Goal: Task Accomplishment & Management: Complete application form

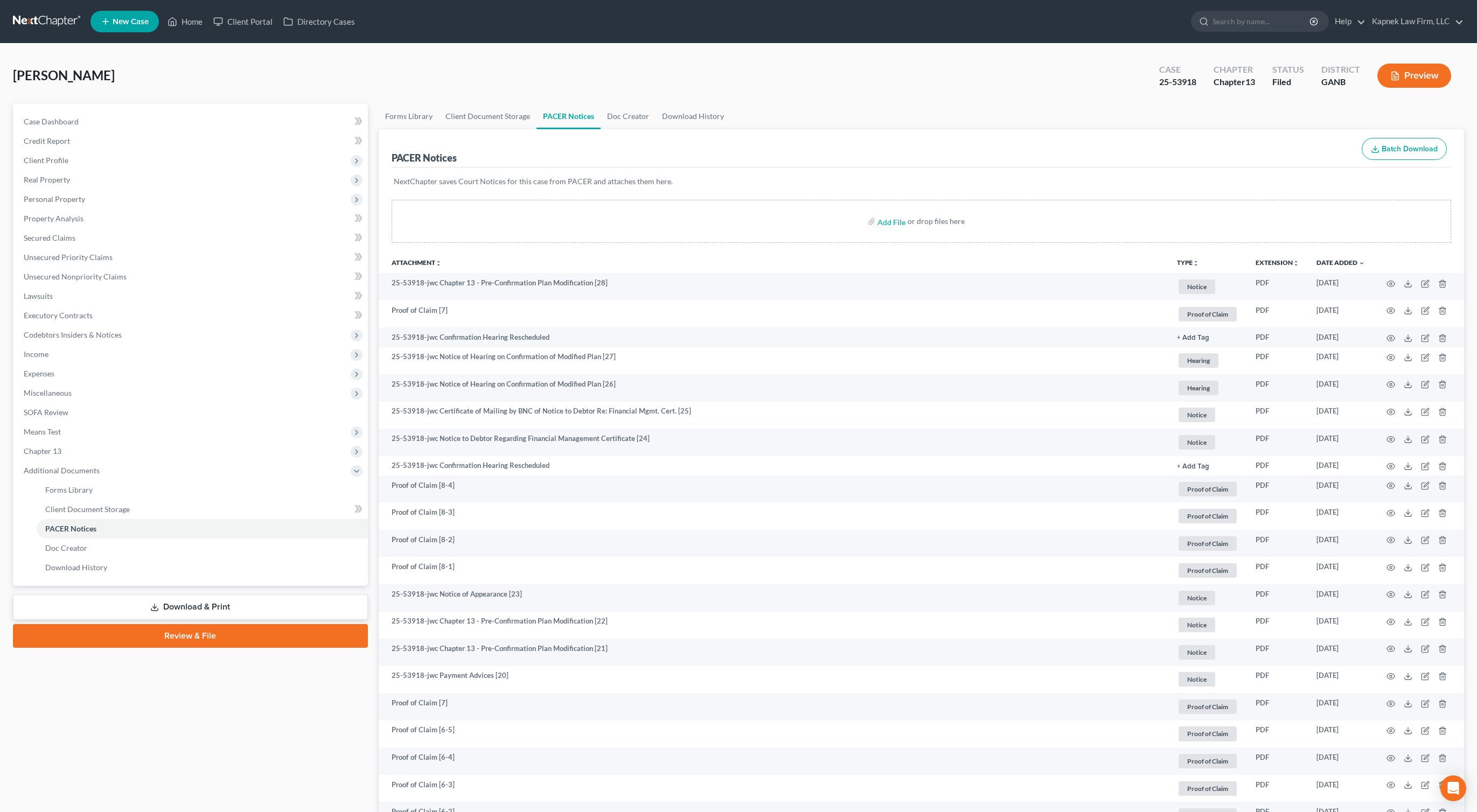
scroll to position [1, 0]
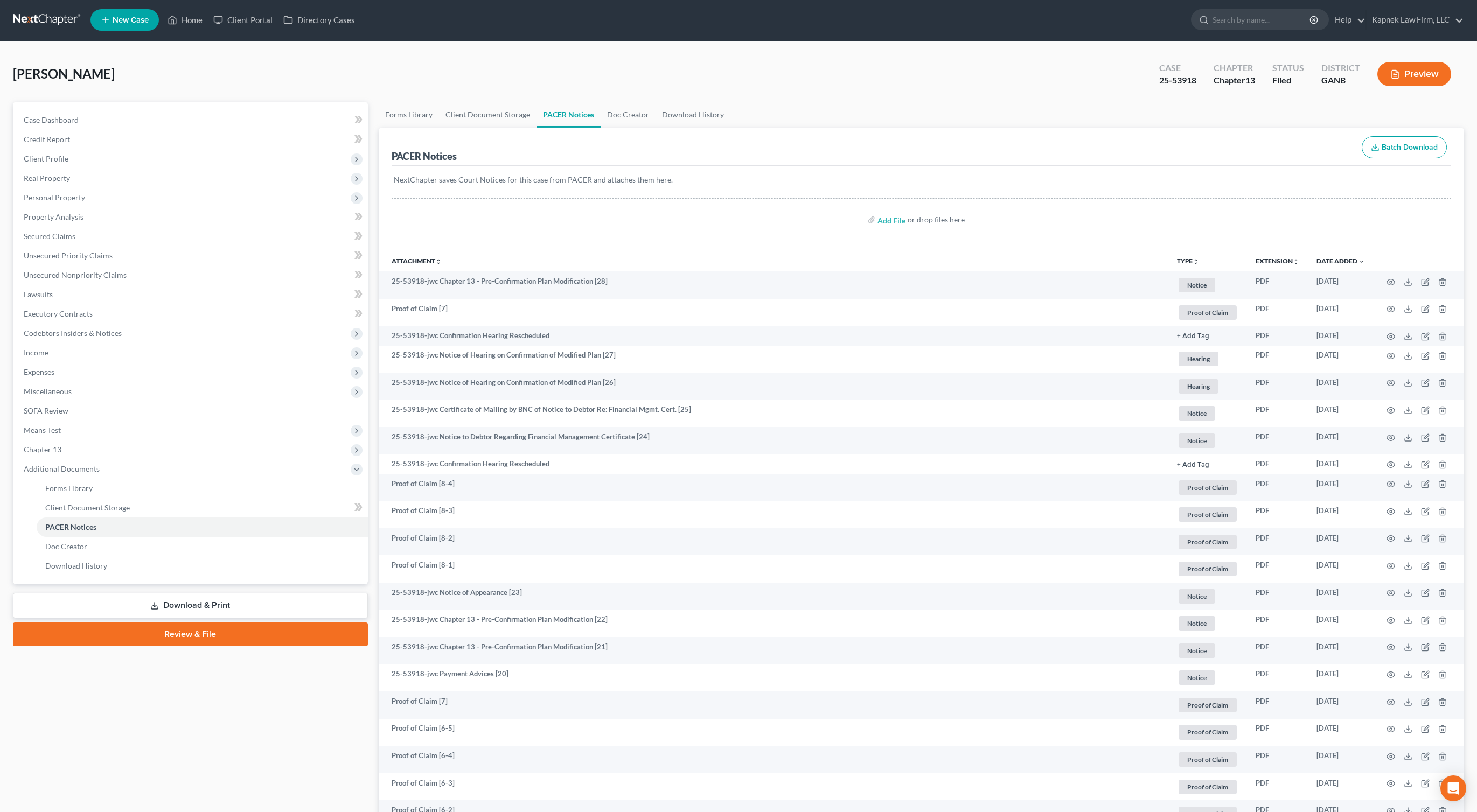
click at [52, 26] on link at bounding box center [47, 20] width 69 height 20
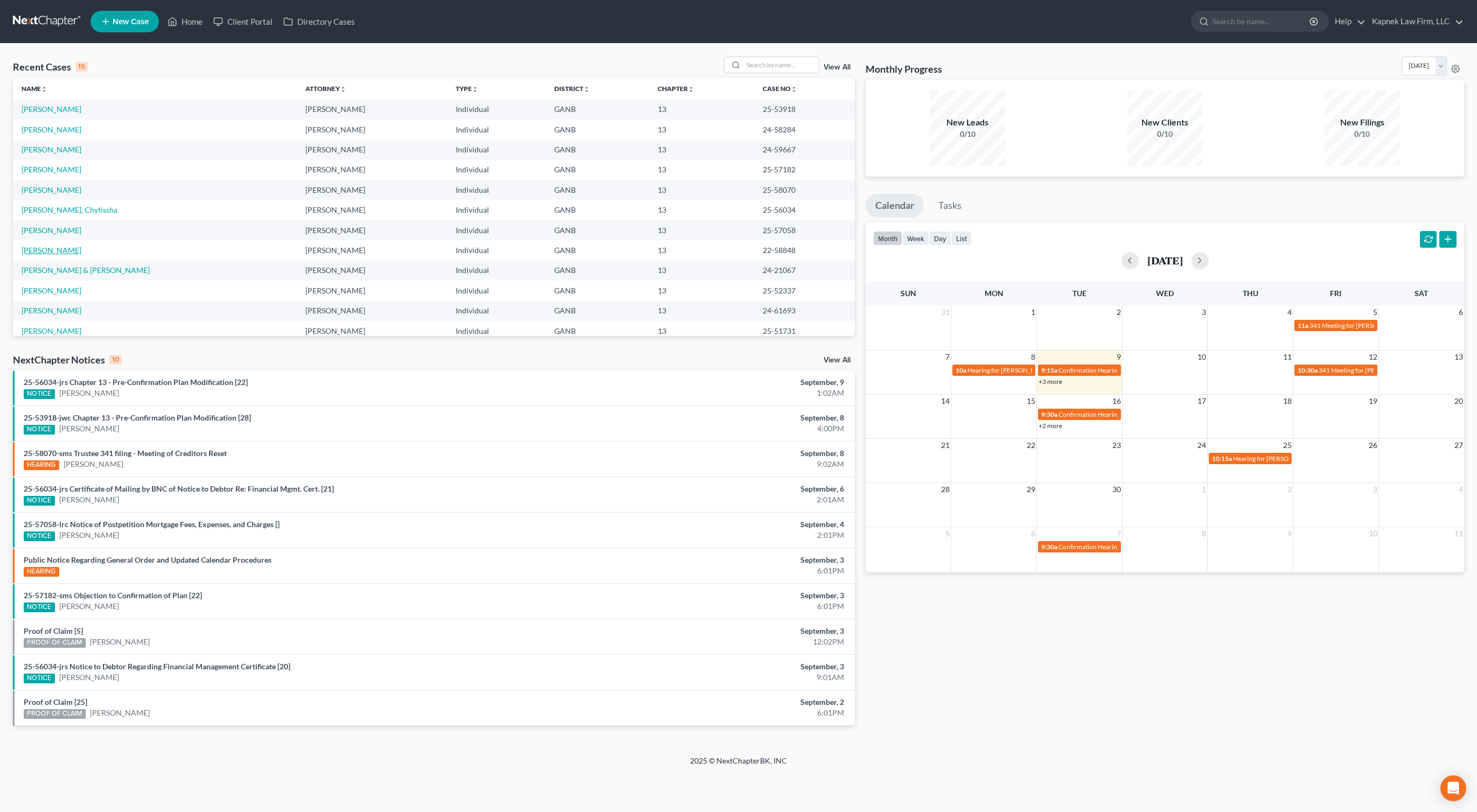
click at [51, 246] on link "[PERSON_NAME]" at bounding box center [52, 250] width 60 height 9
select select "6"
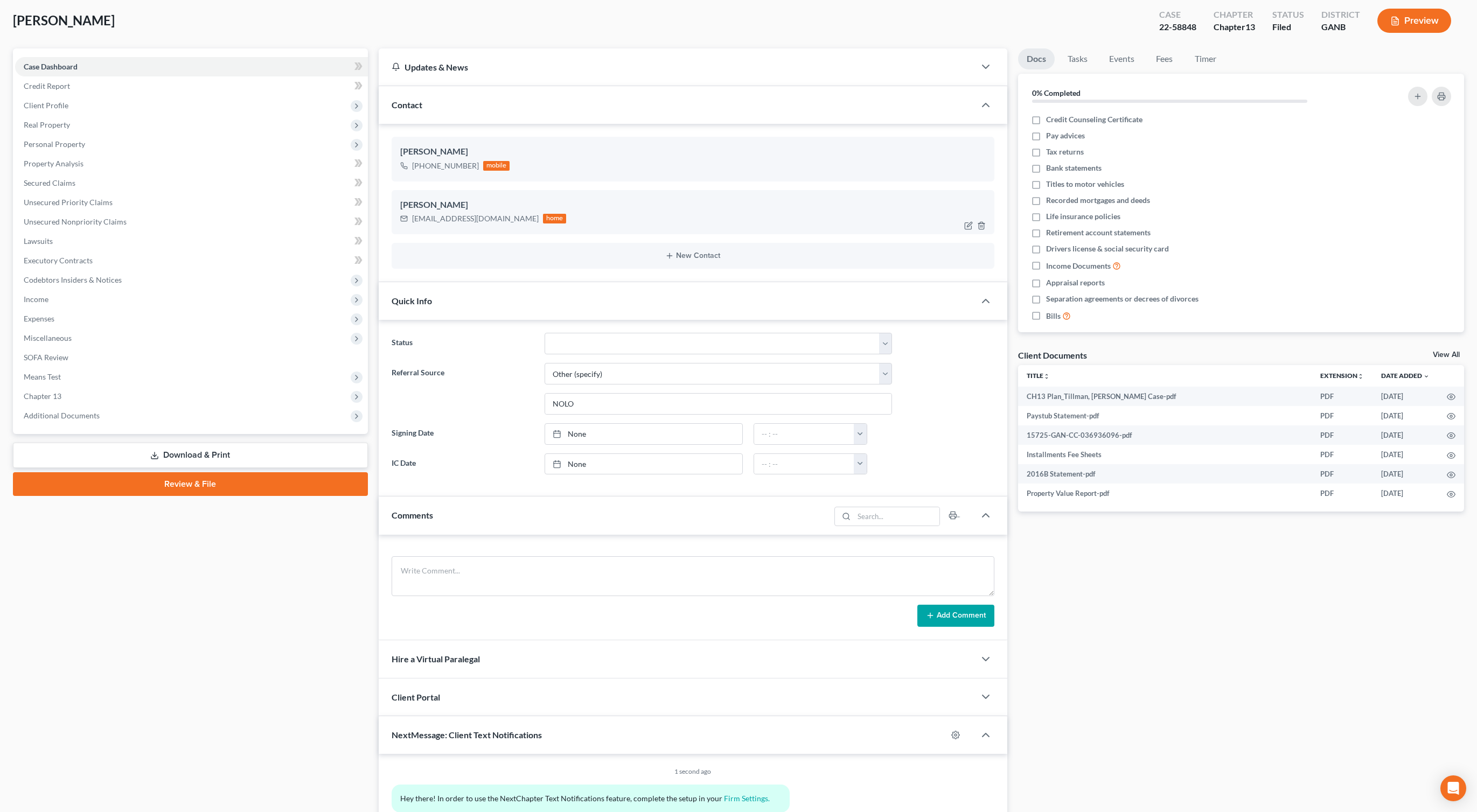
scroll to position [57, 0]
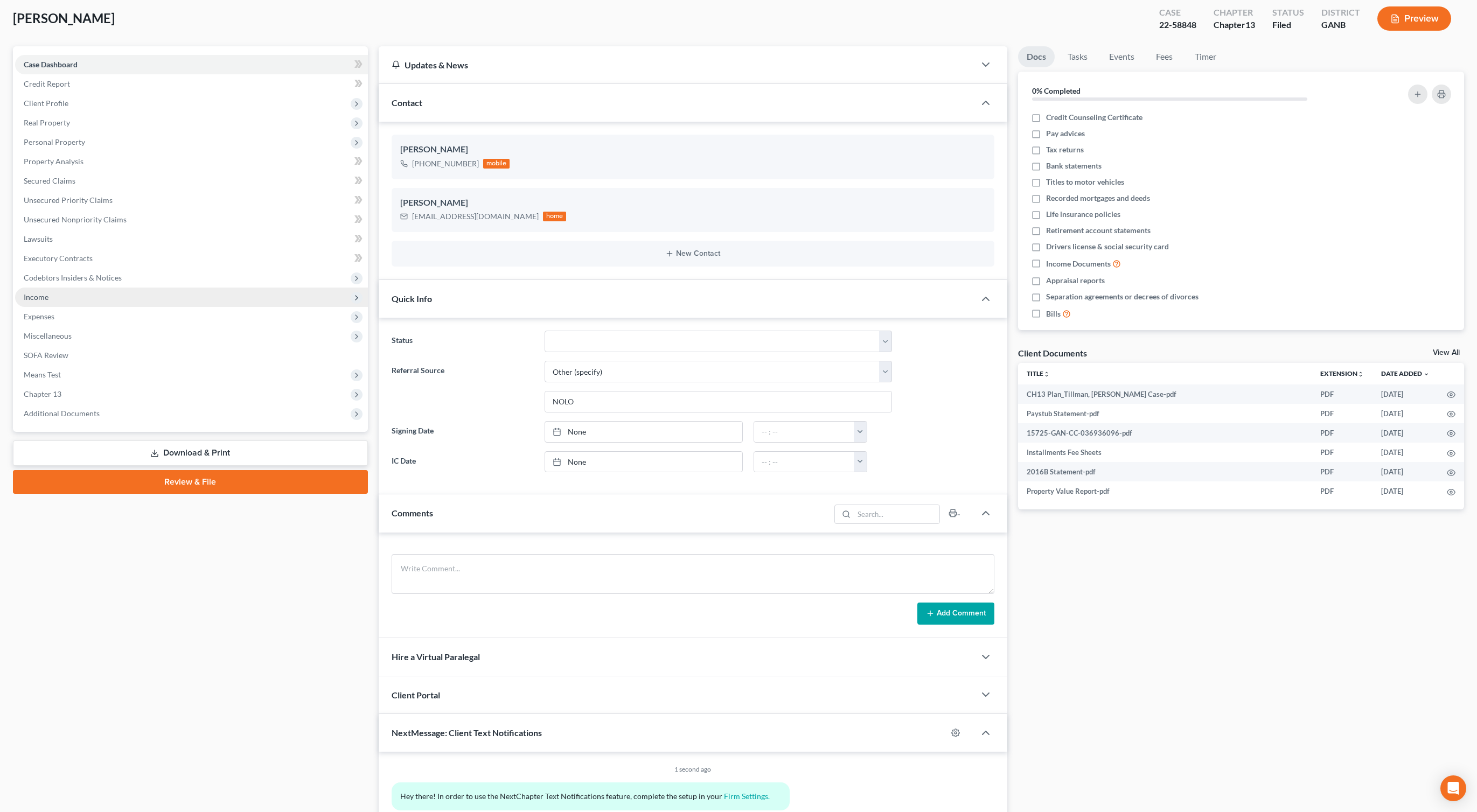
click at [84, 301] on span "Income" at bounding box center [191, 297] width 353 height 20
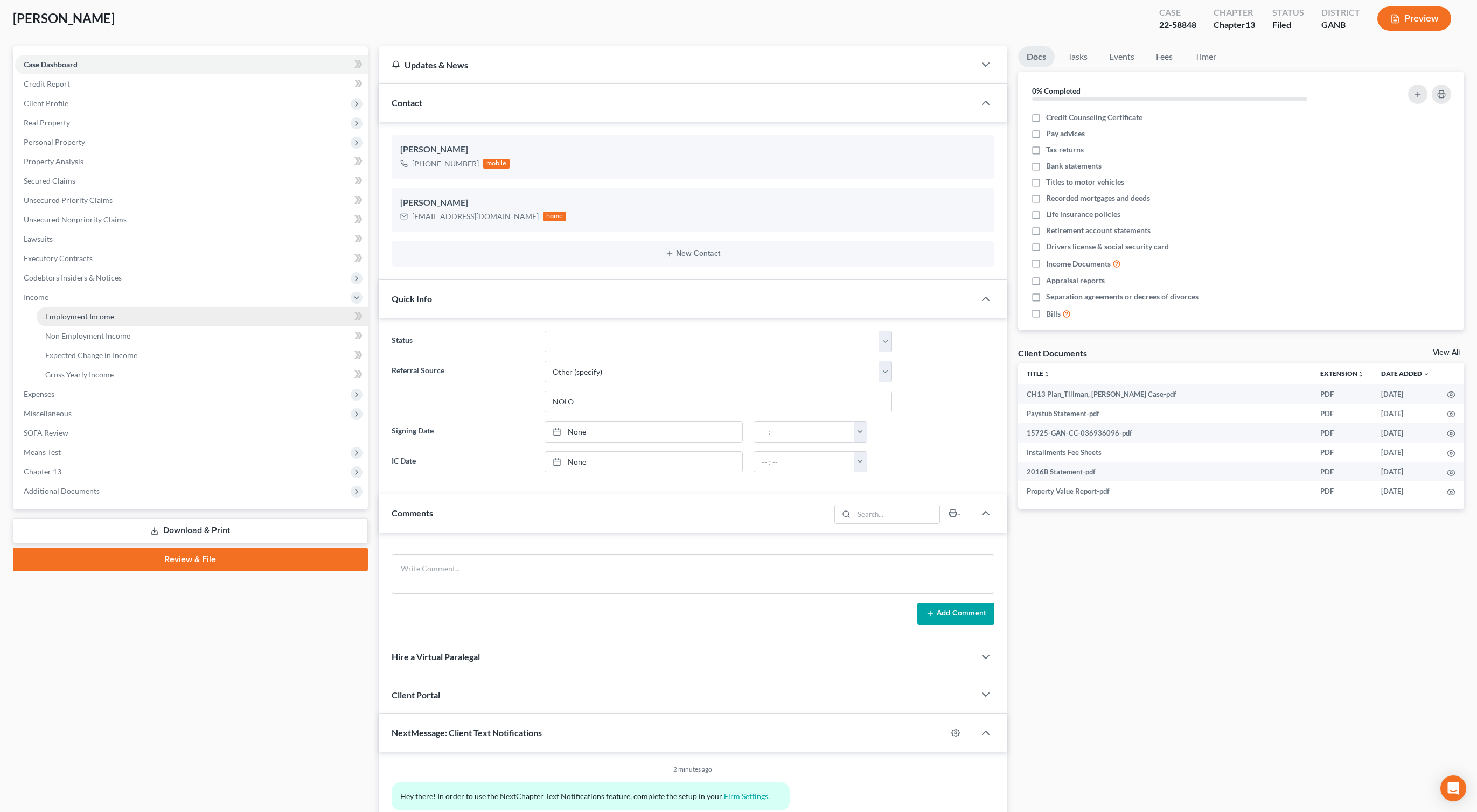
click at [95, 314] on span "Employment Income" at bounding box center [79, 317] width 69 height 9
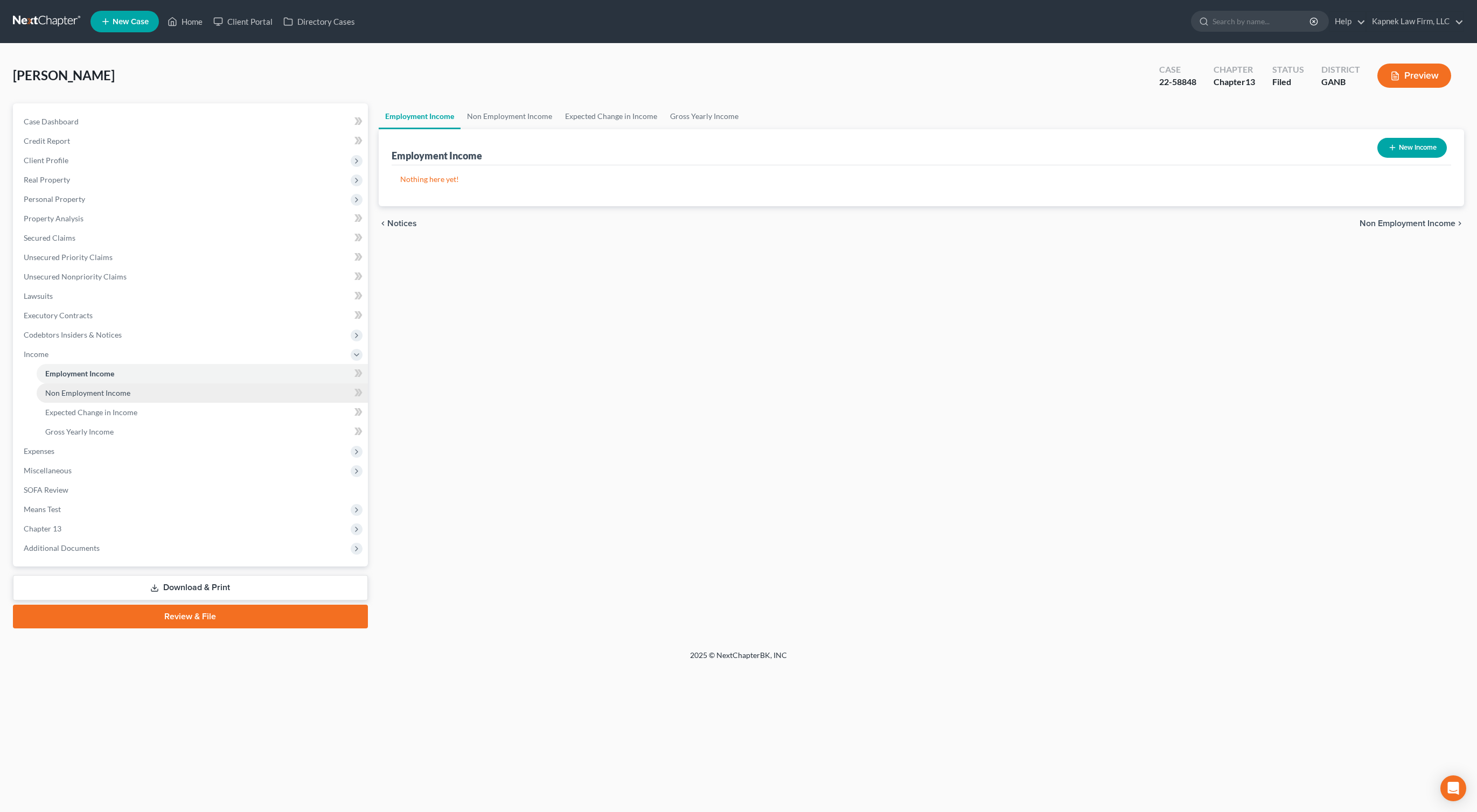
click at [113, 386] on link "Non Employment Income" at bounding box center [202, 393] width 331 height 20
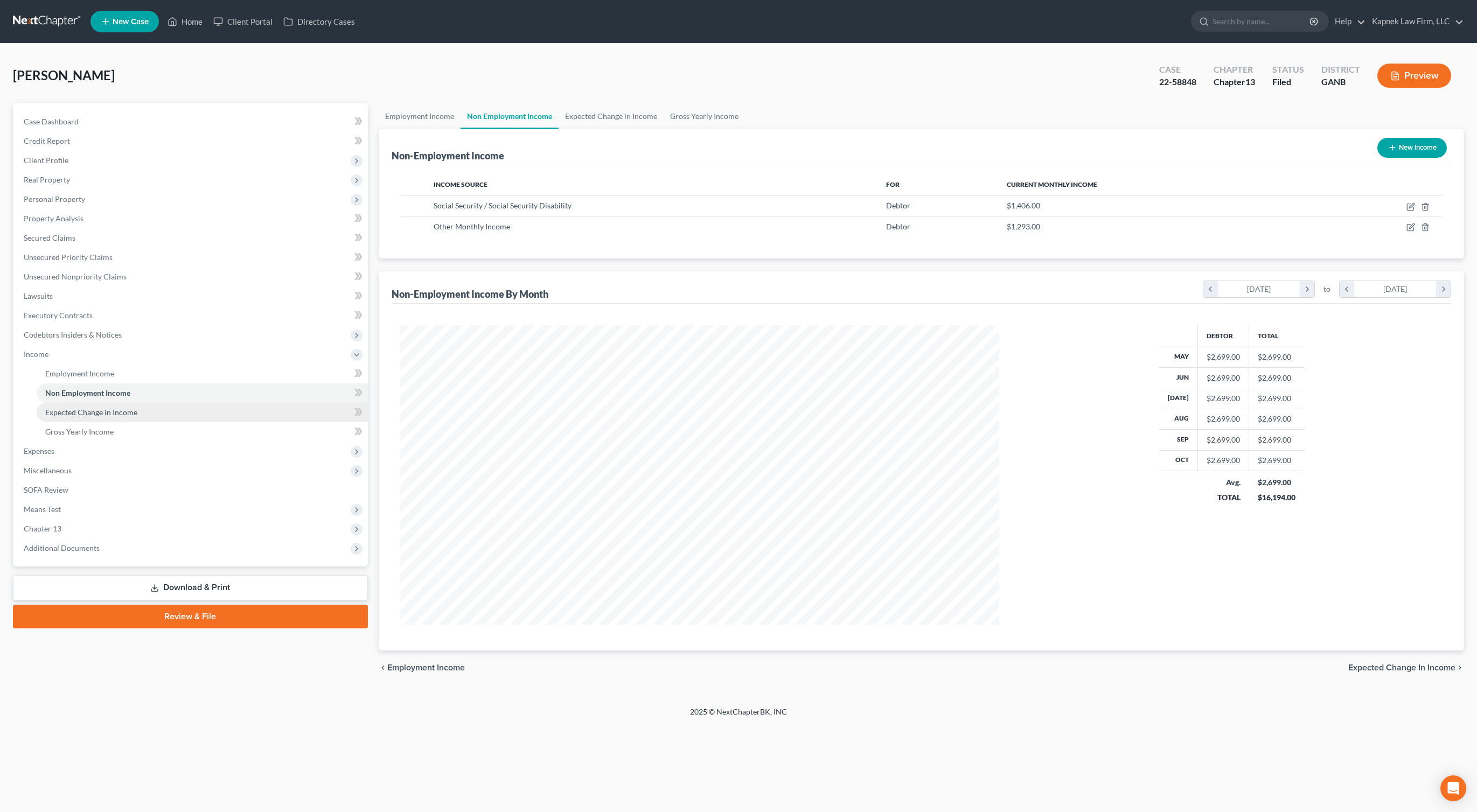
scroll to position [300, 621]
click at [113, 412] on span "Expected Change in Income" at bounding box center [91, 412] width 92 height 9
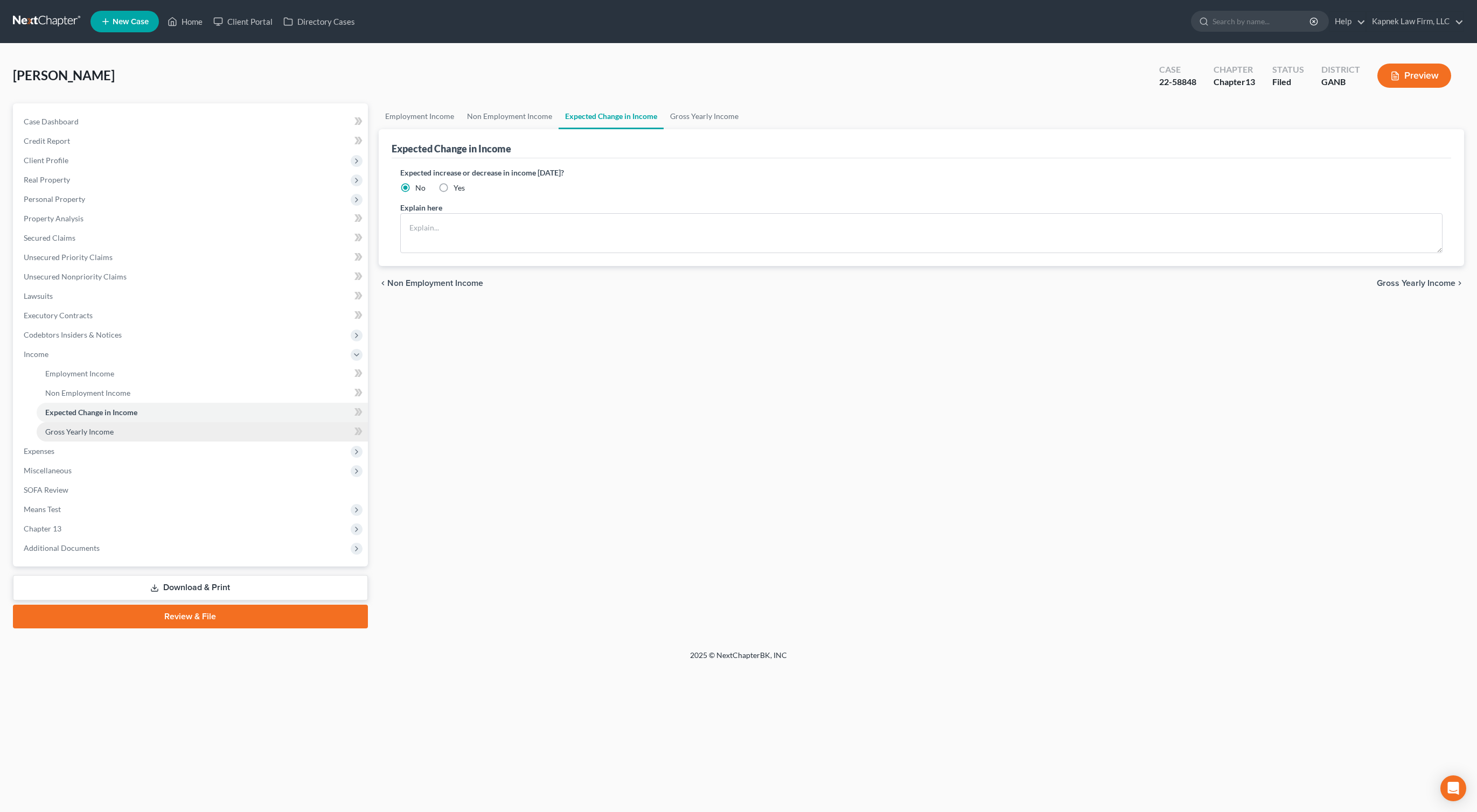
click at [106, 430] on span "Gross Yearly Income" at bounding box center [79, 431] width 68 height 9
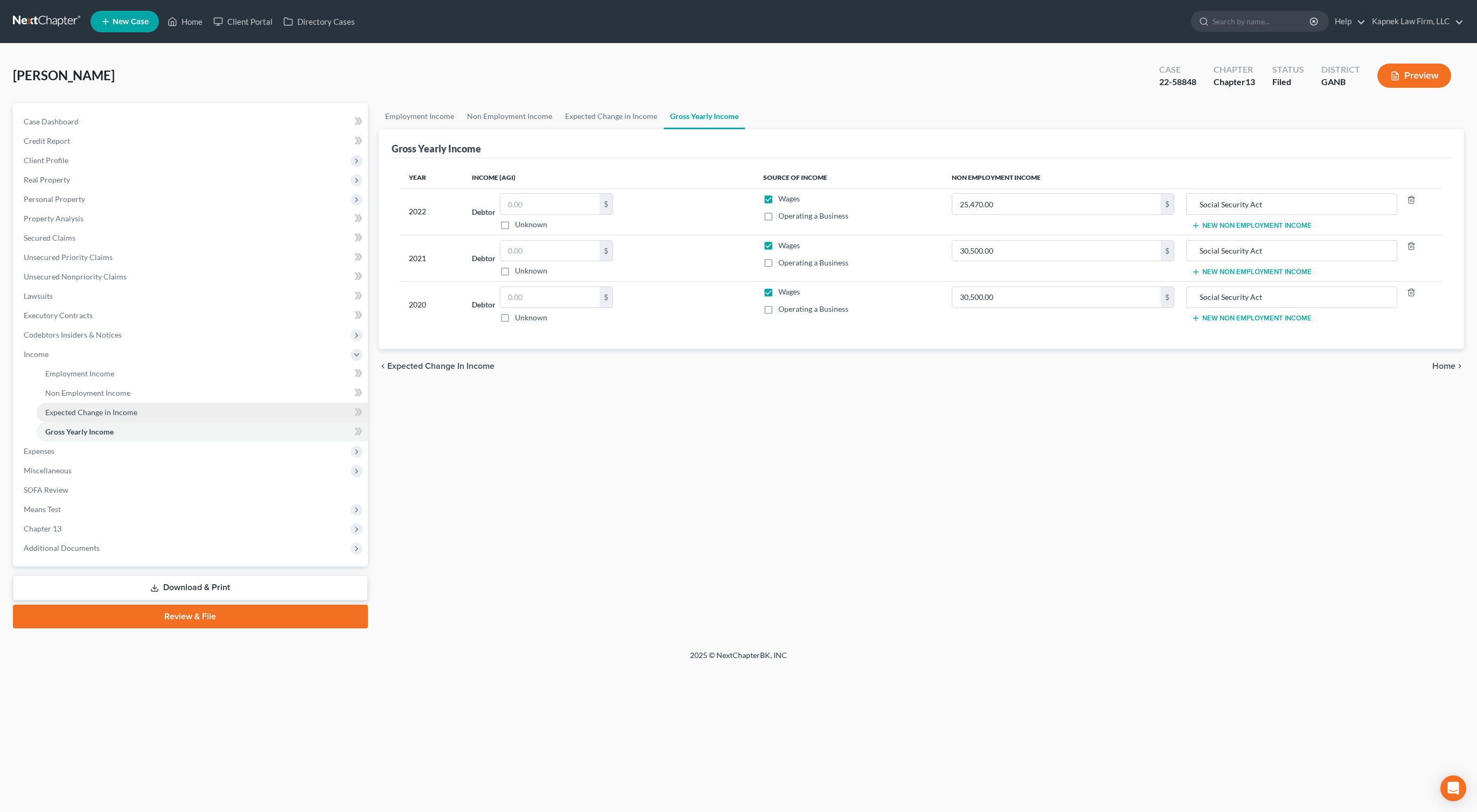
click at [165, 419] on link "Expected Change in Income" at bounding box center [202, 413] width 331 height 20
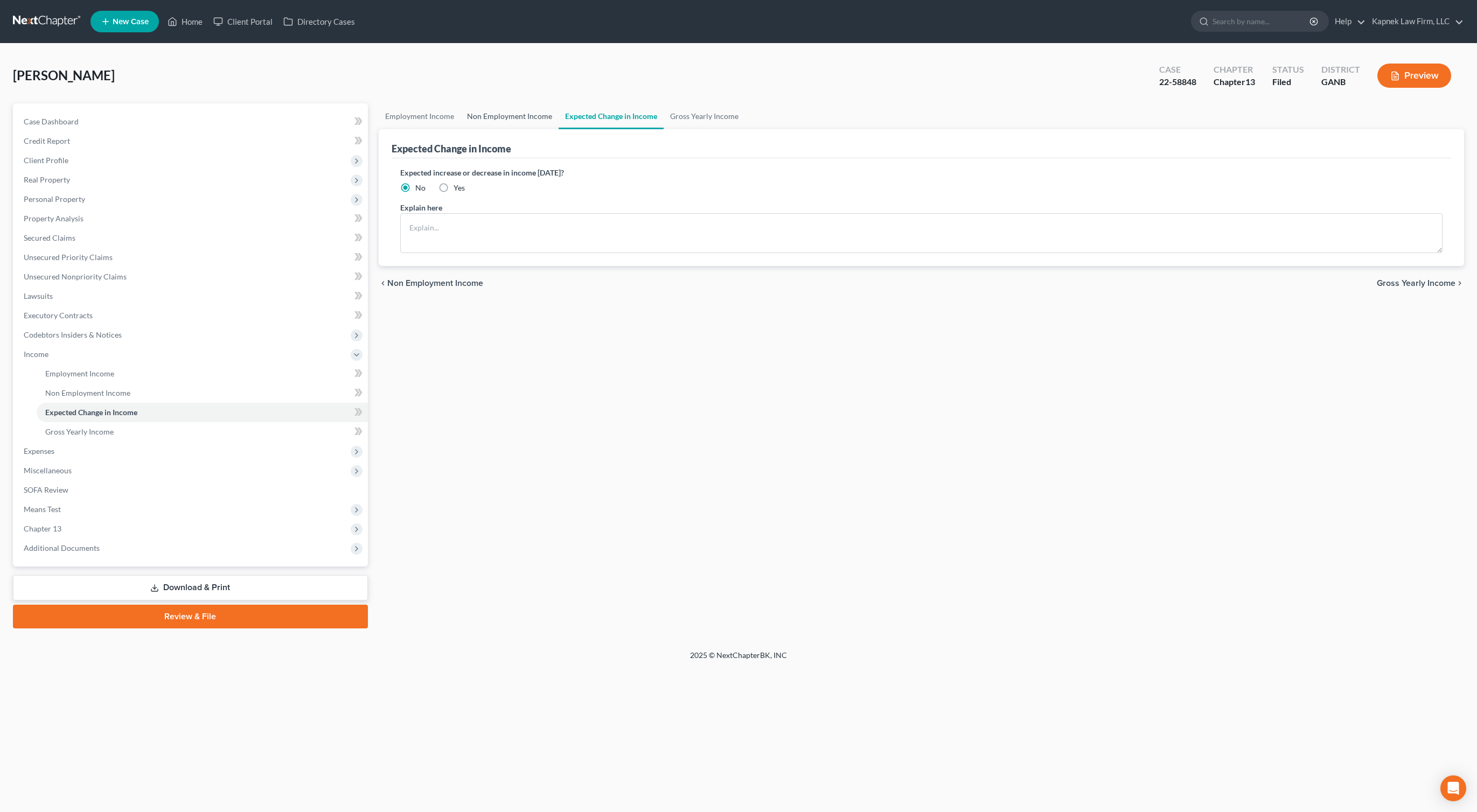
click at [488, 115] on link "Non Employment Income" at bounding box center [510, 116] width 98 height 26
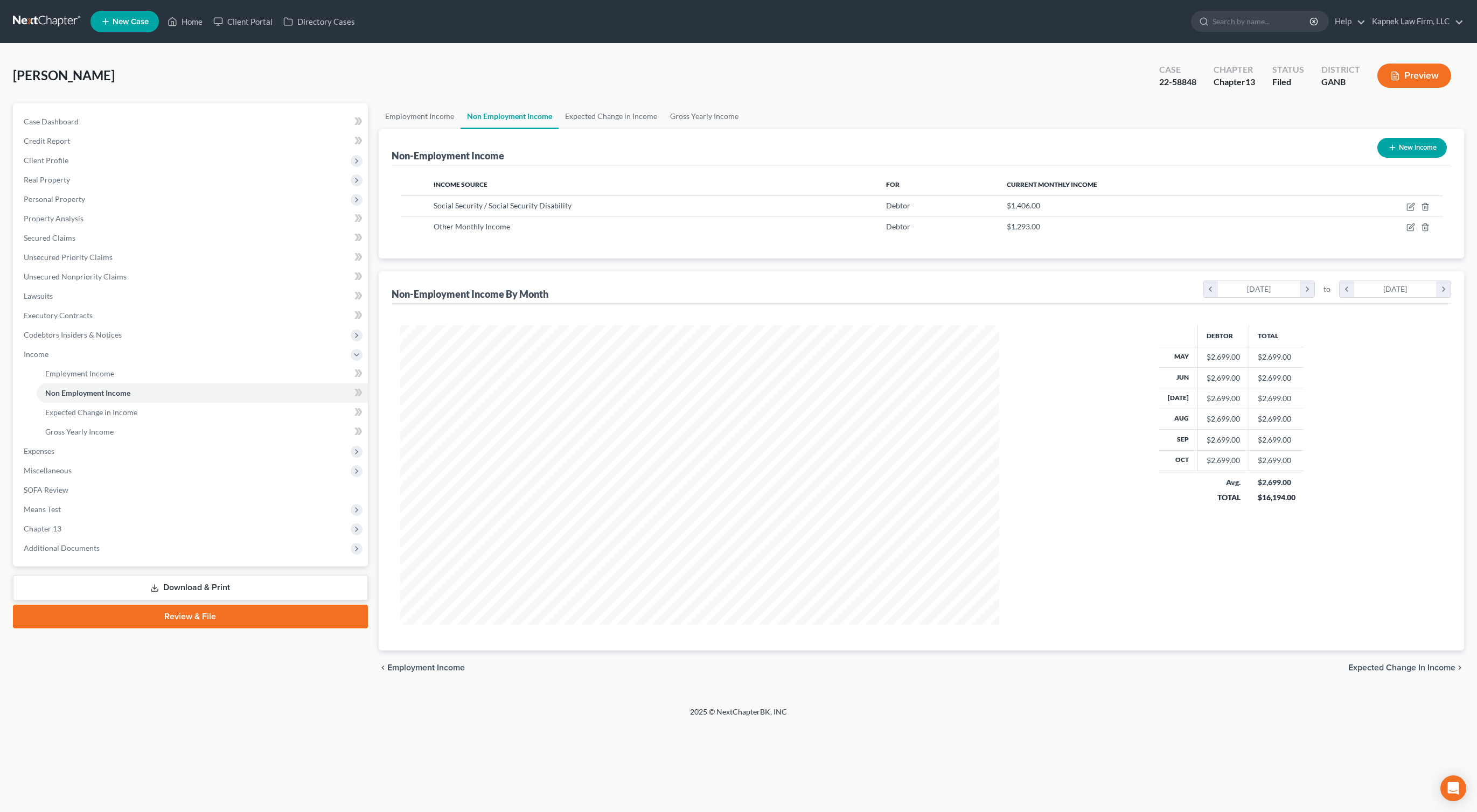
scroll to position [300, 621]
click at [613, 119] on link "Expected Change in Income" at bounding box center [611, 116] width 105 height 26
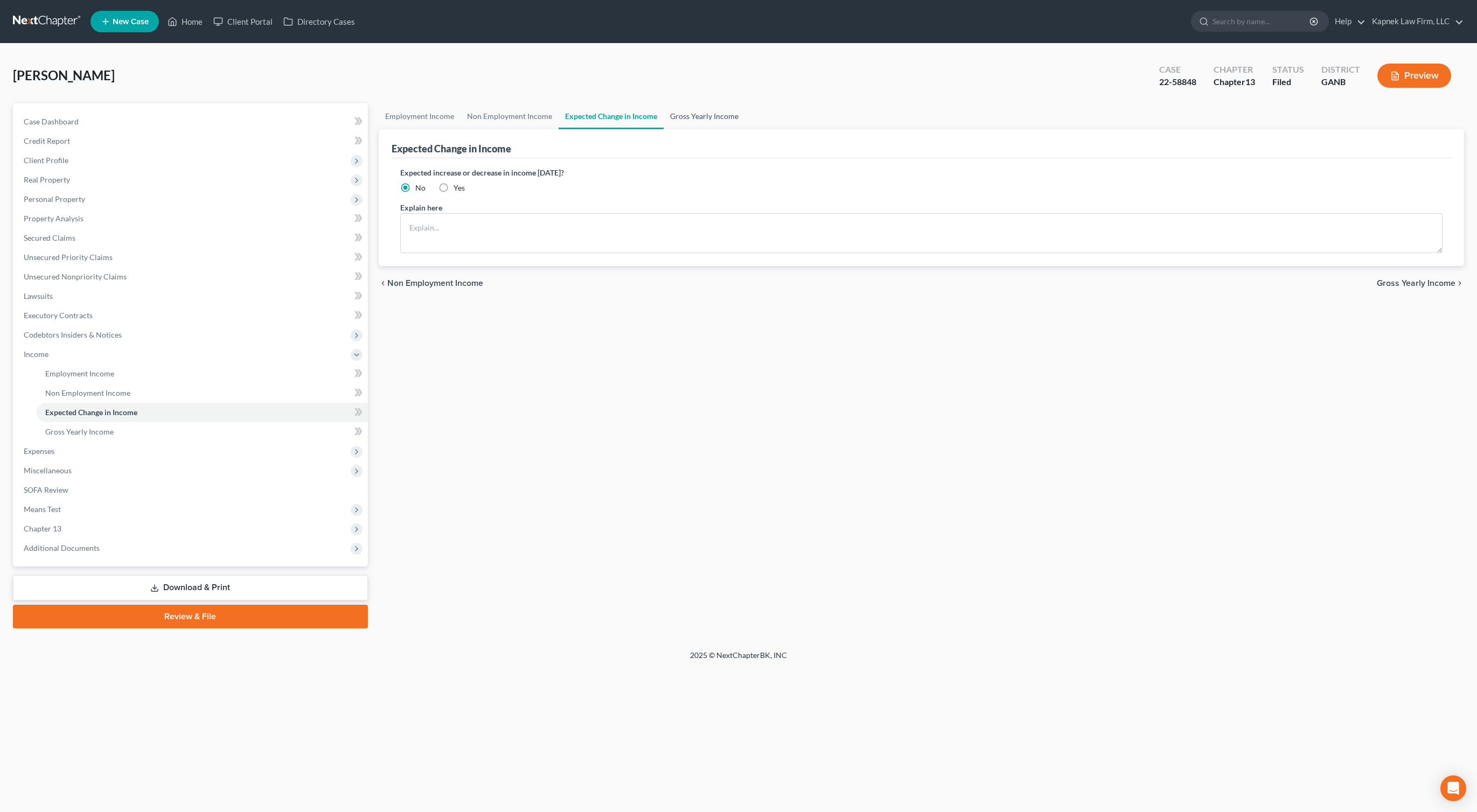
click at [687, 116] on link "Gross Yearly Income" at bounding box center [705, 116] width 82 height 26
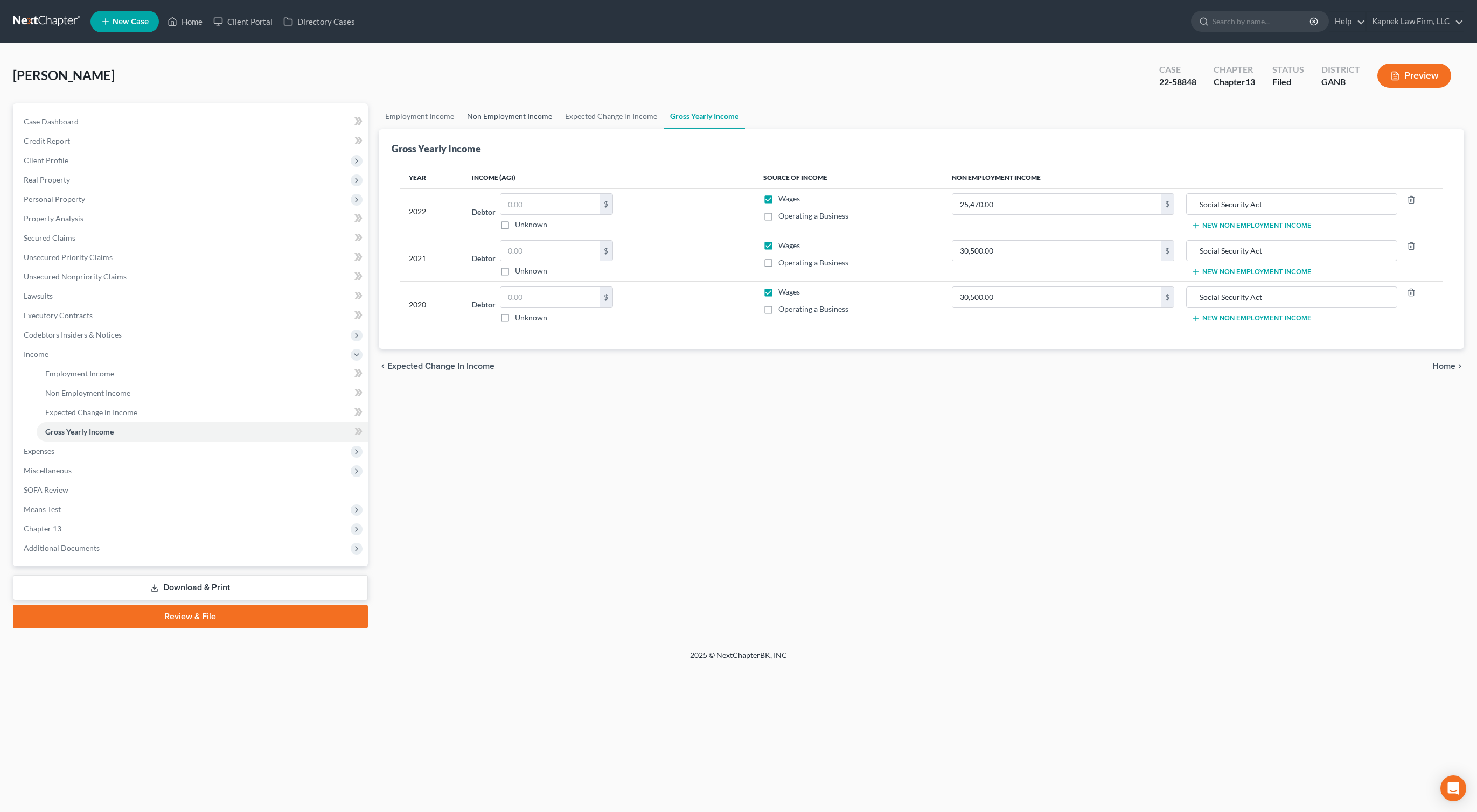
click at [488, 120] on link "Non Employment Income" at bounding box center [510, 116] width 98 height 26
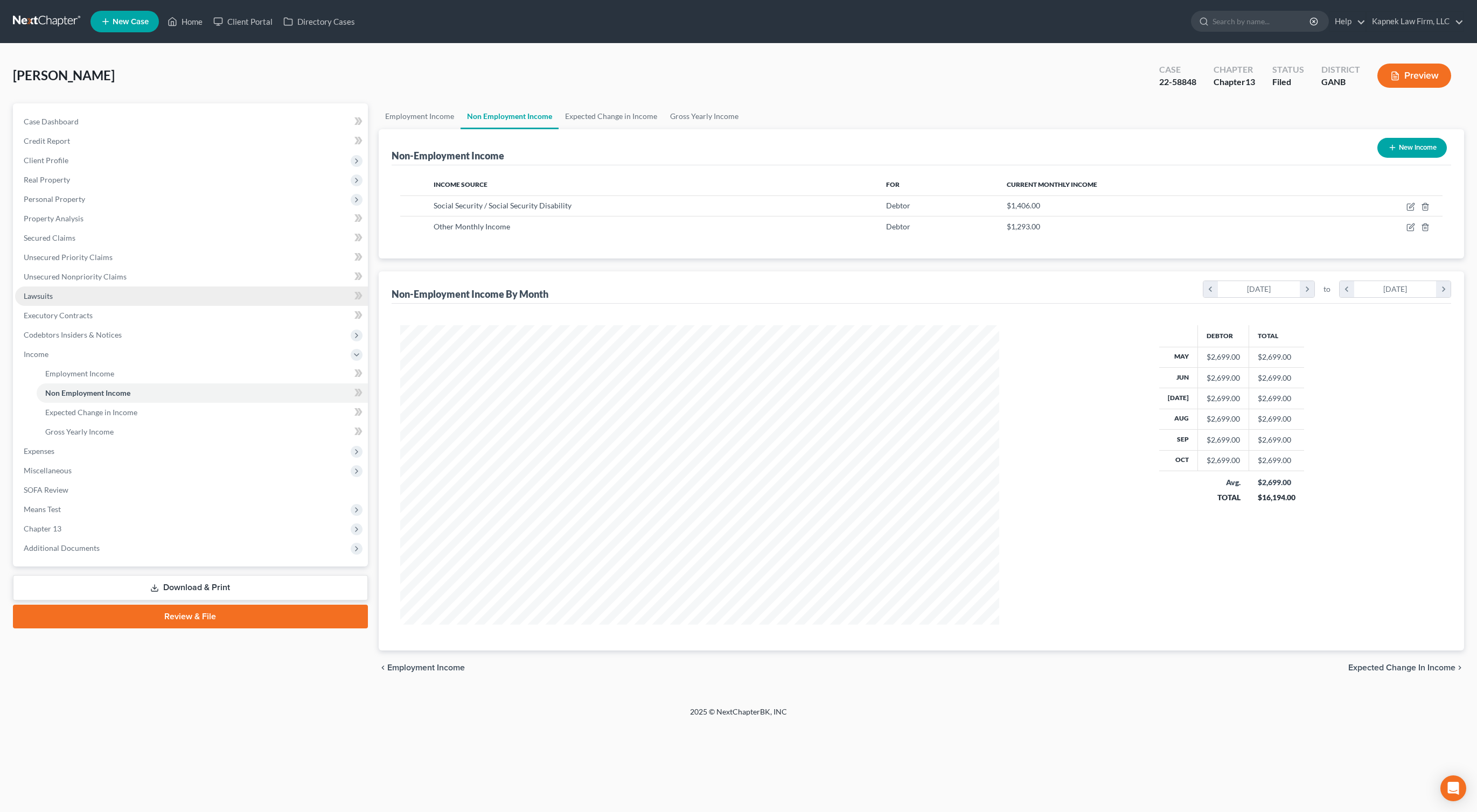
scroll to position [300, 621]
click at [74, 450] on span "Expenses" at bounding box center [191, 451] width 353 height 20
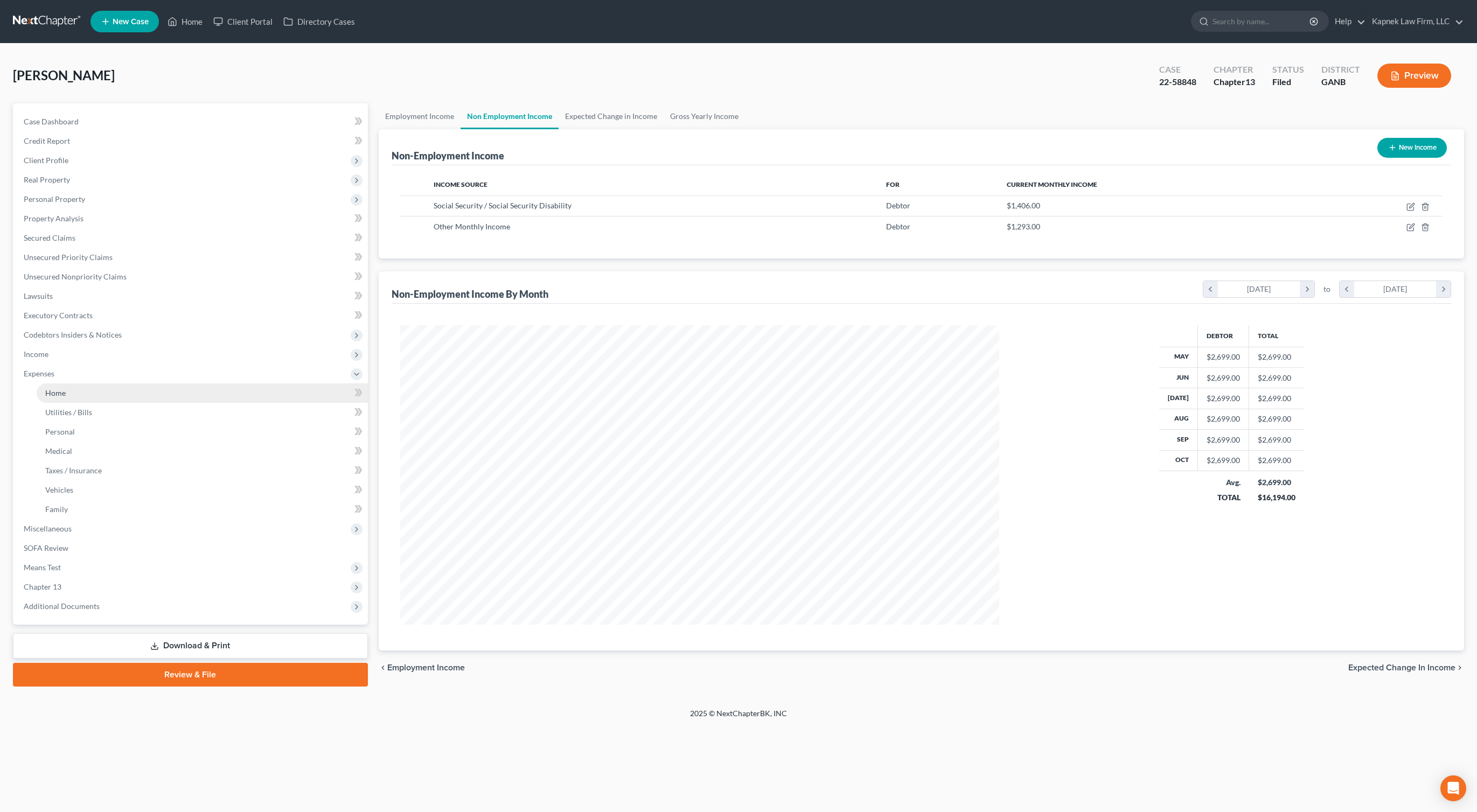
click at [94, 391] on link "Home" at bounding box center [202, 393] width 331 height 20
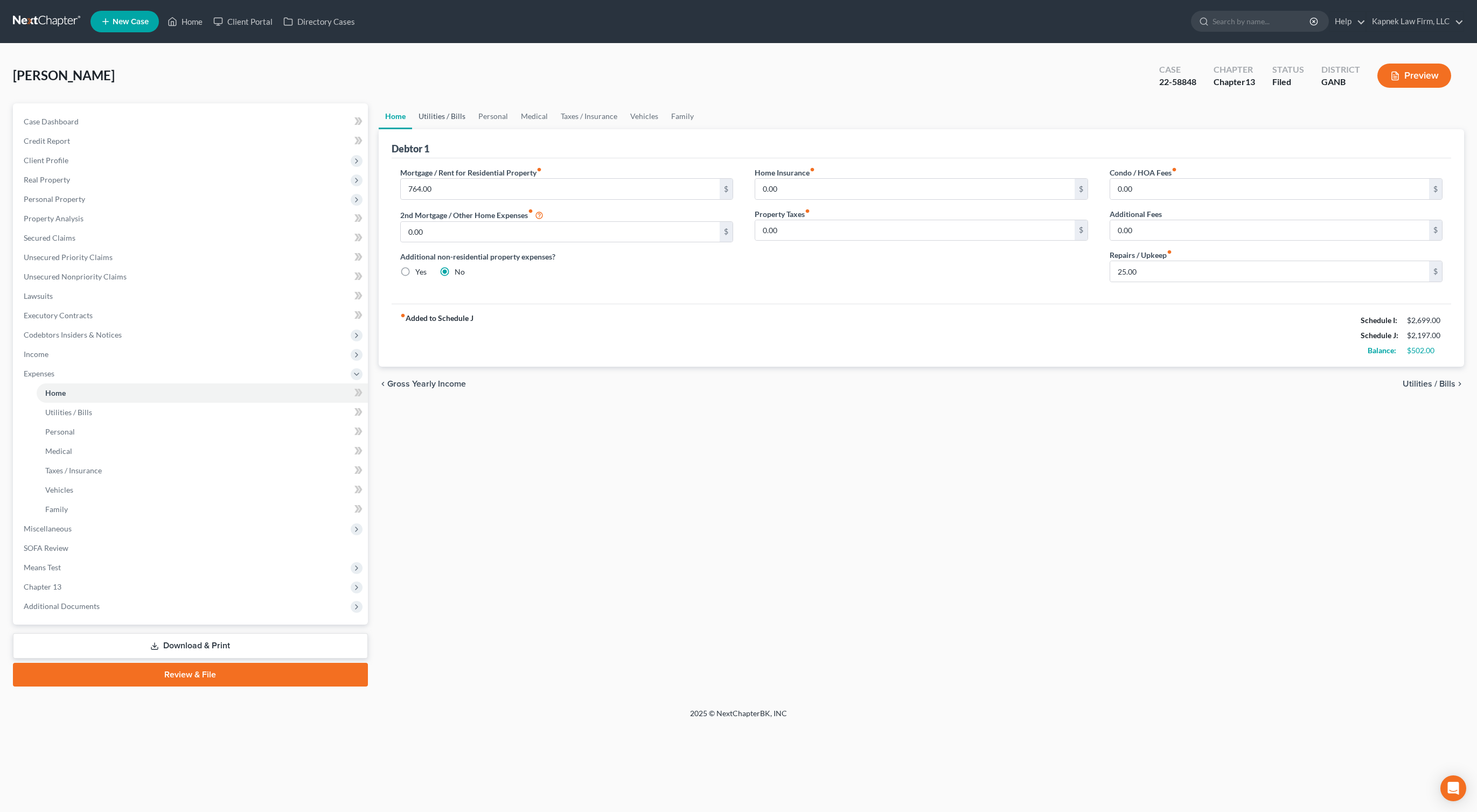
click at [439, 117] on link "Utilities / Bills" at bounding box center [442, 116] width 60 height 26
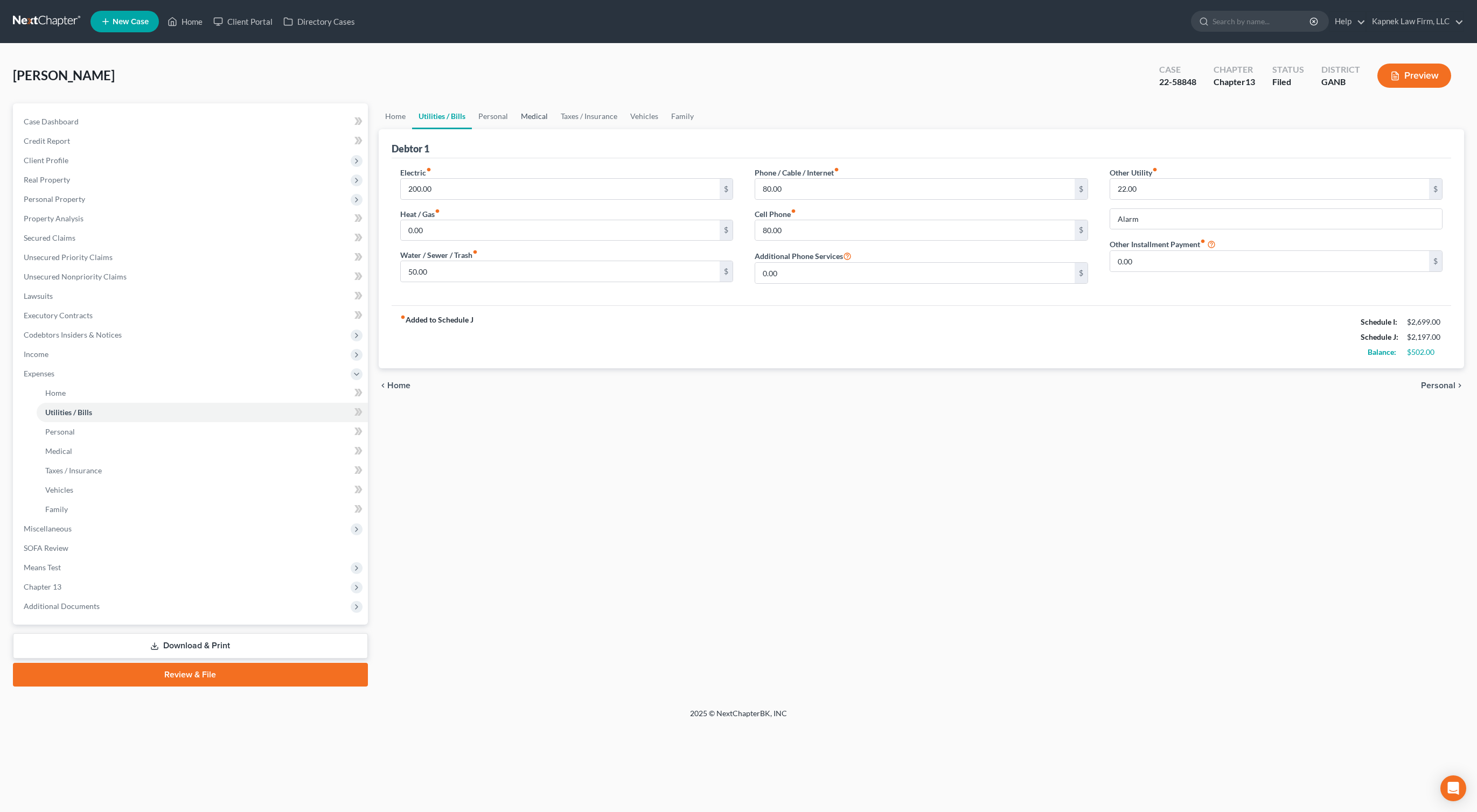
click at [515, 118] on link "Medical" at bounding box center [534, 116] width 40 height 26
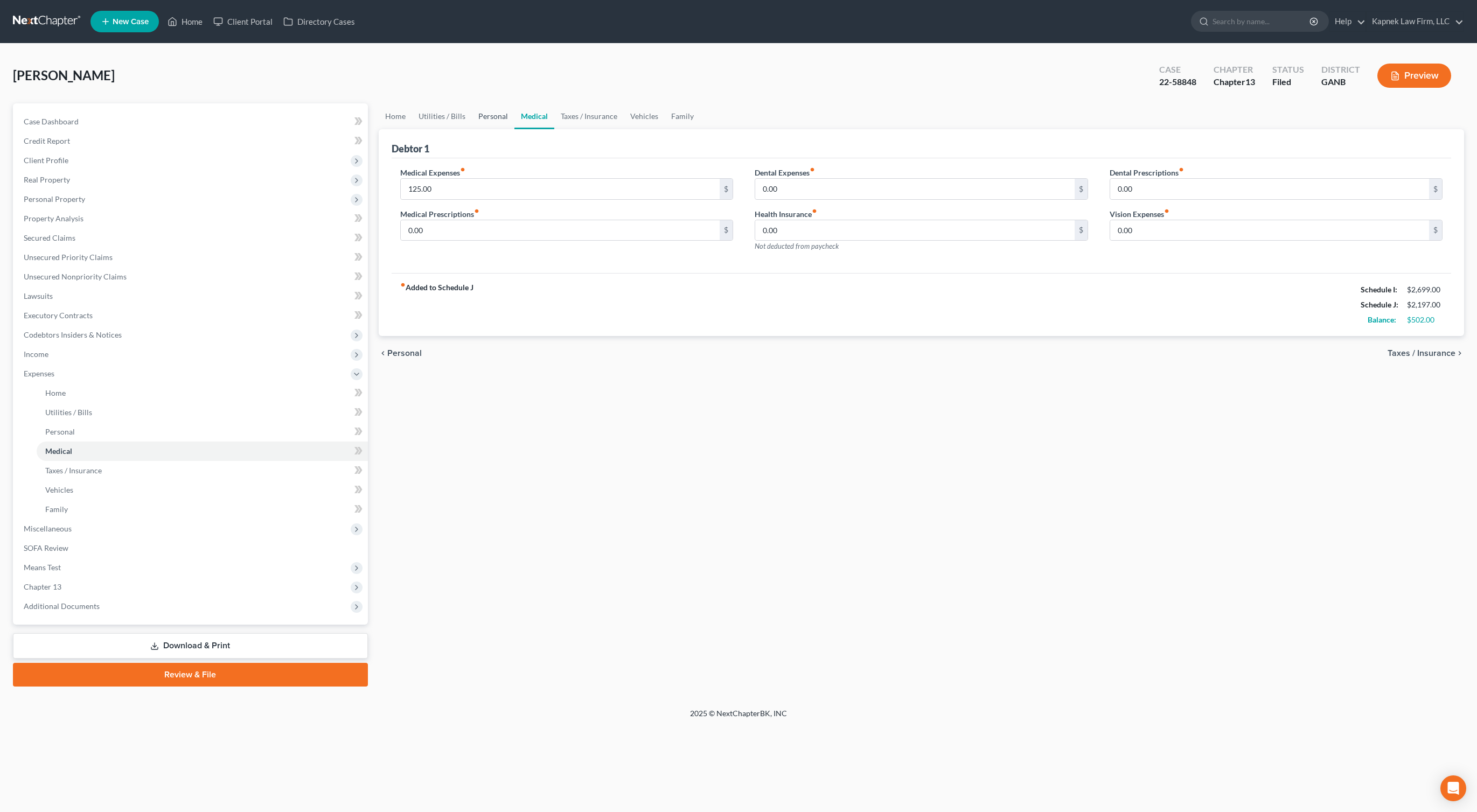
click at [492, 115] on link "Personal" at bounding box center [493, 116] width 42 height 26
click at [608, 119] on link "Taxes / Insurance" at bounding box center [589, 116] width 69 height 26
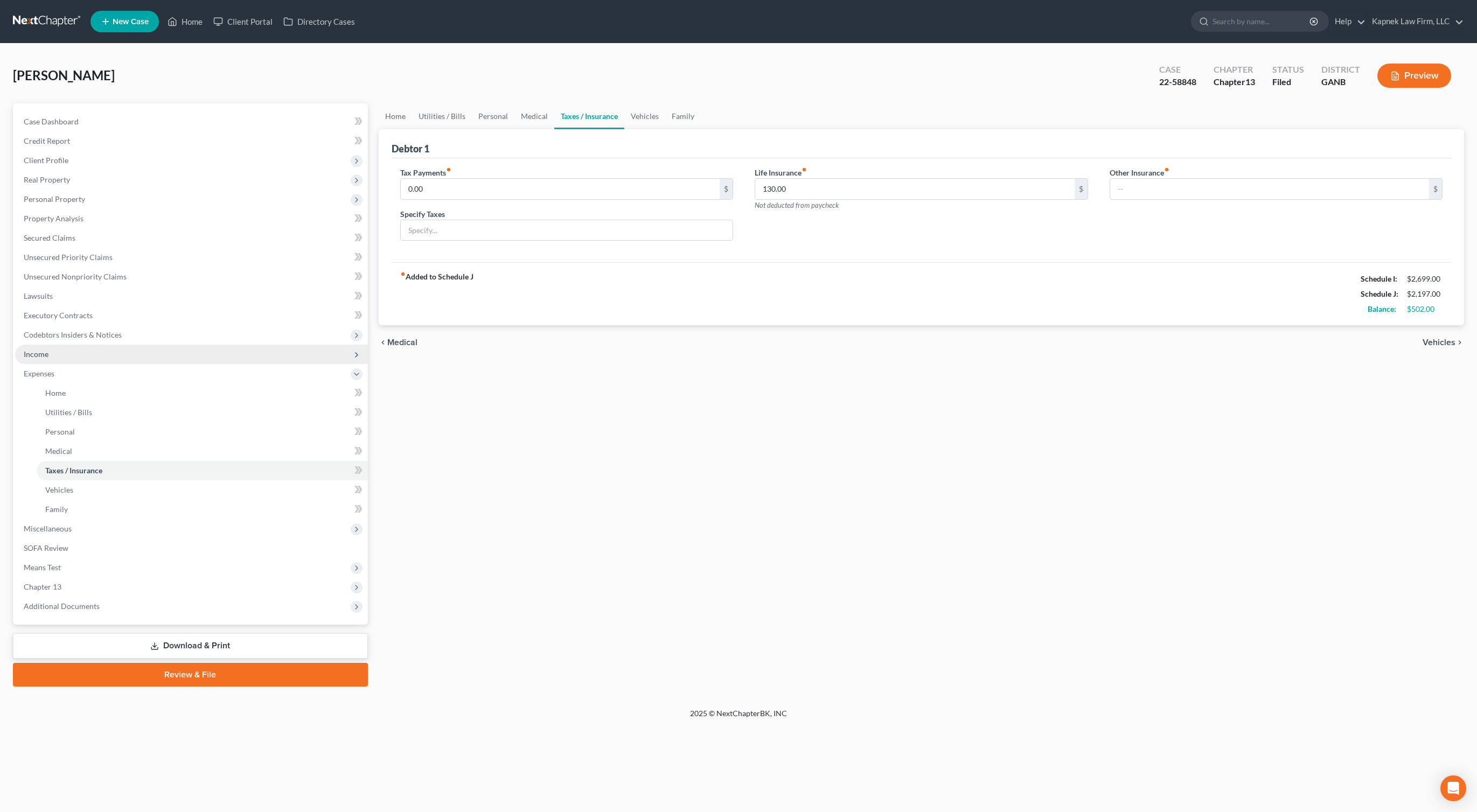
click at [81, 360] on span "Income" at bounding box center [191, 354] width 353 height 20
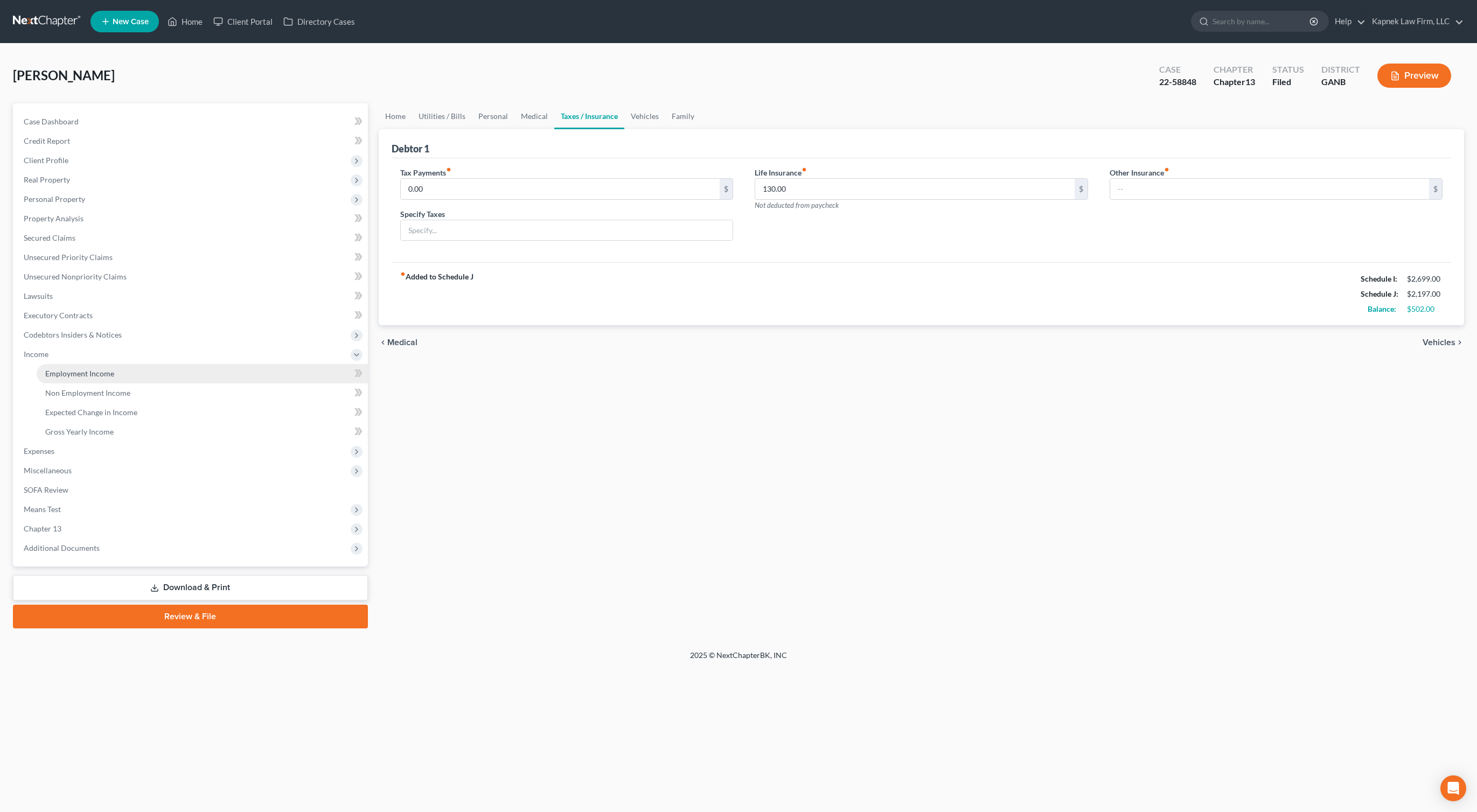
click at [109, 376] on span "Employment Income" at bounding box center [79, 373] width 69 height 9
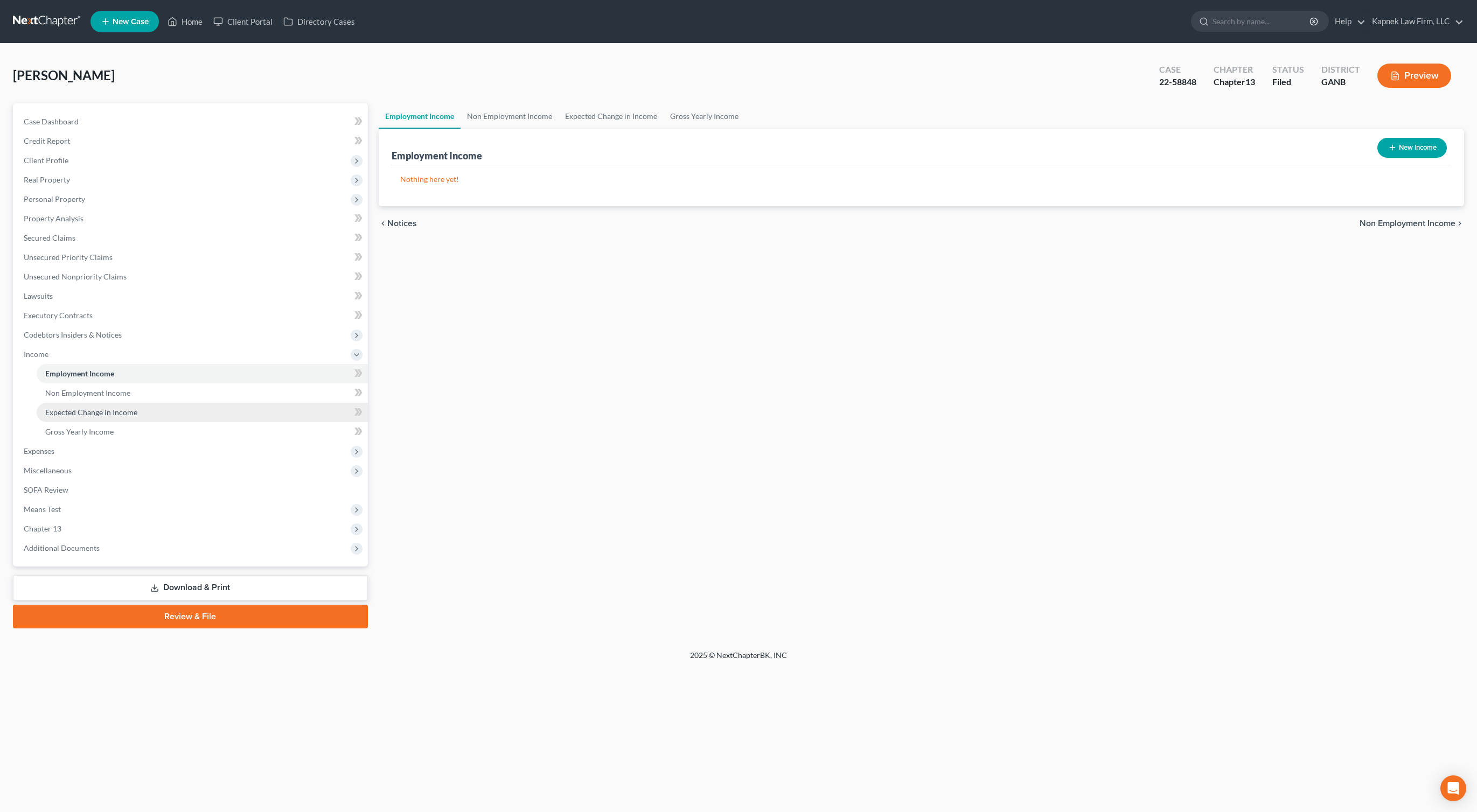
click at [117, 403] on link "Expected Change in Income" at bounding box center [202, 413] width 331 height 20
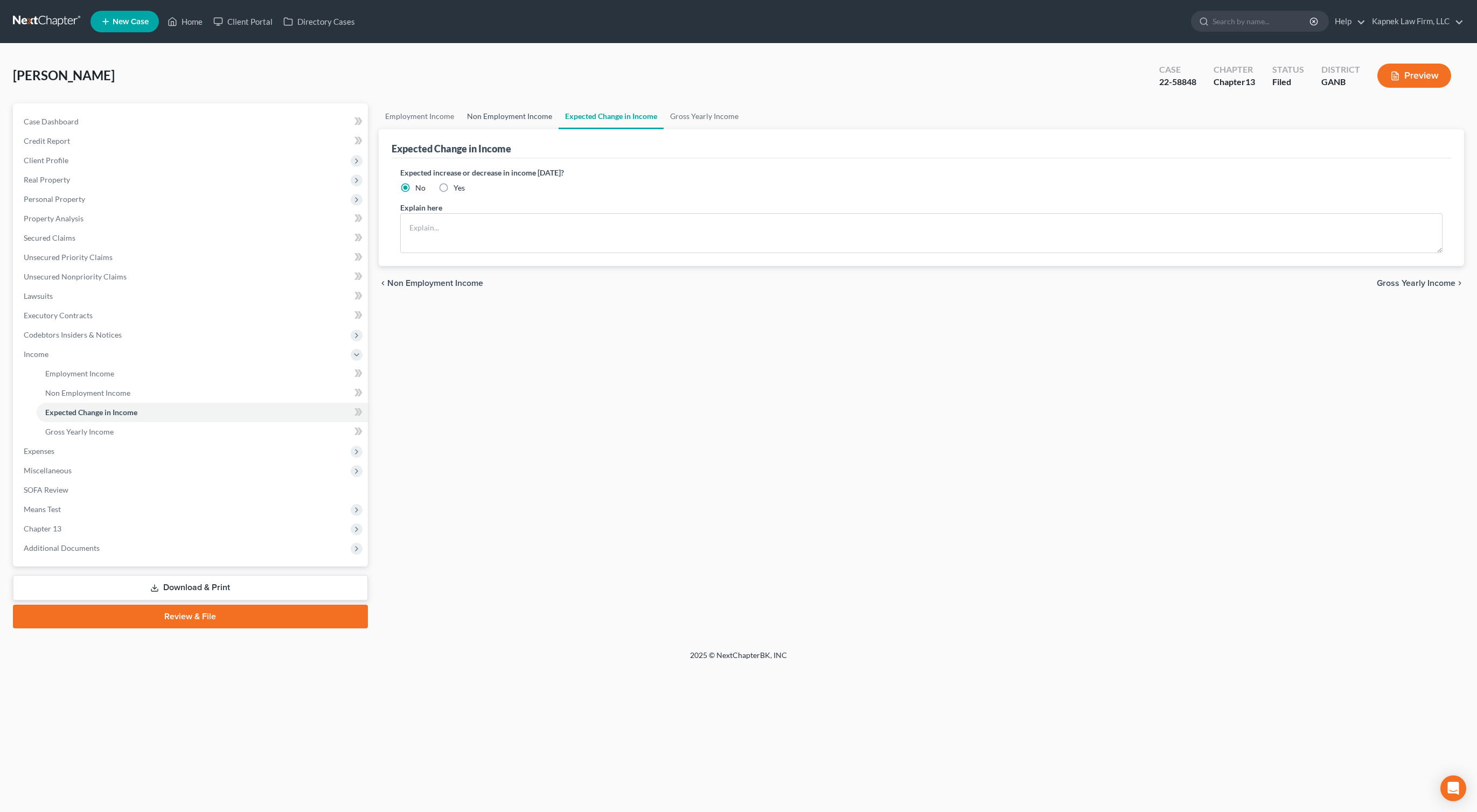
click at [494, 118] on link "Non Employment Income" at bounding box center [510, 116] width 98 height 26
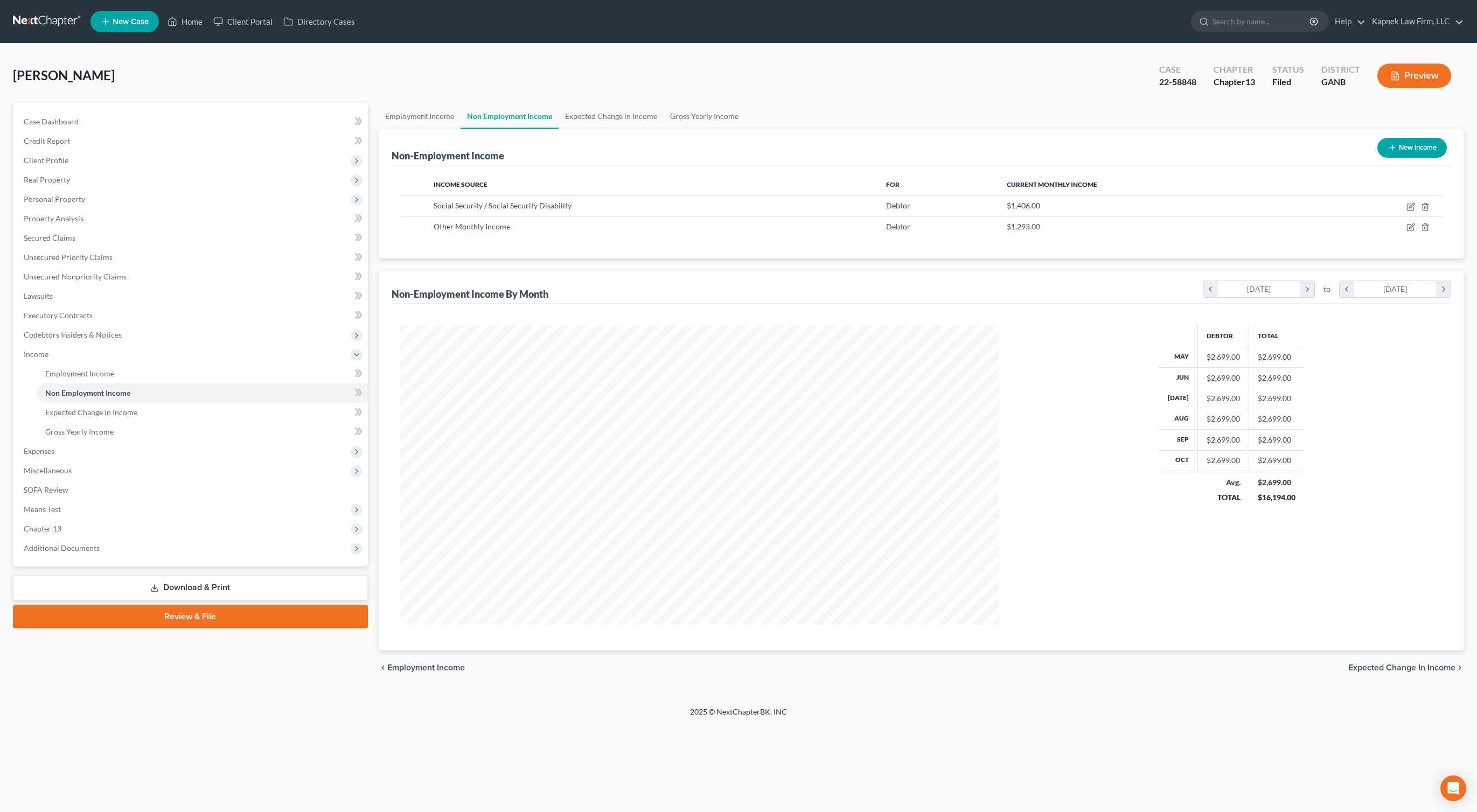
scroll to position [300, 621]
click at [105, 456] on span "Expenses" at bounding box center [191, 451] width 353 height 20
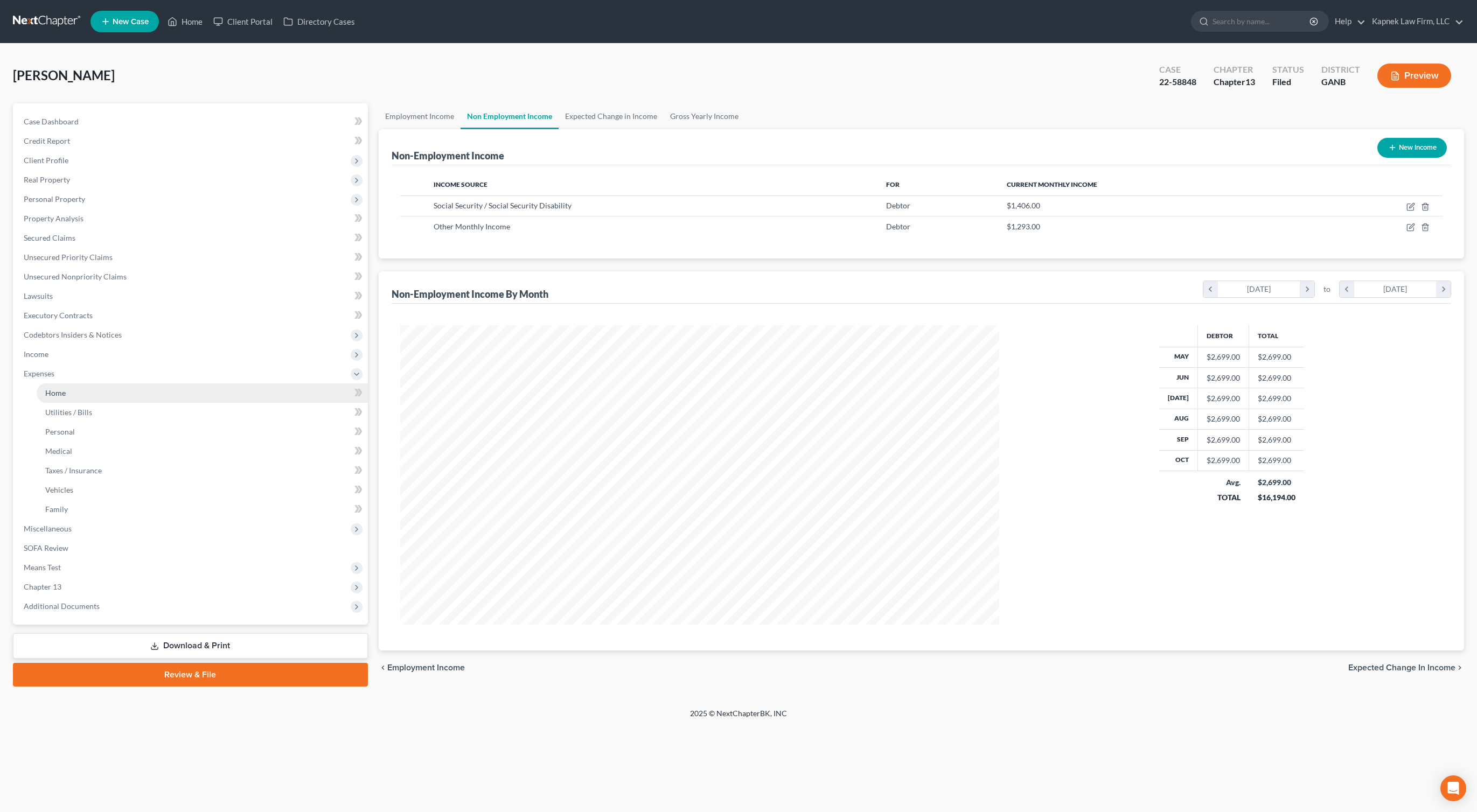
click at [75, 397] on link "Home" at bounding box center [202, 393] width 331 height 20
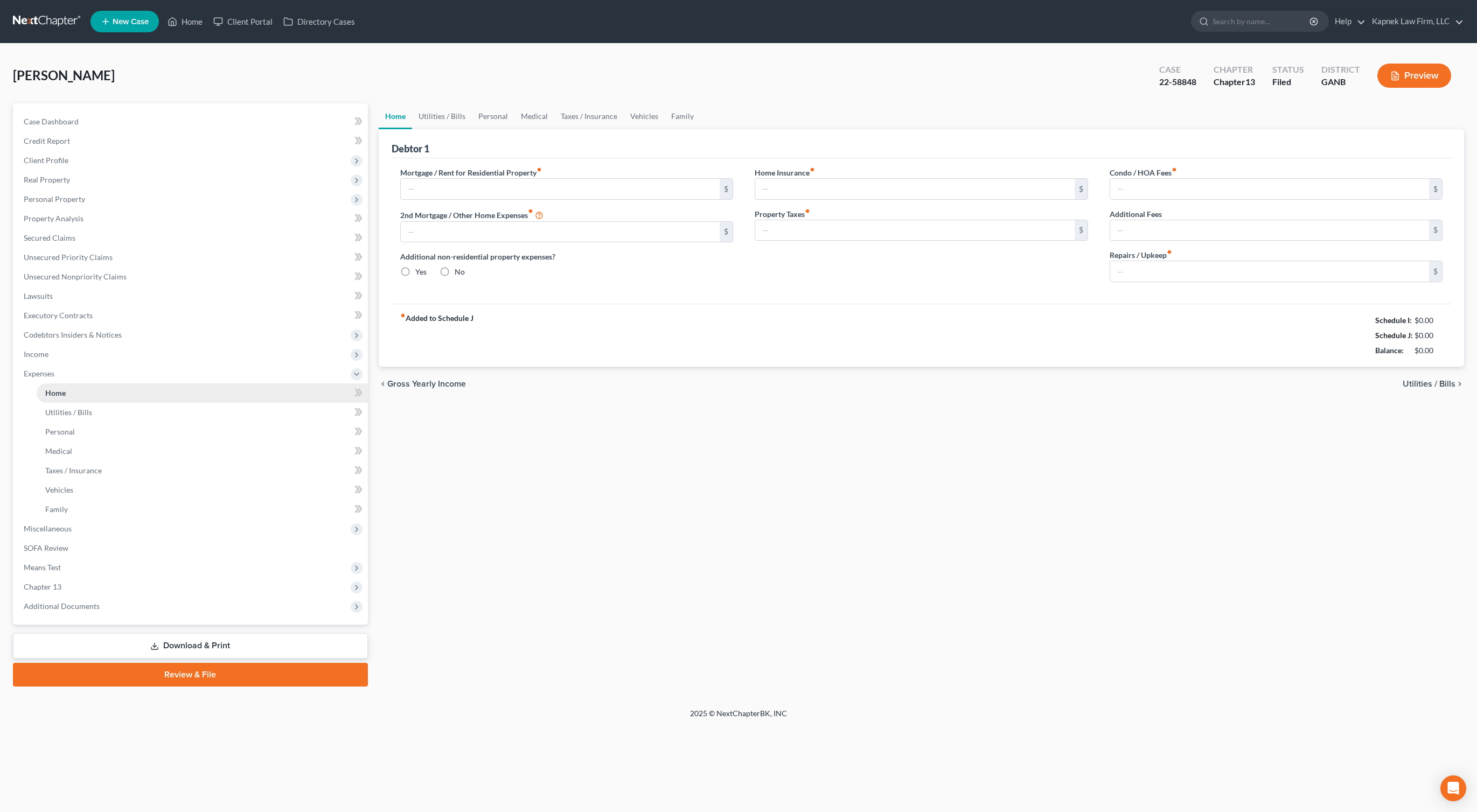
type input "764.00"
type input "0.00"
radio input "true"
type input "0.00"
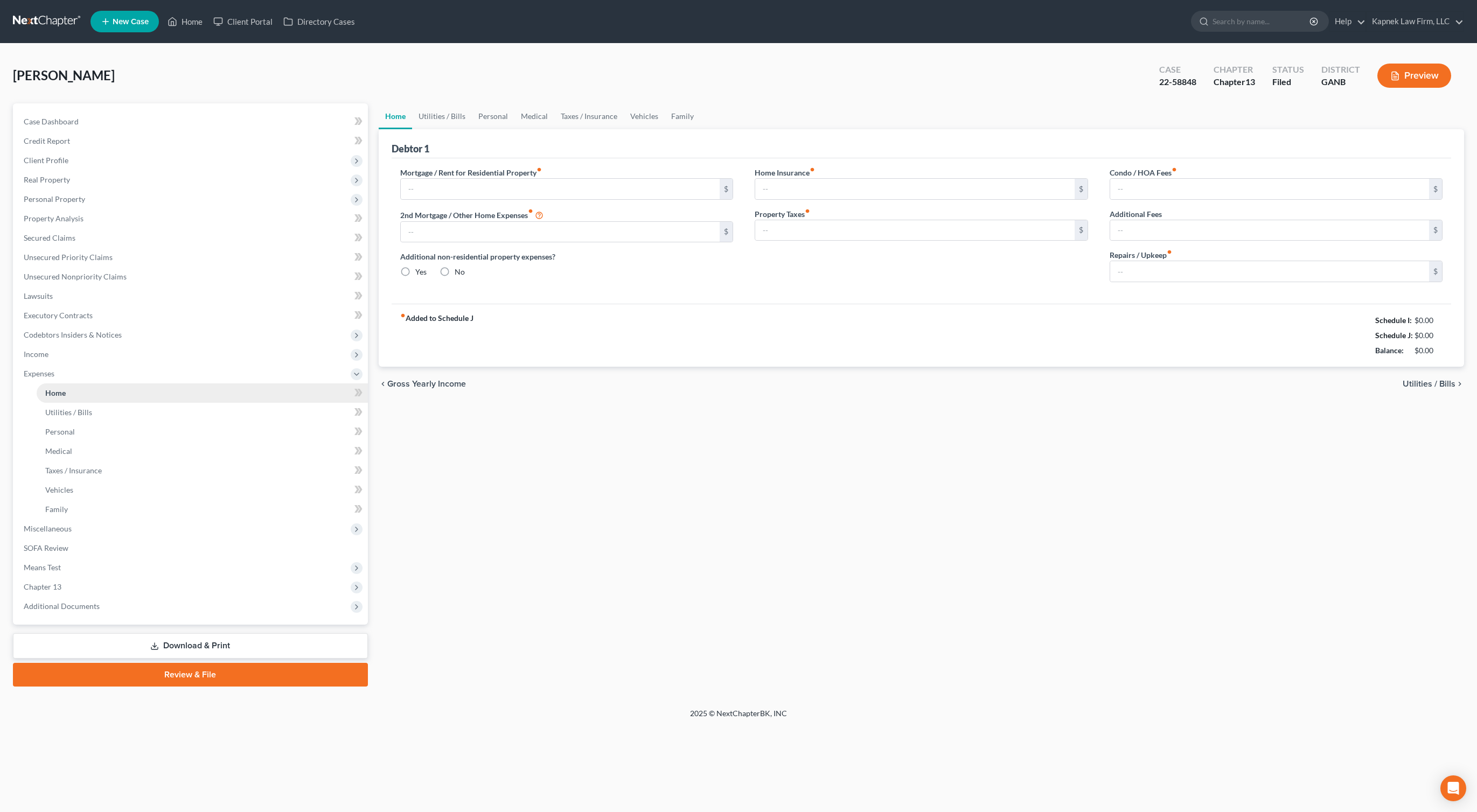
type input "0.00"
type input "25.00"
click at [459, 116] on link "Utilities / Bills" at bounding box center [442, 116] width 60 height 26
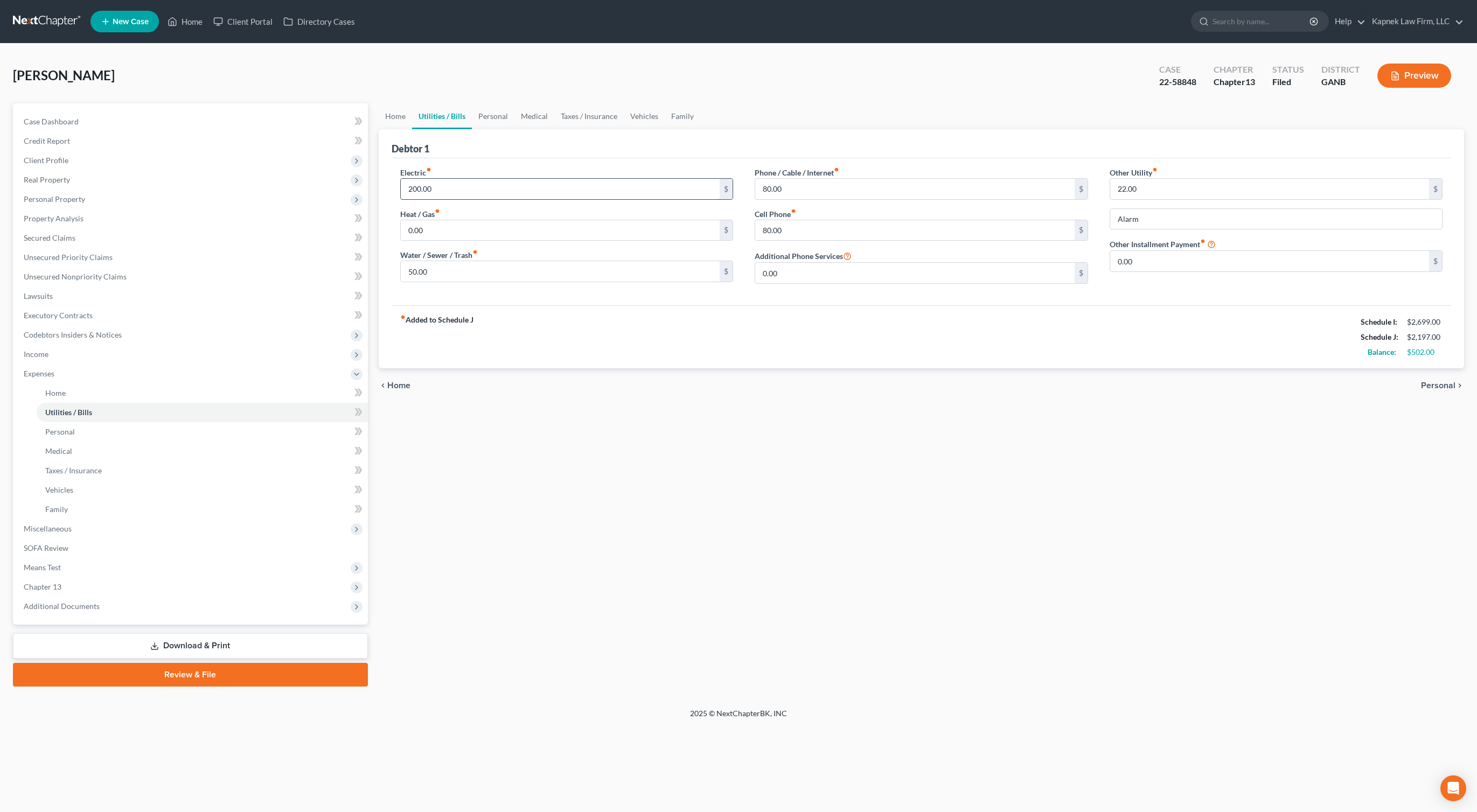
click at [409, 191] on input "200.00" at bounding box center [561, 189] width 320 height 20
click at [411, 191] on input "200.00" at bounding box center [561, 189] width 320 height 20
click at [486, 119] on link "Personal" at bounding box center [493, 116] width 42 height 26
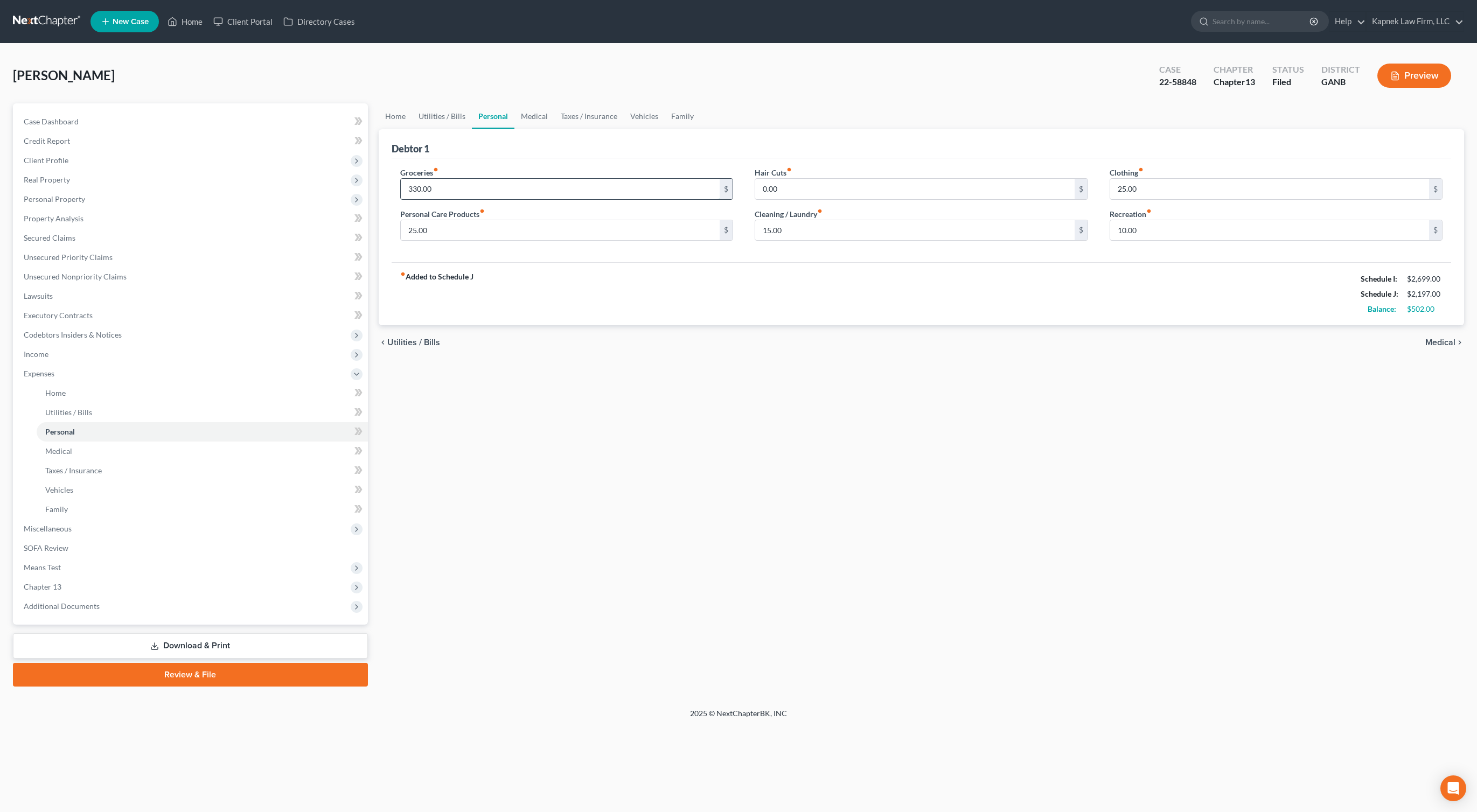
click at [459, 191] on input "330.00" at bounding box center [561, 189] width 320 height 20
type input "400.00"
click at [578, 474] on div "Home Utilities / Bills Personal Medical Taxes / Insurance Vehicles Family Debto…" at bounding box center [922, 395] width 1097 height 584
click at [440, 117] on link "Utilities / Bills" at bounding box center [442, 116] width 60 height 26
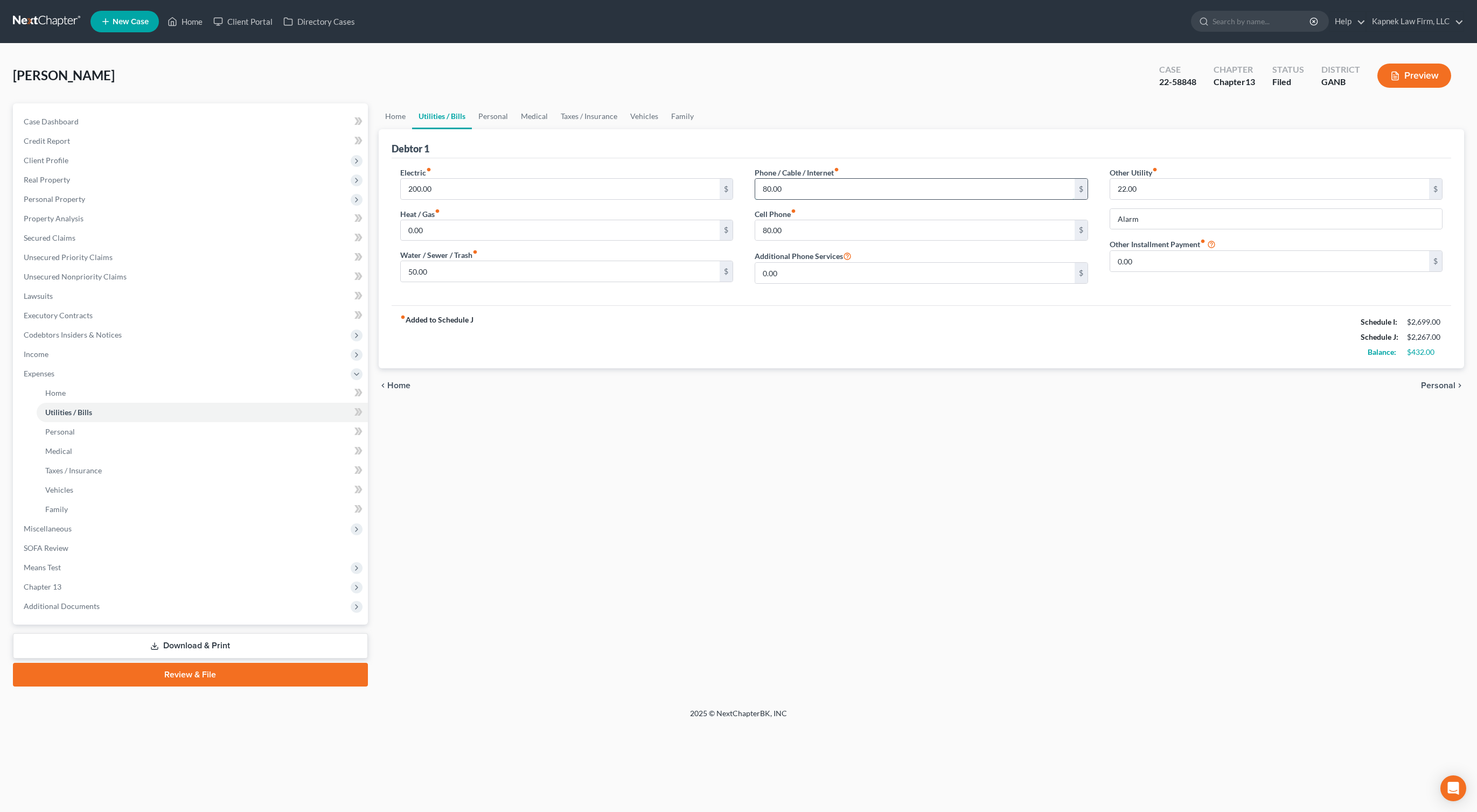
click at [825, 180] on input "80.00" at bounding box center [915, 189] width 320 height 20
type input "120.00"
click at [729, 348] on div "fiber_manual_record Added to Schedule J Schedule I: $2,699.00 Schedule J: $2,30…" at bounding box center [922, 337] width 1061 height 63
click at [486, 114] on link "Personal" at bounding box center [493, 116] width 42 height 26
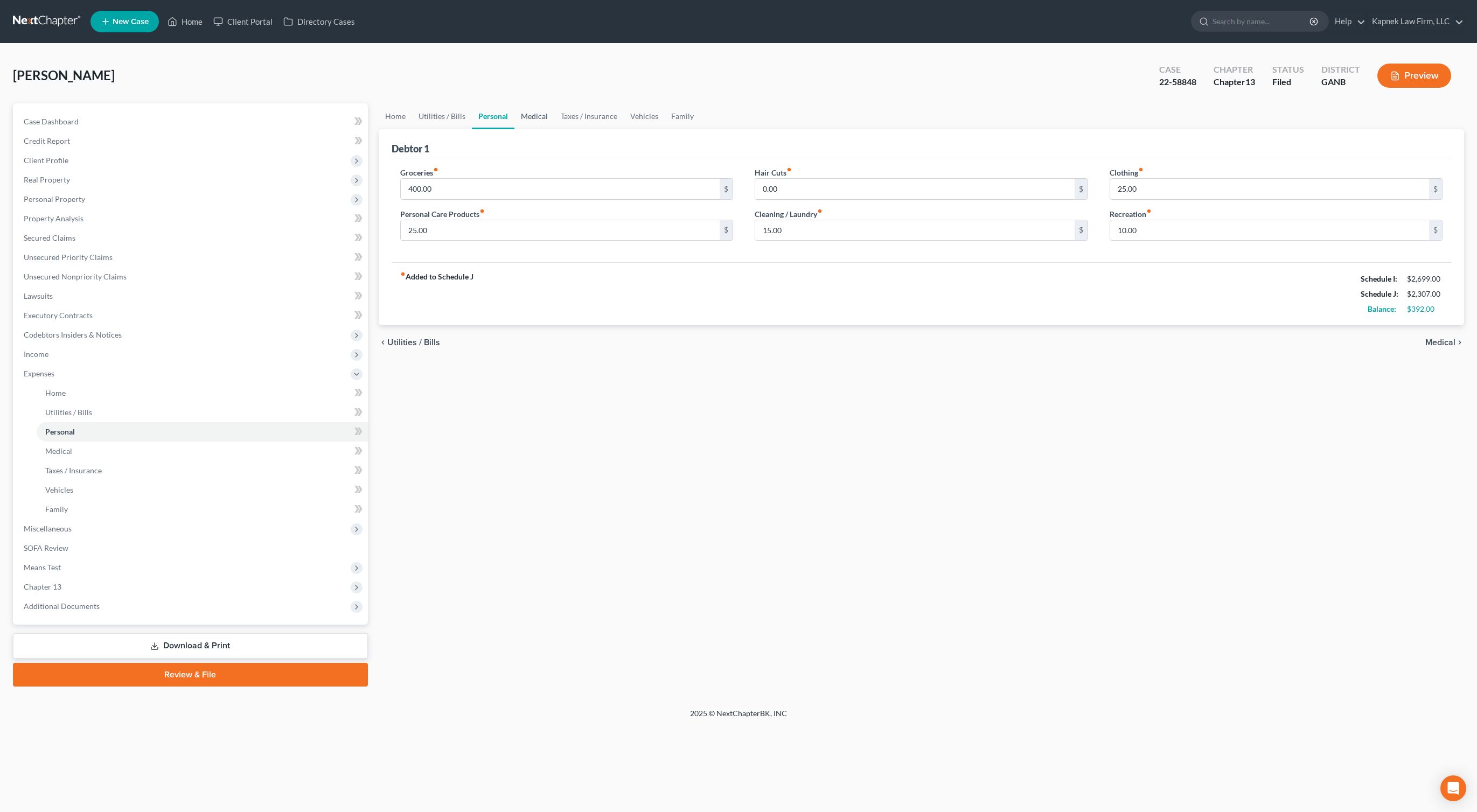
click at [532, 117] on link "Medical" at bounding box center [534, 116] width 40 height 26
click at [568, 122] on link "Taxes / Insurance" at bounding box center [589, 116] width 69 height 26
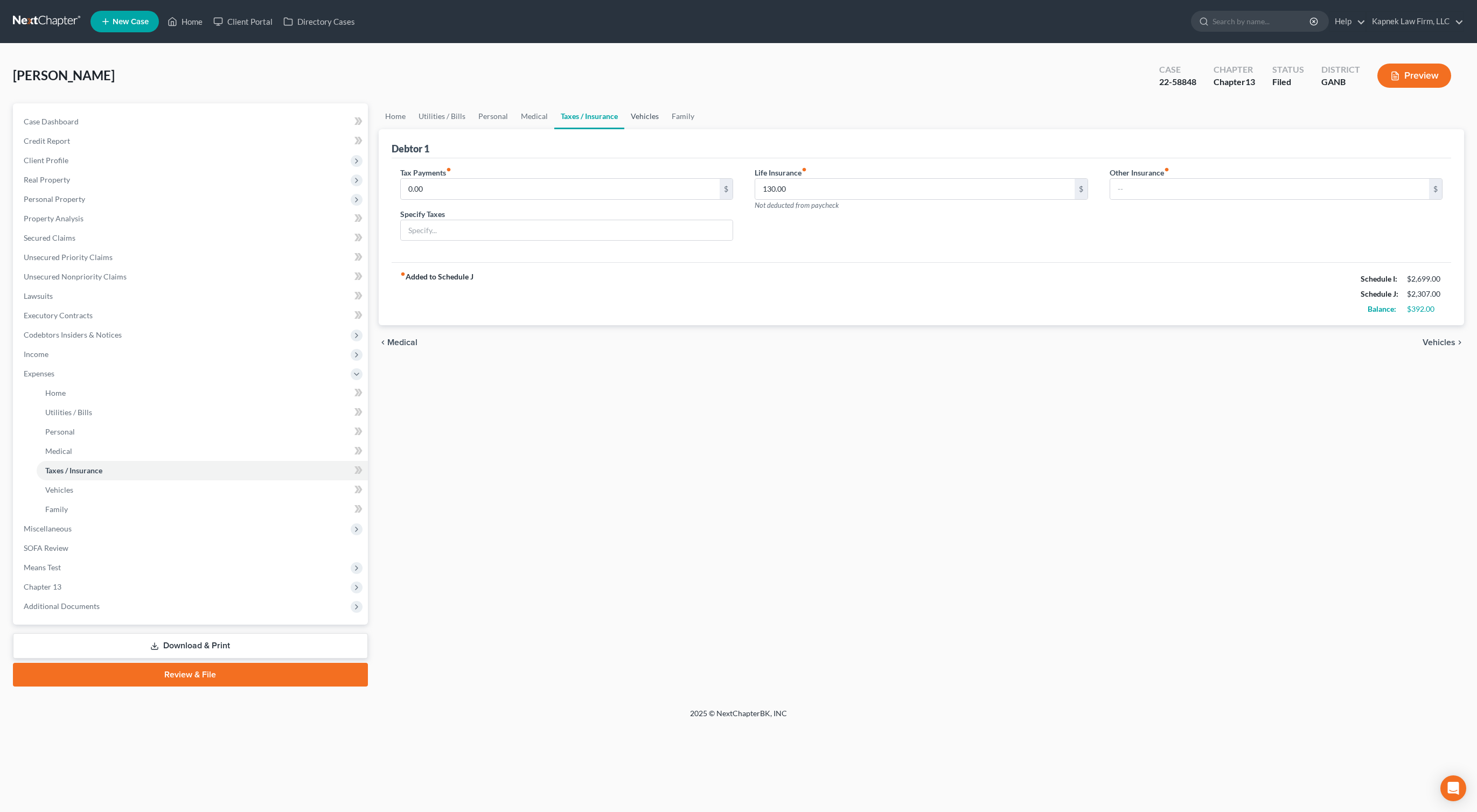
click at [646, 121] on link "Vehicles" at bounding box center [645, 116] width 41 height 26
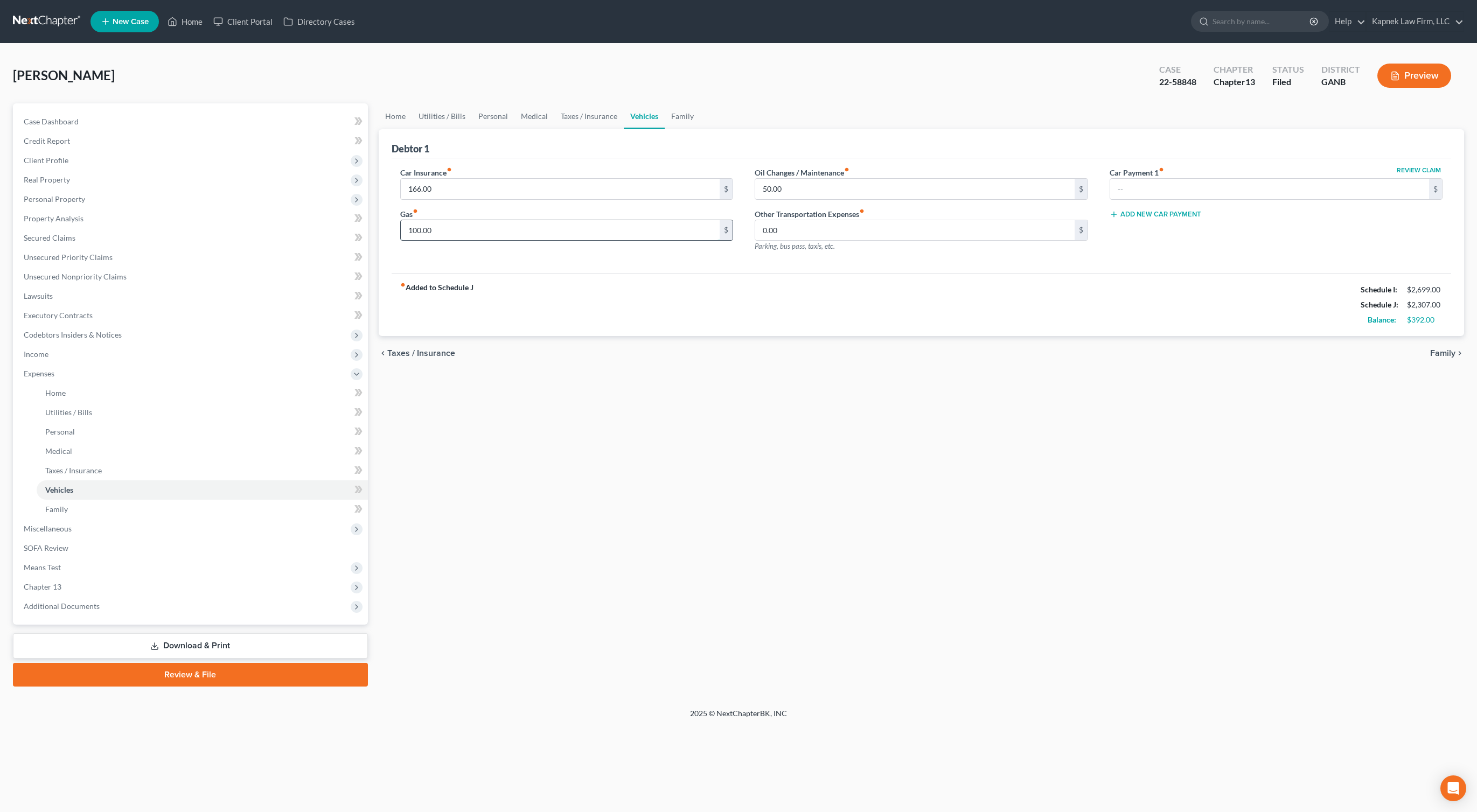
click at [413, 231] on input "100.00" at bounding box center [561, 231] width 320 height 20
click at [482, 181] on input "166.00" at bounding box center [561, 189] width 320 height 20
type input "185.00"
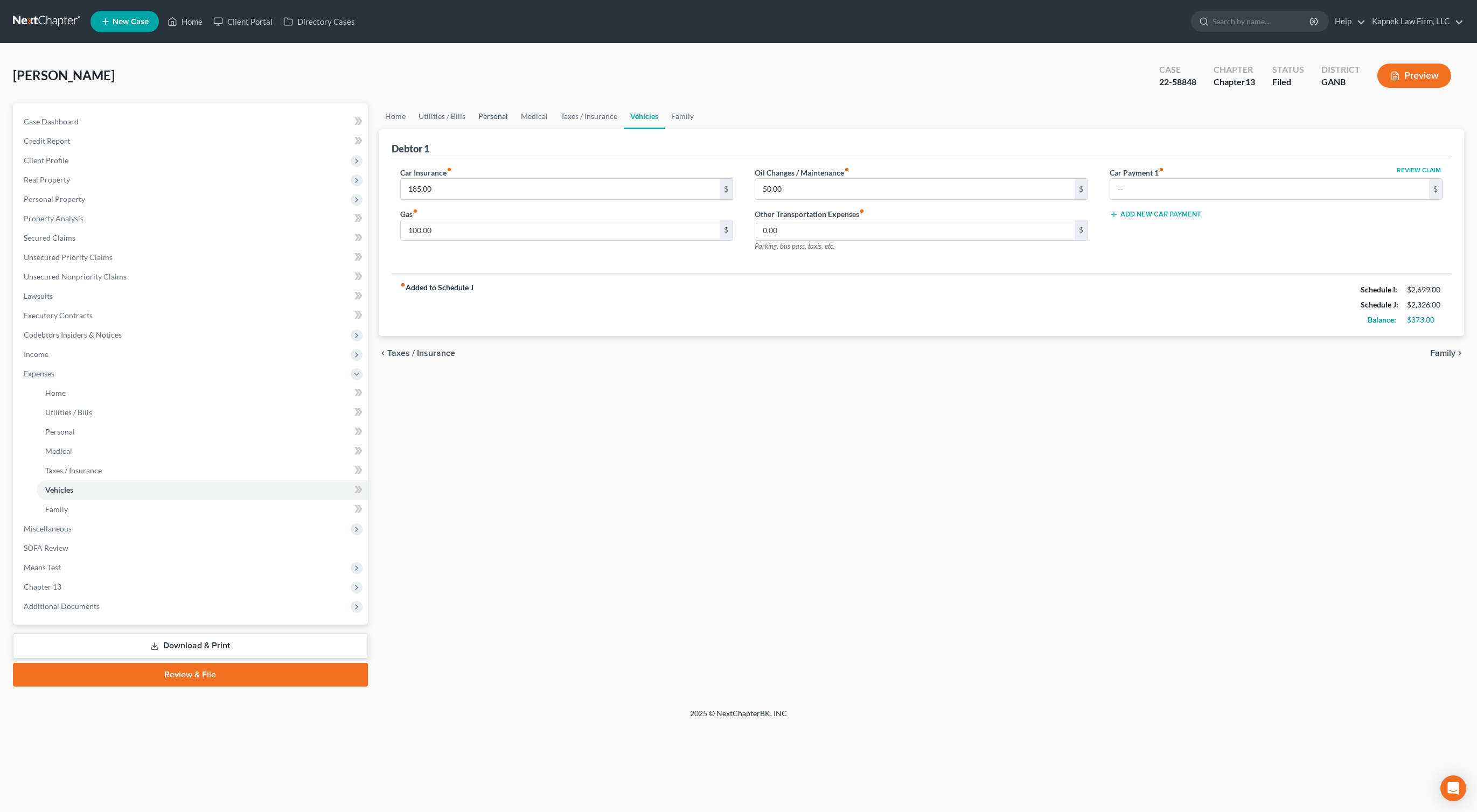
click at [492, 113] on link "Personal" at bounding box center [493, 116] width 42 height 26
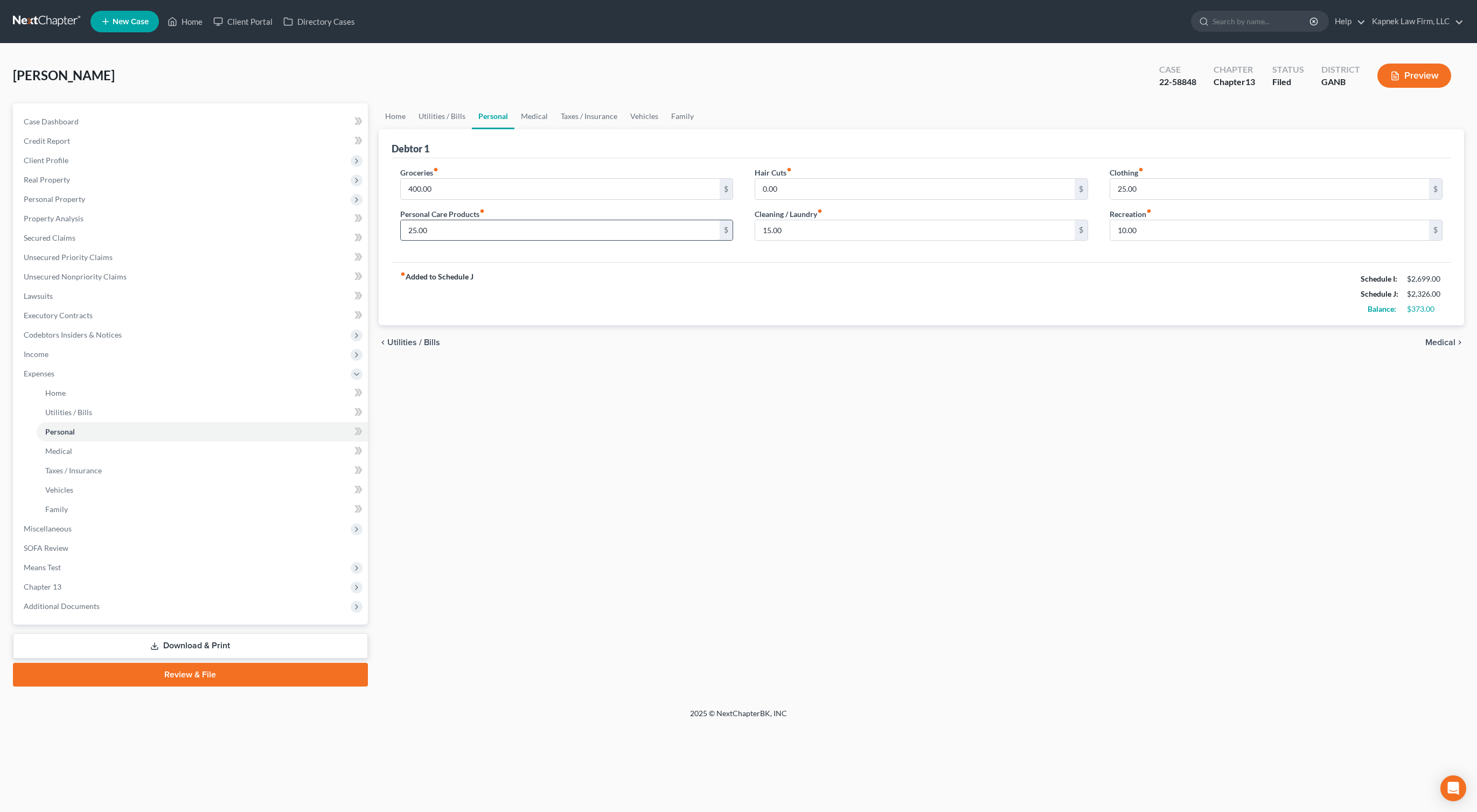
click at [557, 239] on input "25.00" at bounding box center [561, 231] width 320 height 20
type input "50.00"
click at [594, 375] on div "Home Utilities / Bills Personal Medical Taxes / Insurance Vehicles Family Debto…" at bounding box center [922, 395] width 1097 height 584
click at [437, 108] on link "Utilities / Bills" at bounding box center [442, 116] width 60 height 26
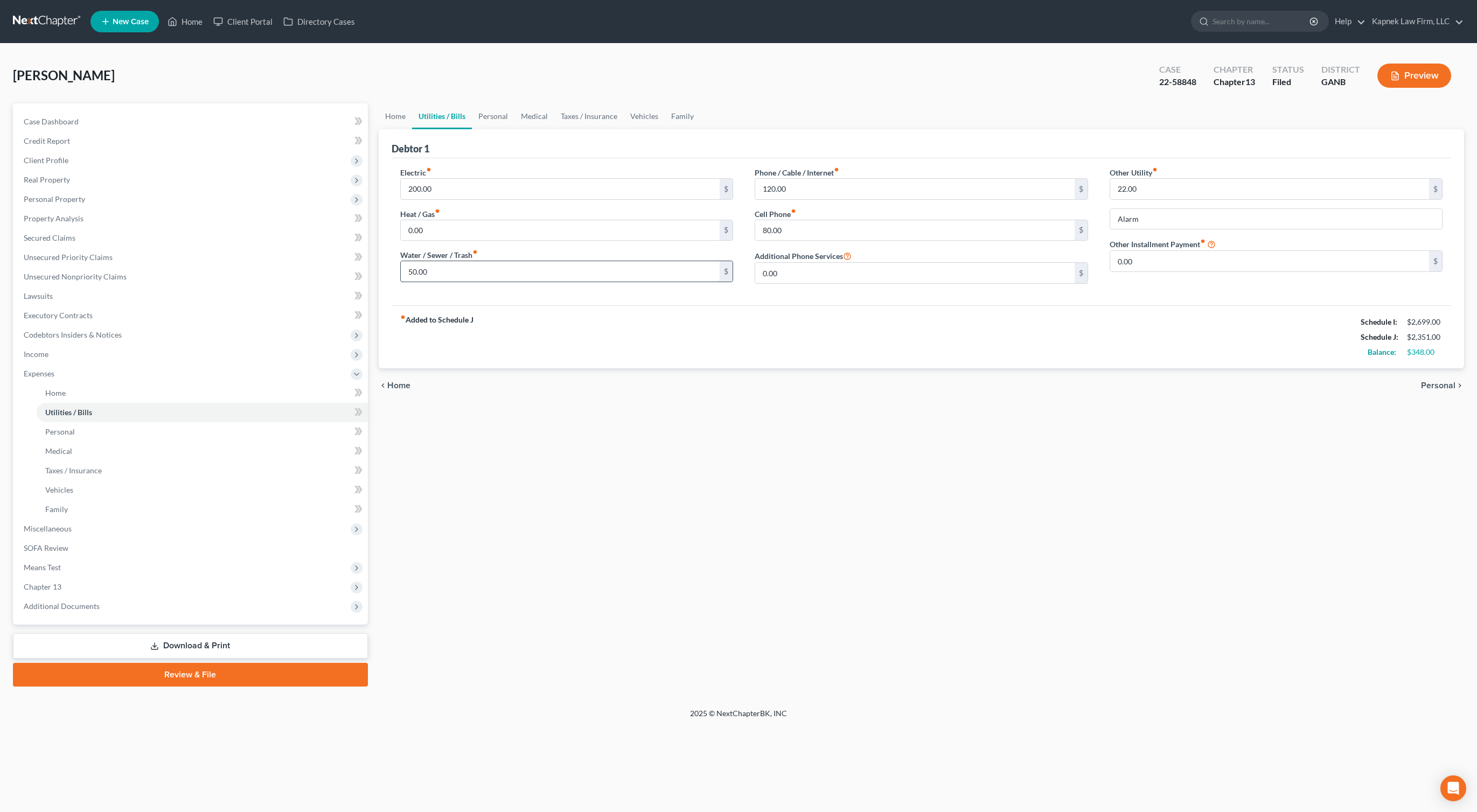
click at [408, 273] on input "50.00" at bounding box center [561, 271] width 320 height 20
click at [408, 271] on input "50.00" at bounding box center [561, 271] width 320 height 20
type input "58.00"
click at [227, 650] on link "Download & Print" at bounding box center [191, 645] width 355 height 25
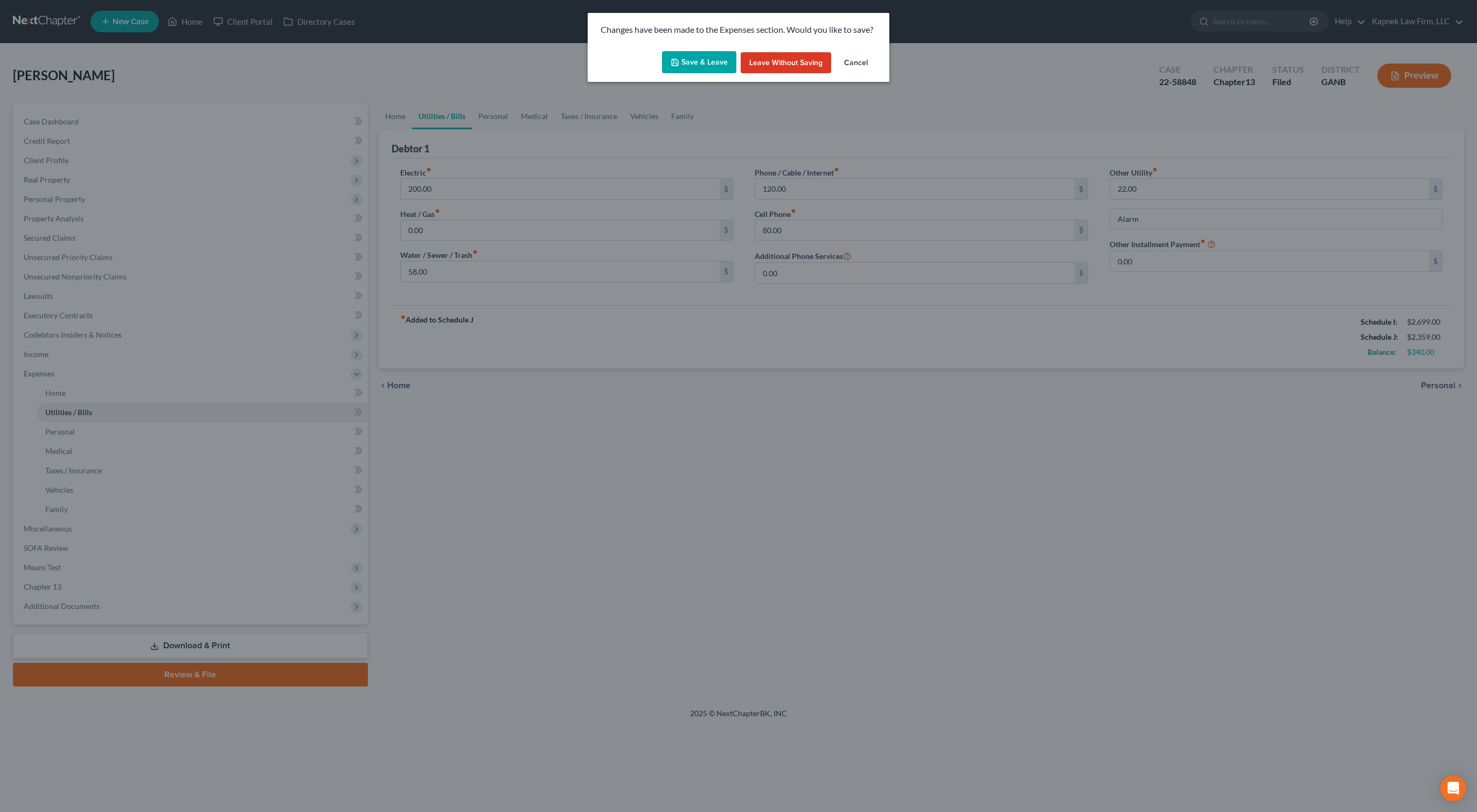
click at [689, 57] on button "Save & Leave" at bounding box center [700, 62] width 74 height 23
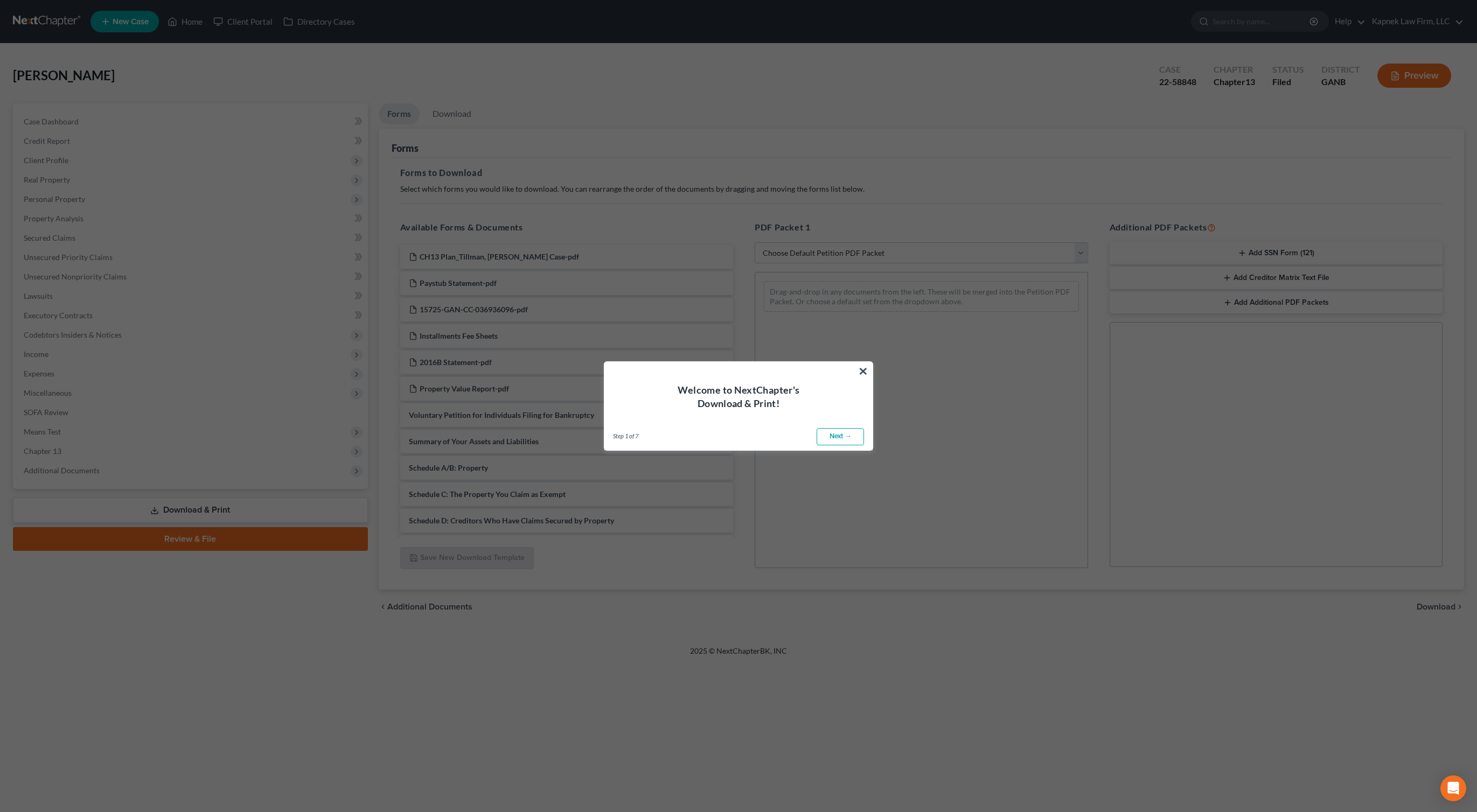
click at [847, 439] on link "Next →" at bounding box center [840, 437] width 47 height 17
select select "0"
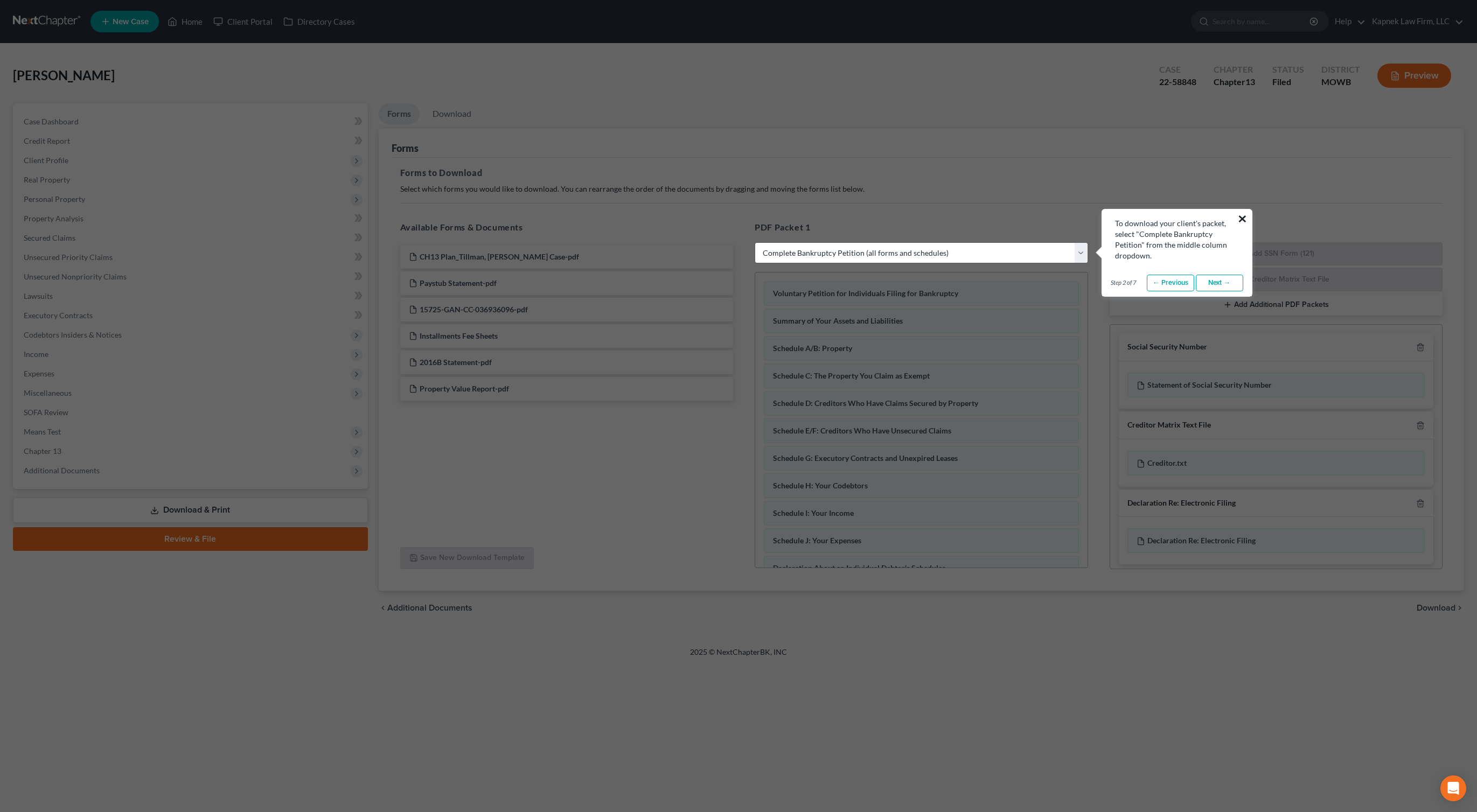
click at [1243, 212] on button "×" at bounding box center [1243, 219] width 10 height 17
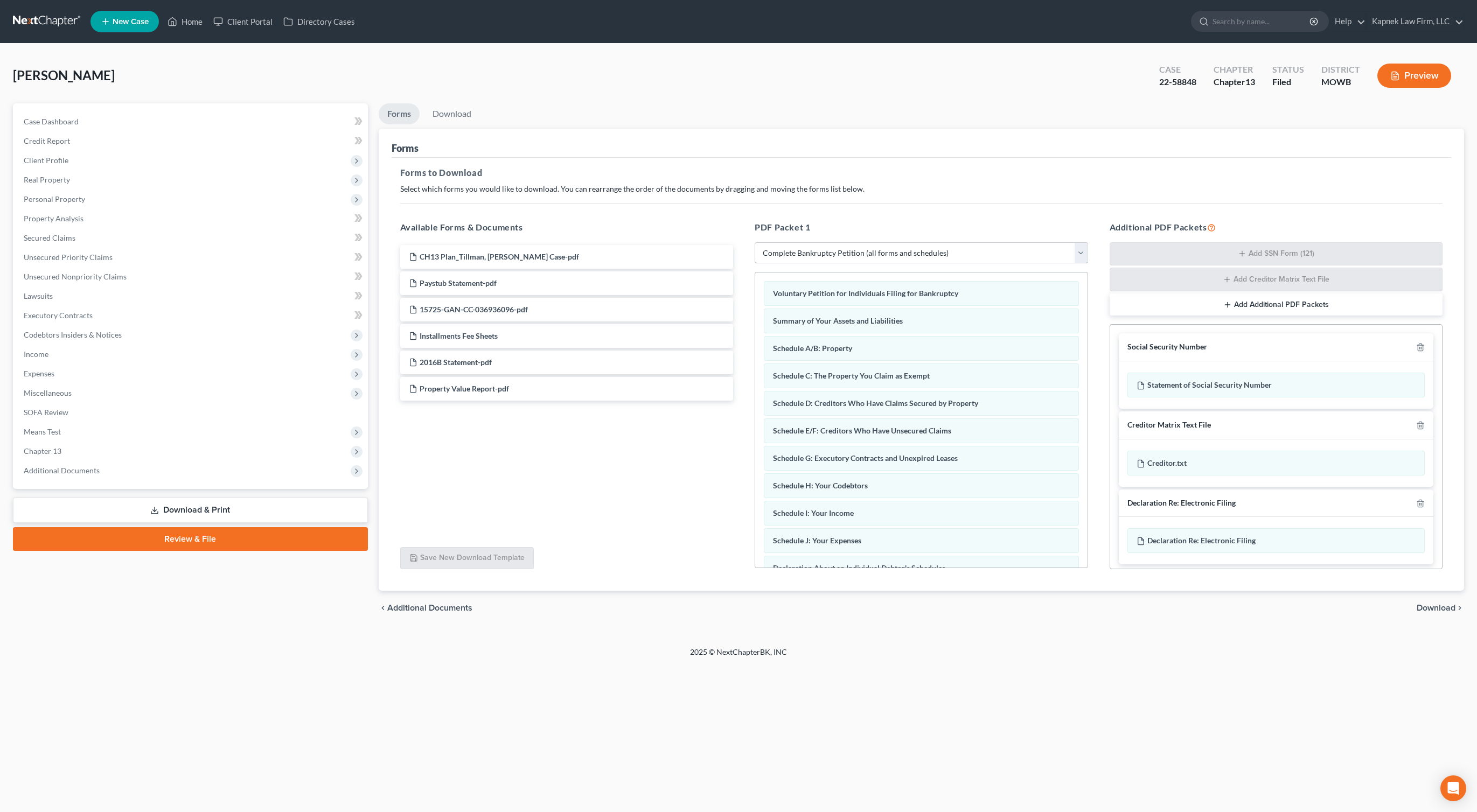
click at [961, 244] on select "Choose Default Petition PDF Packet Complete Bankruptcy Petition (all forms and …" at bounding box center [922, 253] width 333 height 22
click at [1457, 780] on div "Open Intercom Messenger" at bounding box center [1454, 788] width 28 height 28
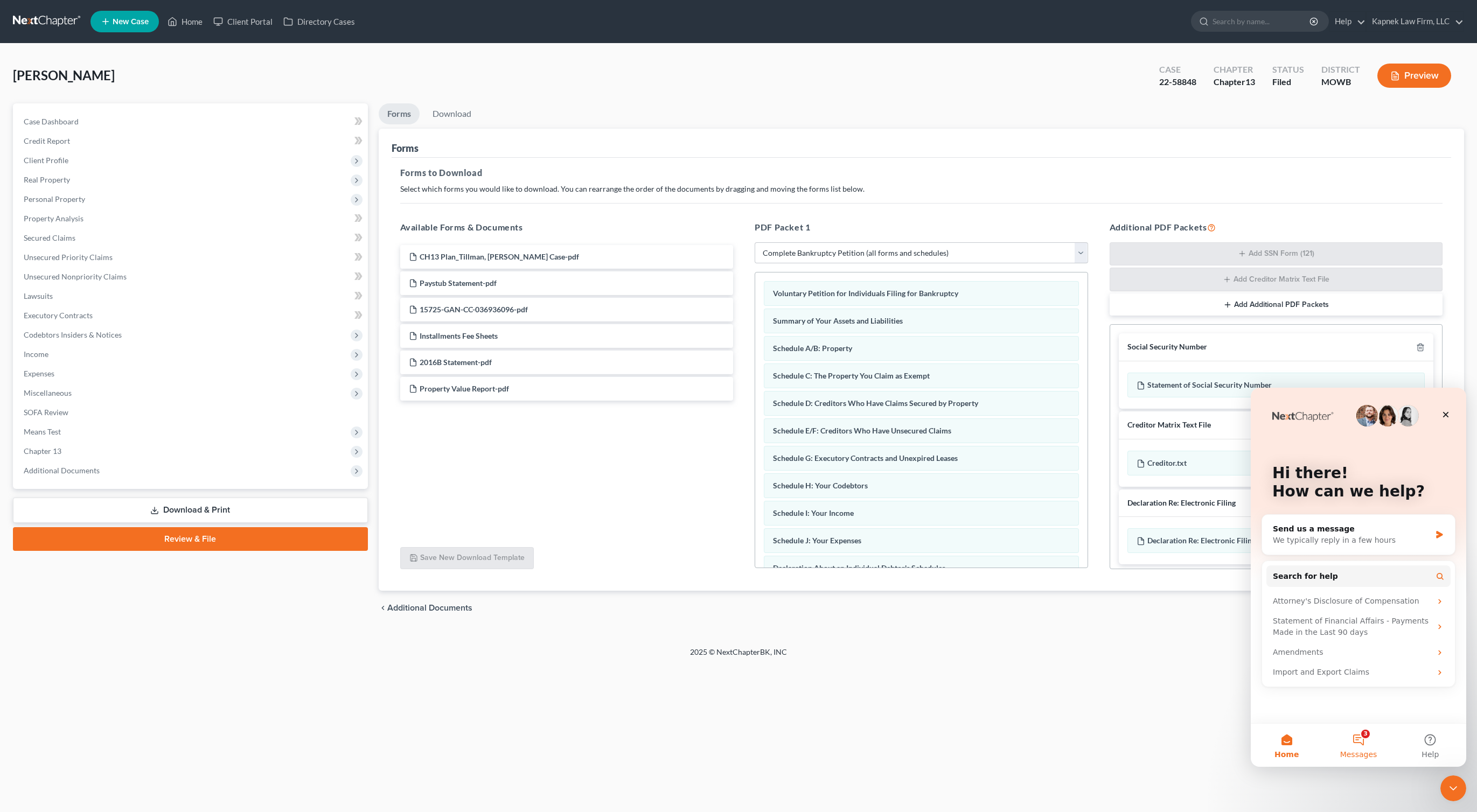
click at [1367, 739] on button "3 Messages" at bounding box center [1358, 745] width 71 height 43
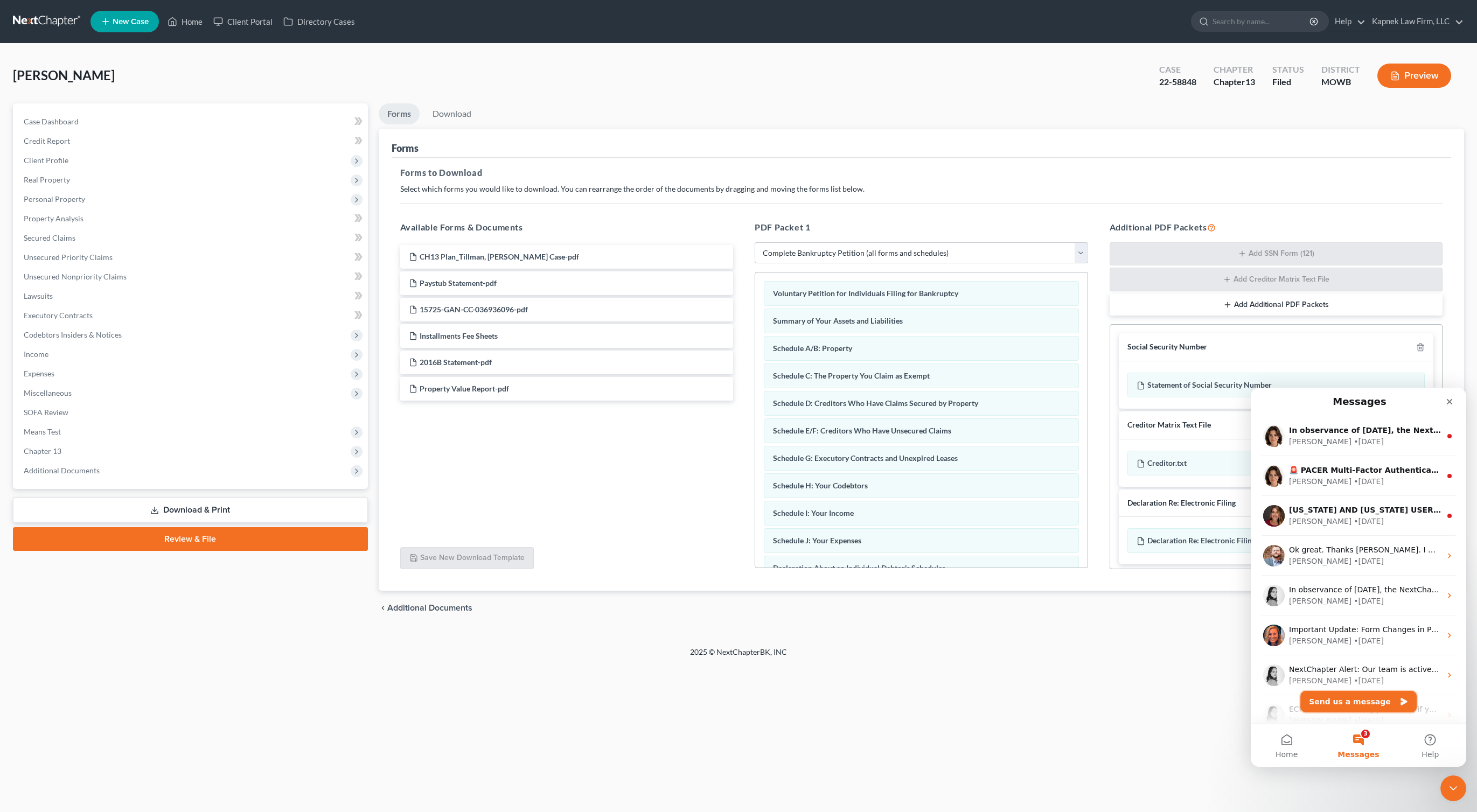
click at [1347, 706] on button "Send us a message" at bounding box center [1359, 702] width 116 height 22
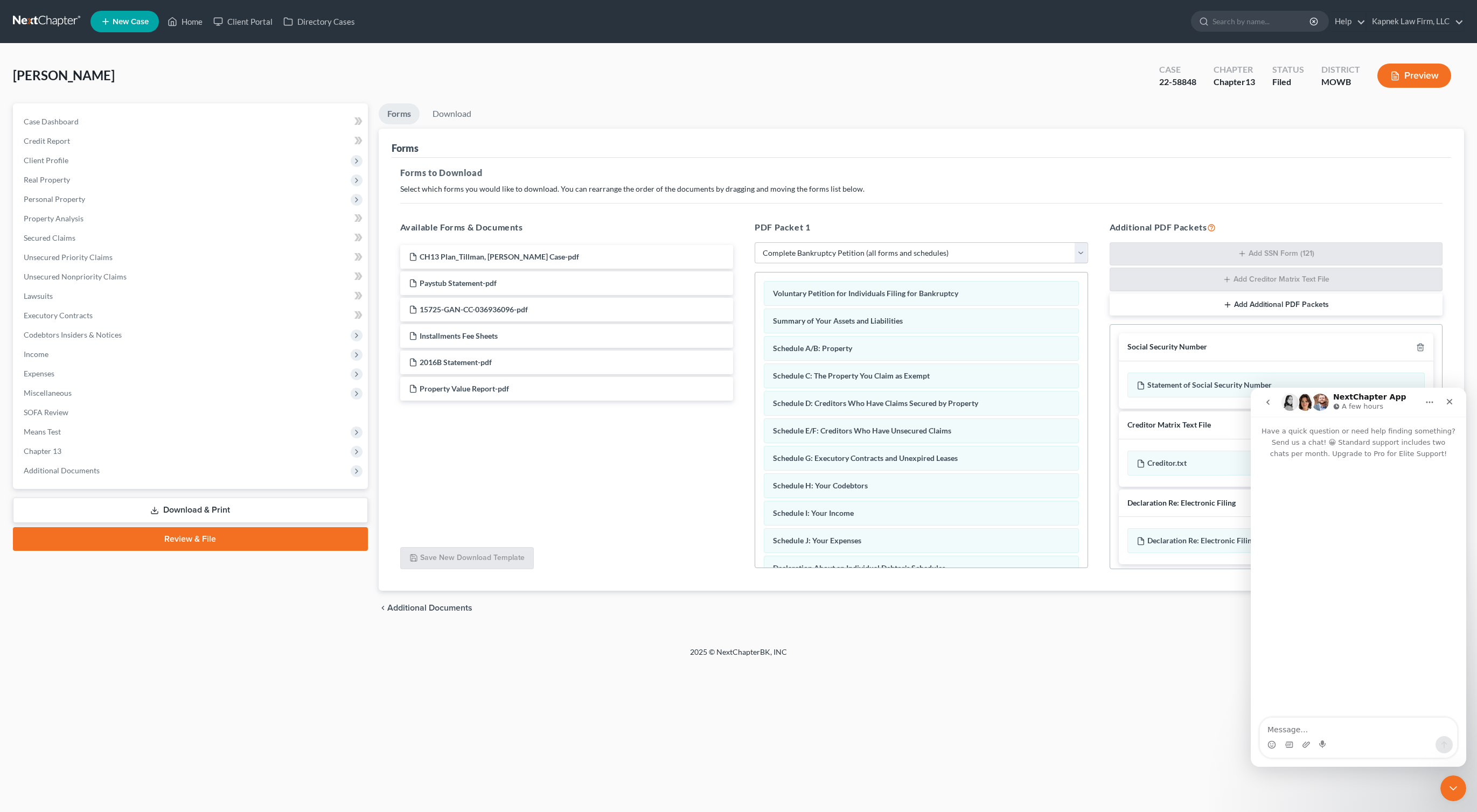
click at [1337, 738] on div "Intercom messenger" at bounding box center [1358, 745] width 197 height 17
click at [1335, 732] on textarea "Message…" at bounding box center [1358, 727] width 197 height 18
type textarea "Hey there. My renewal is coming up this month. Is it possible that we can postp…"
click at [1441, 745] on icon "Send a message…" at bounding box center [1444, 745] width 9 height 9
click at [826, 260] on select "Choose Default Petition PDF Packet Complete Bankruptcy Petition (all forms and …" at bounding box center [922, 253] width 333 height 22
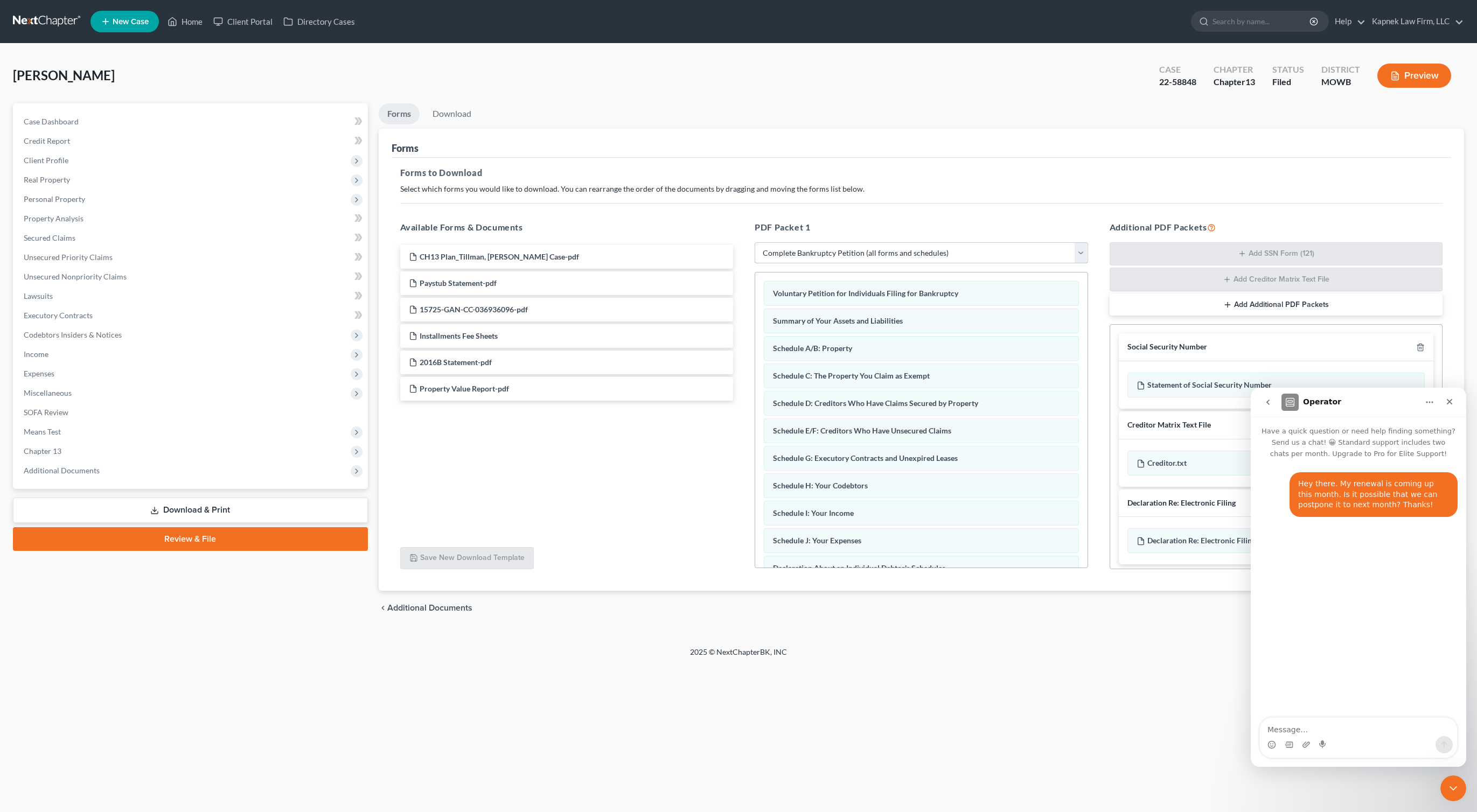
select select "4"
click at [755, 242] on select "Choose Default Petition PDF Packet Complete Bankruptcy Petition (all forms and …" at bounding box center [922, 253] width 333 height 22
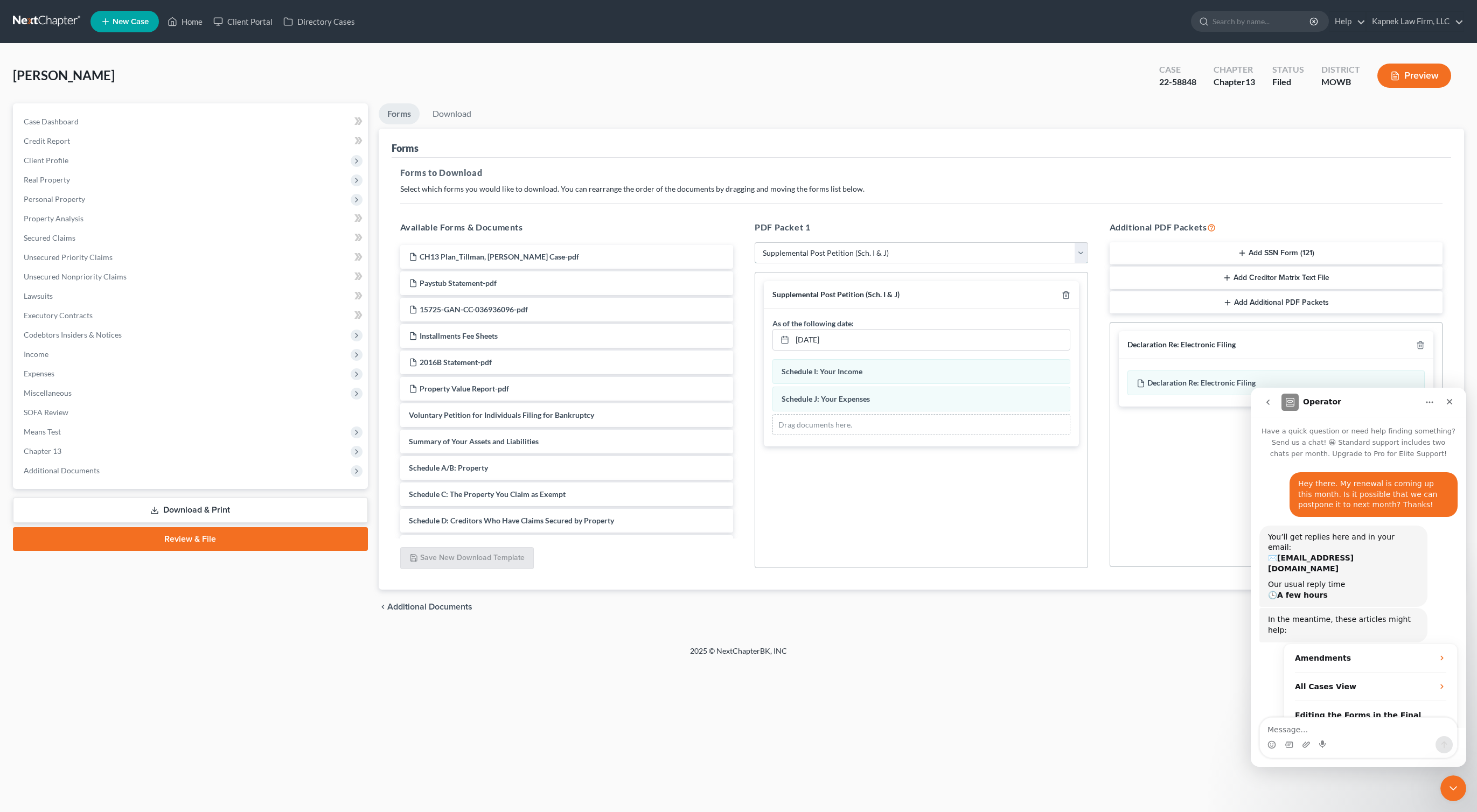
scroll to position [19, 0]
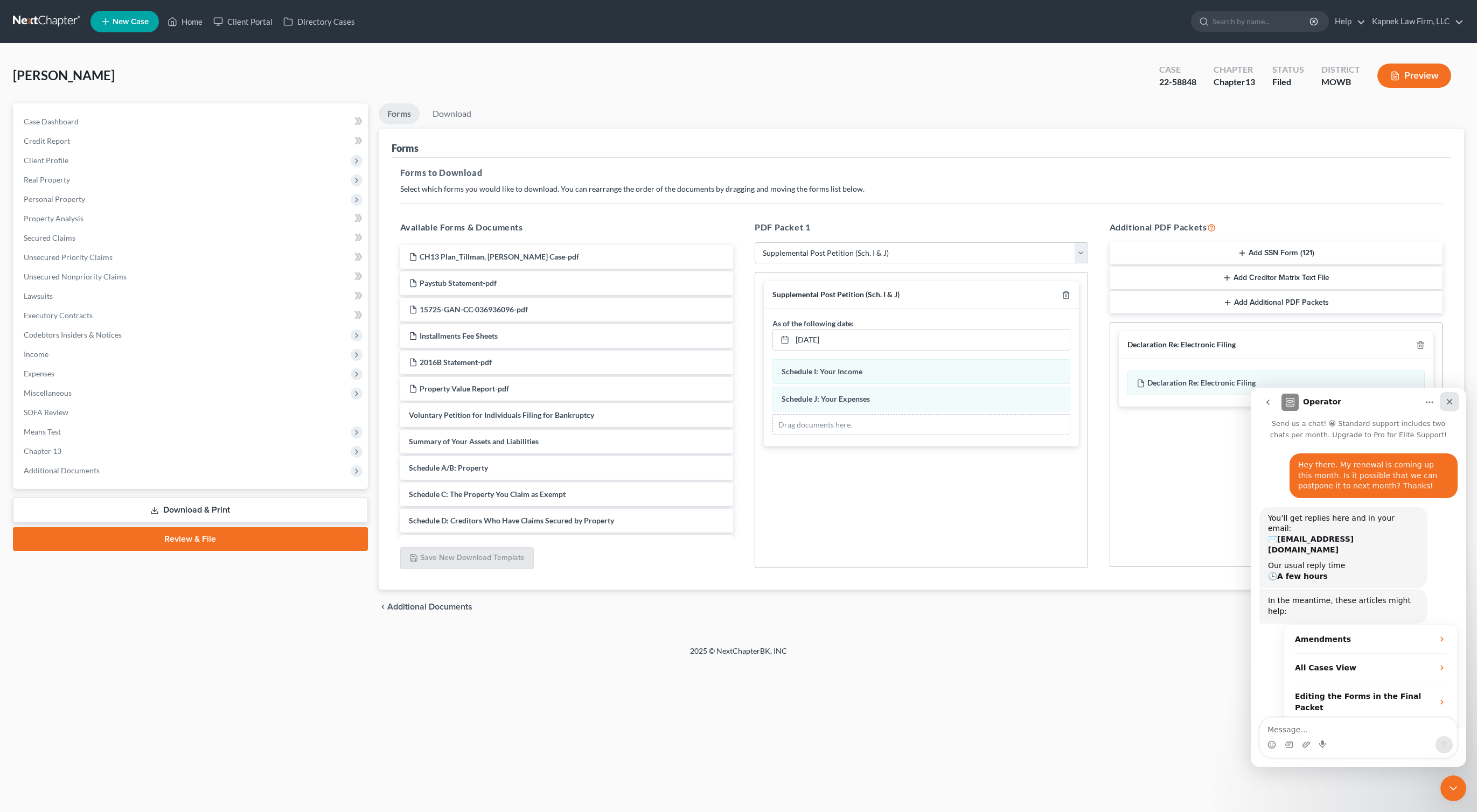
click at [1444, 402] on div "Close" at bounding box center [1449, 402] width 20 height 20
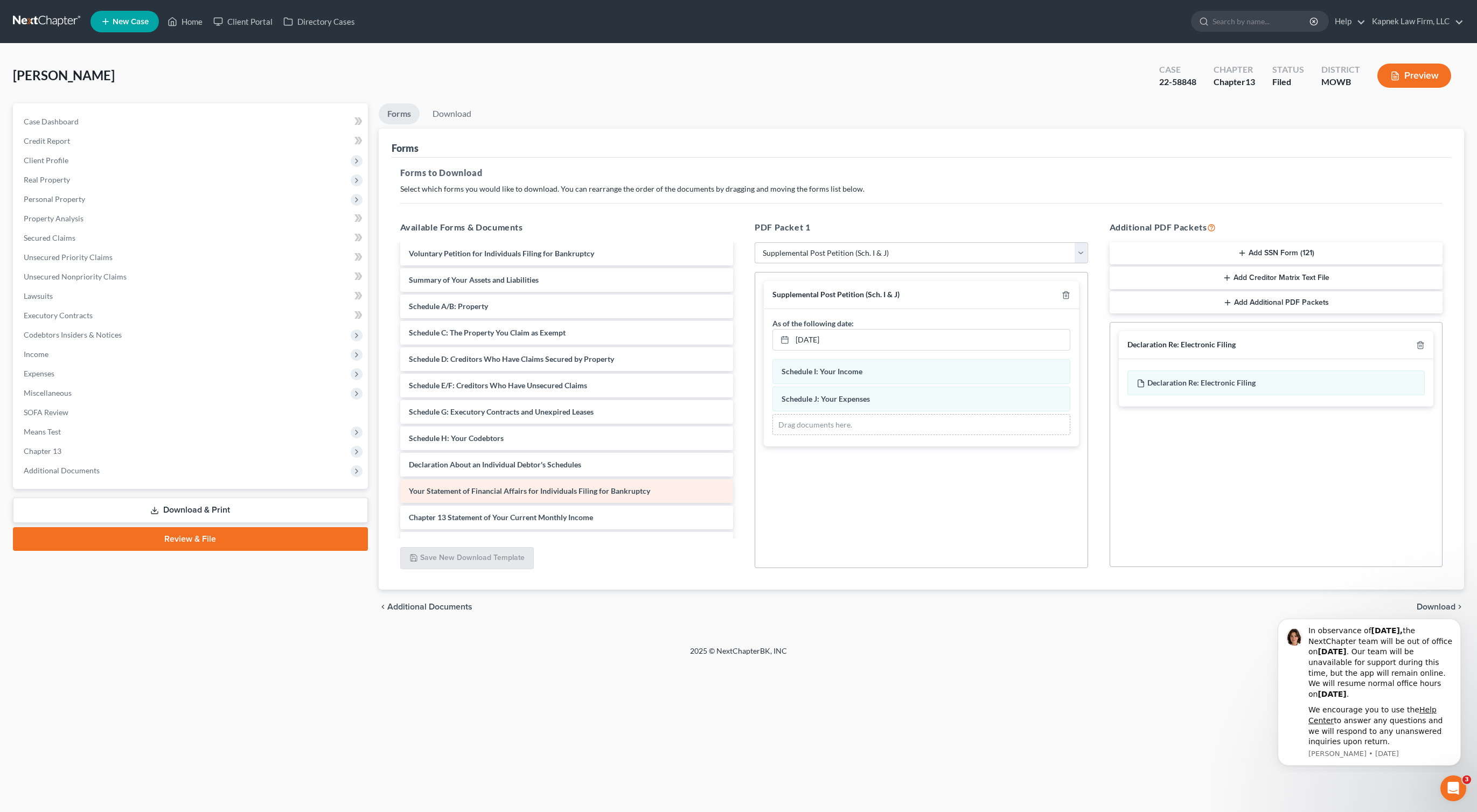
scroll to position [0, 0]
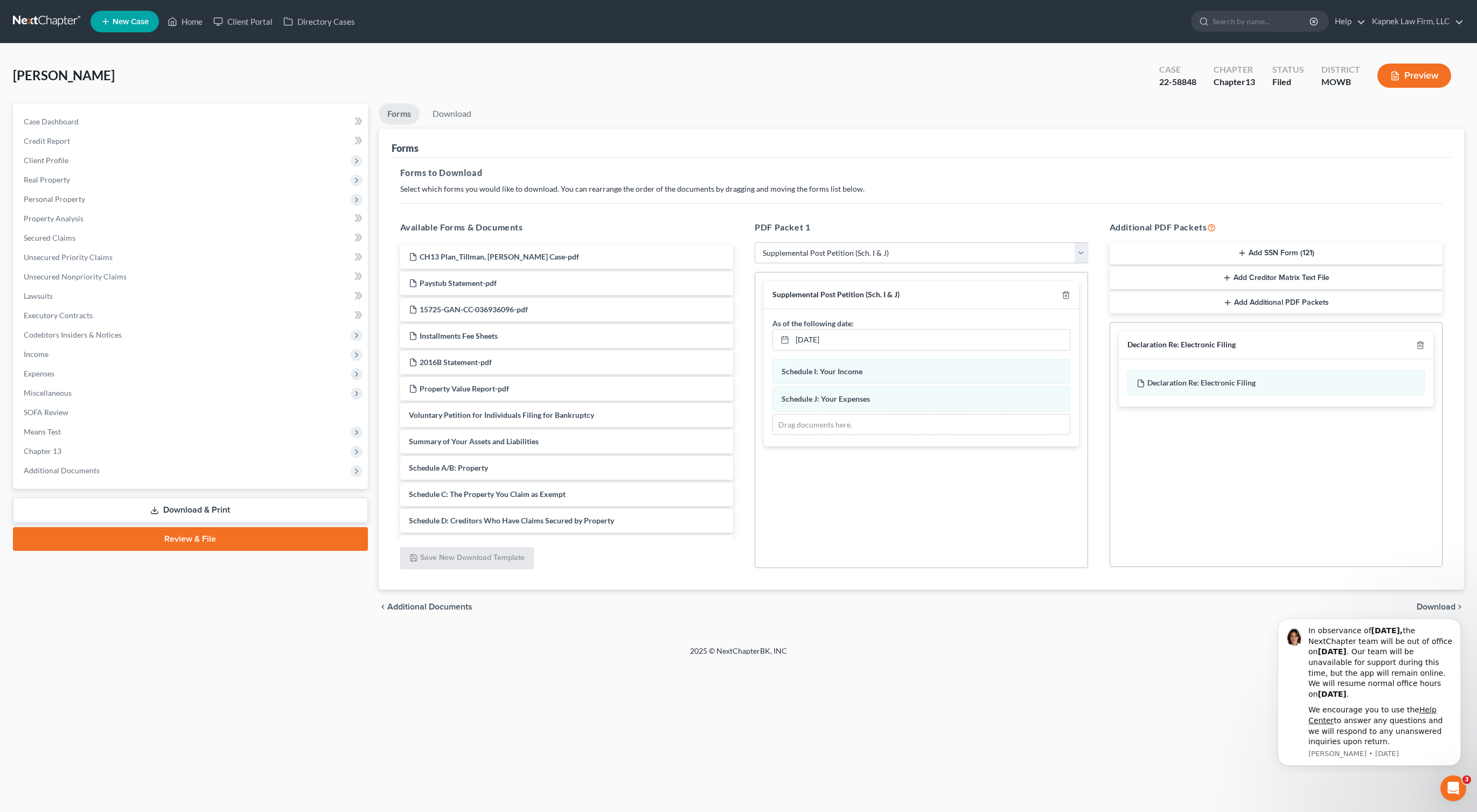
click at [783, 258] on select "Choose Default Petition PDF Packet Complete Bankruptcy Petition (all forms and …" at bounding box center [922, 253] width 333 height 22
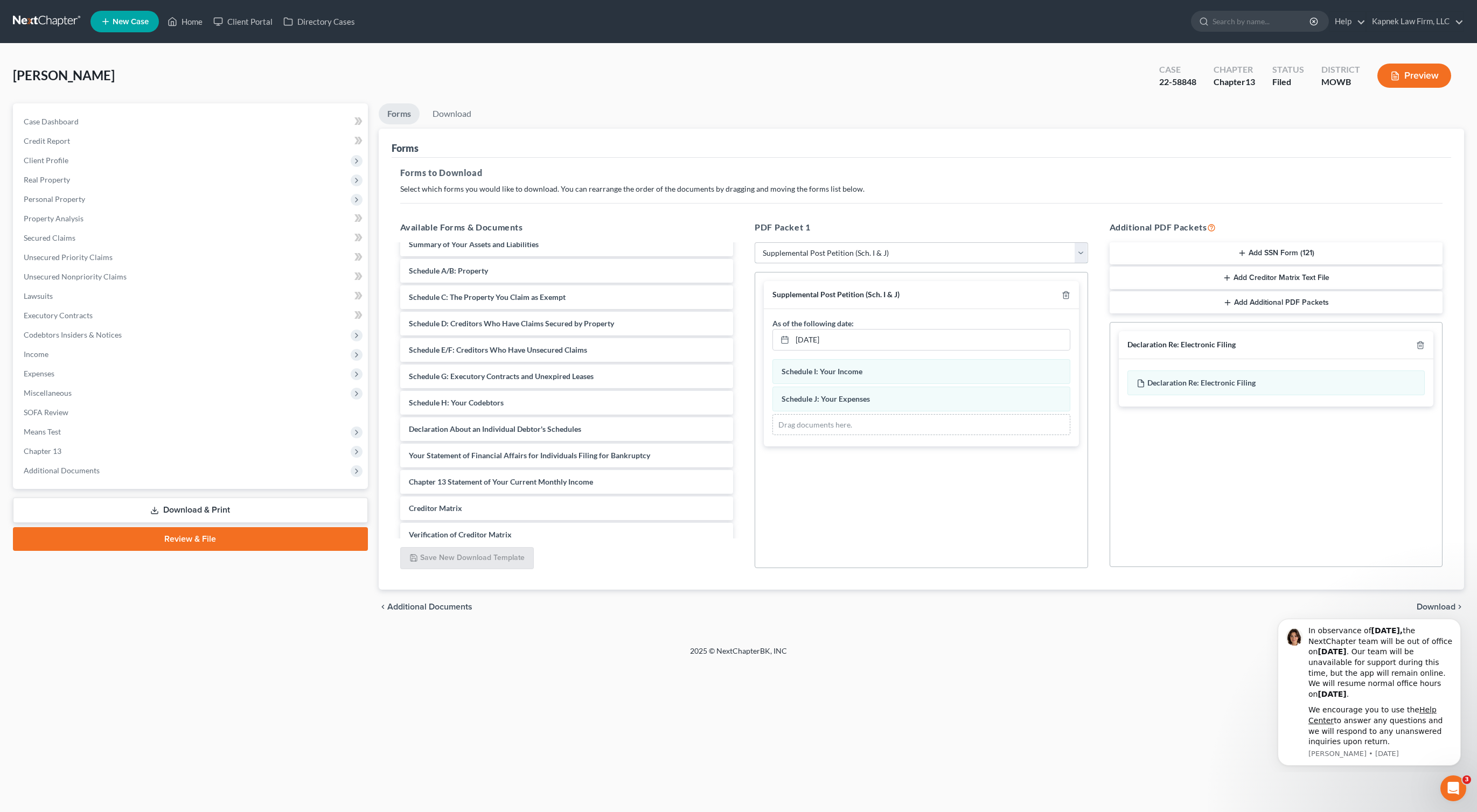
scroll to position [198, 0]
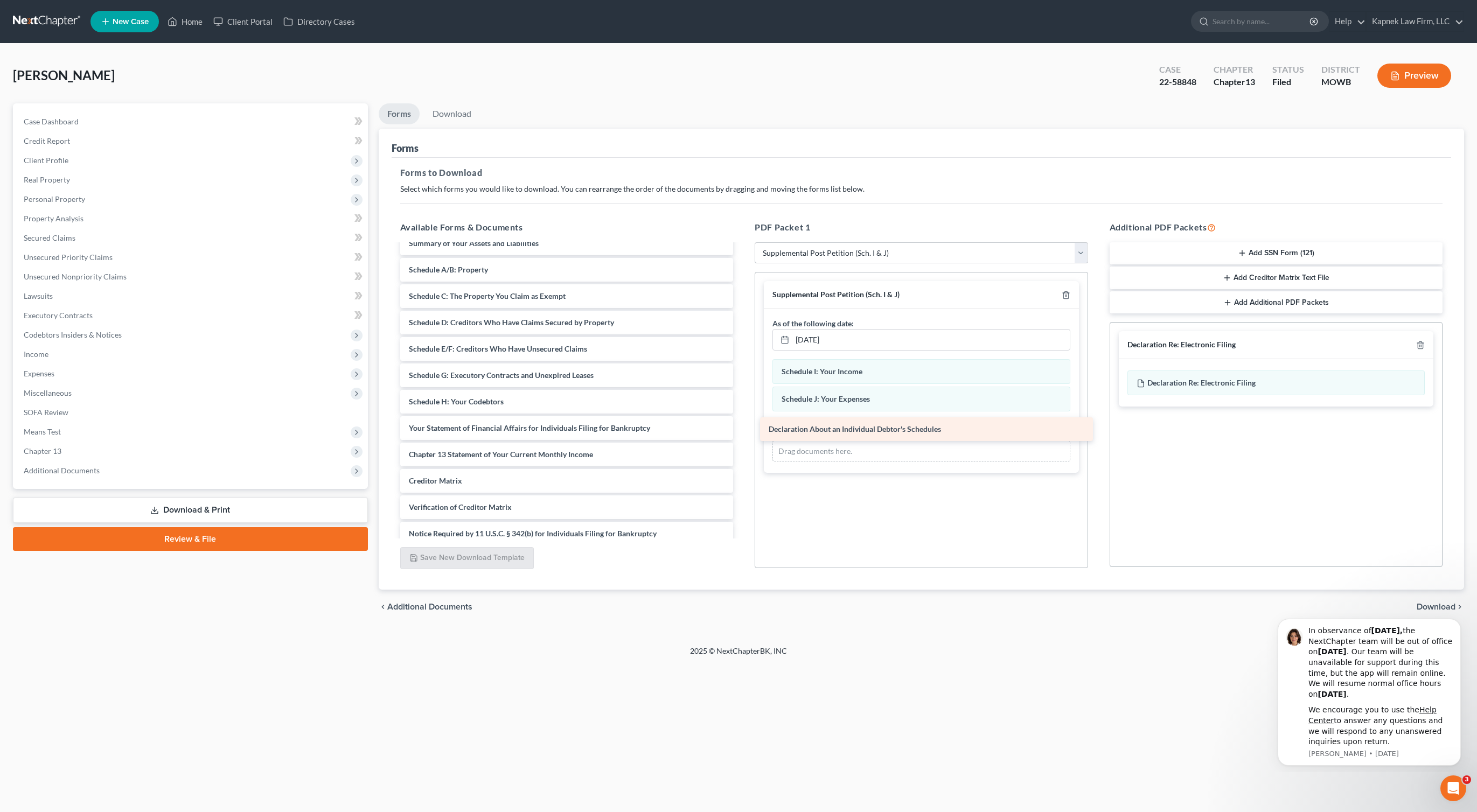
drag, startPoint x: 574, startPoint y: 430, endPoint x: 933, endPoint y: 431, distance: 359.0
click at [743, 431] on div "Declaration About an Individual Debtor's Schedules CH13 Plan_Tillman, Deborah_N…" at bounding box center [567, 309] width 351 height 525
click at [1437, 602] on span "Download" at bounding box center [1436, 607] width 39 height 9
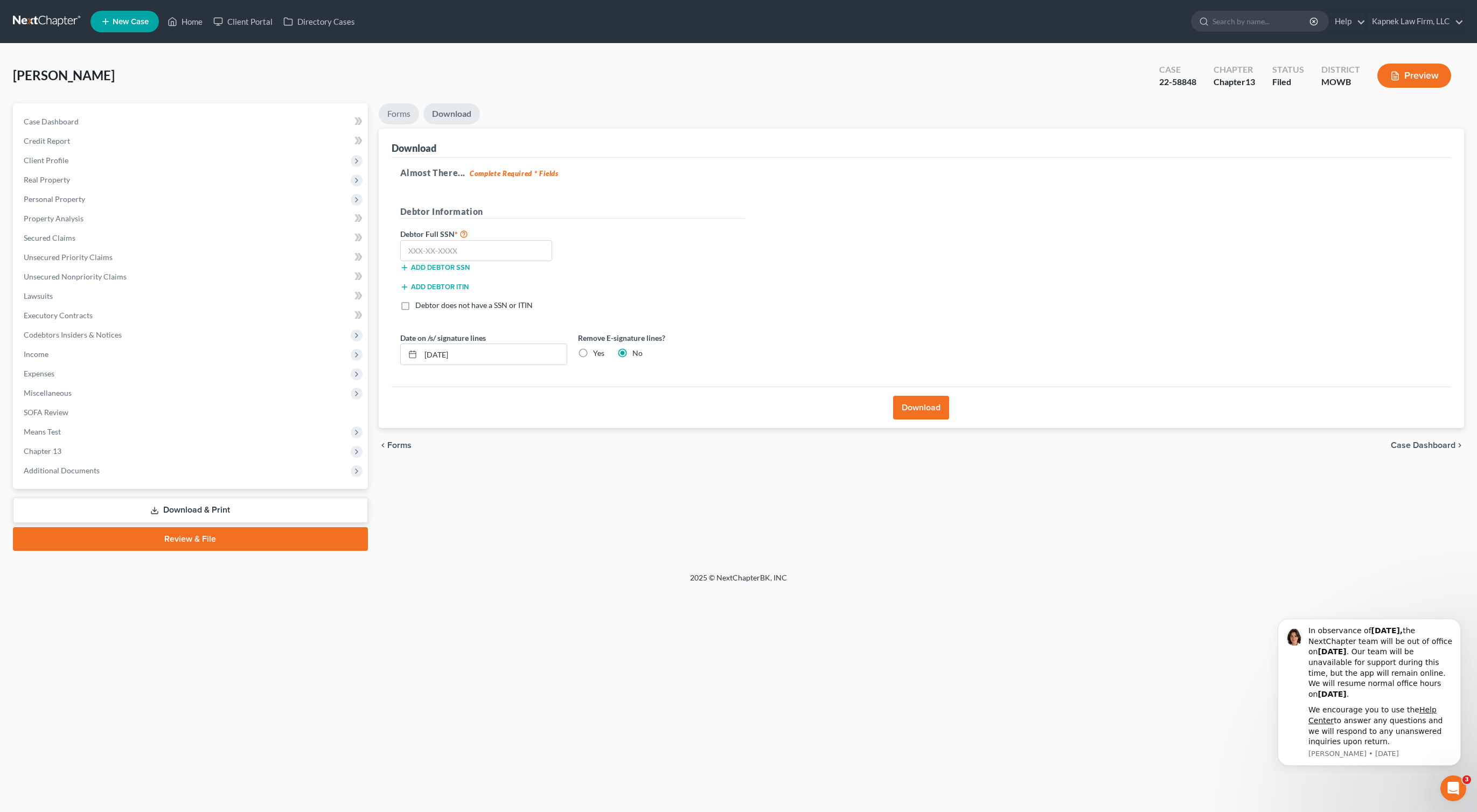
click at [402, 113] on link "Forms" at bounding box center [399, 114] width 41 height 21
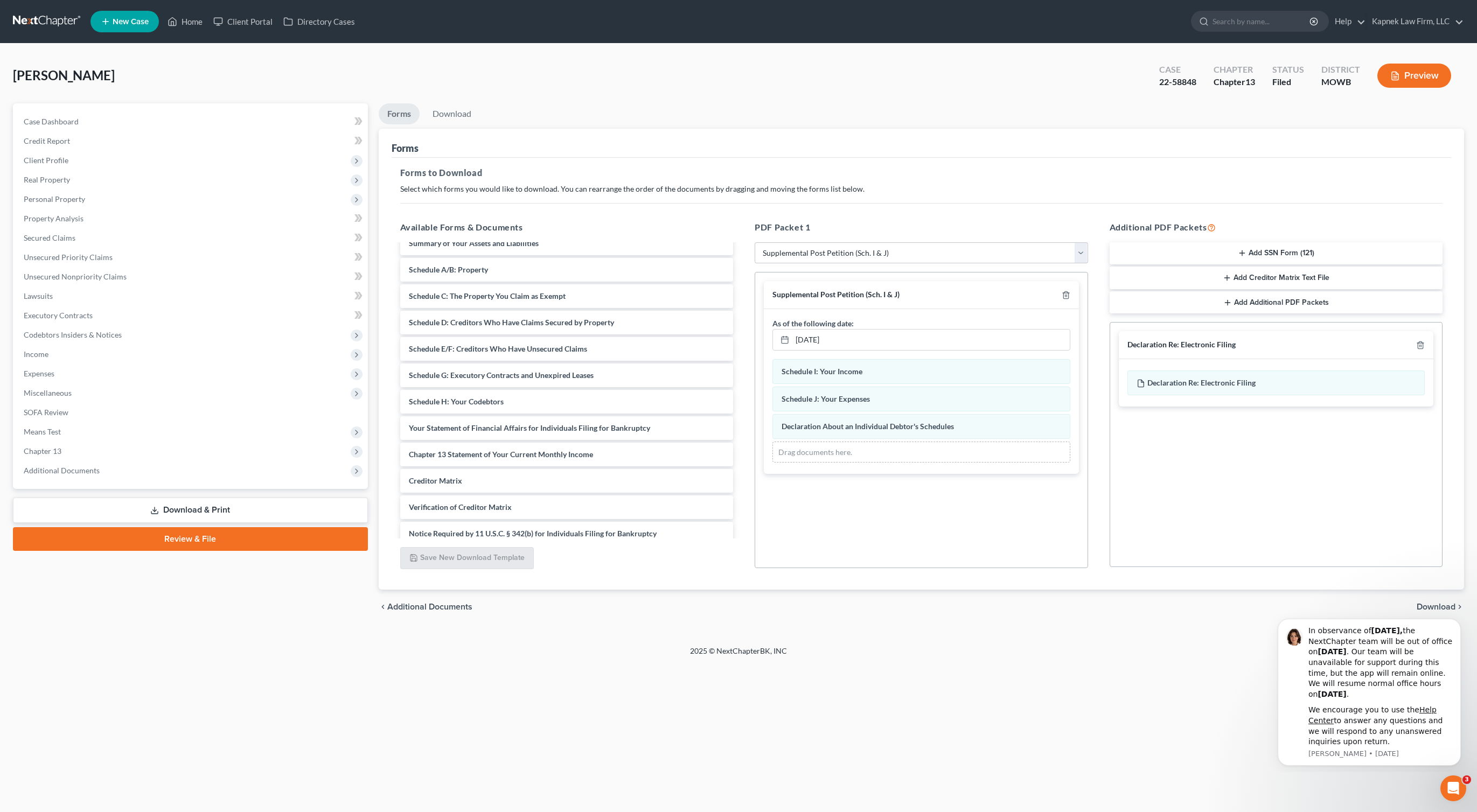
click at [1238, 253] on icon "button" at bounding box center [1243, 253] width 9 height 9
click at [1419, 342] on icon "button" at bounding box center [1421, 346] width 9 height 9
click at [1433, 600] on div "chevron_left Additional Documents Download chevron_right" at bounding box center [922, 606] width 1086 height 34
click at [1432, 608] on span "Download" at bounding box center [1436, 607] width 39 height 9
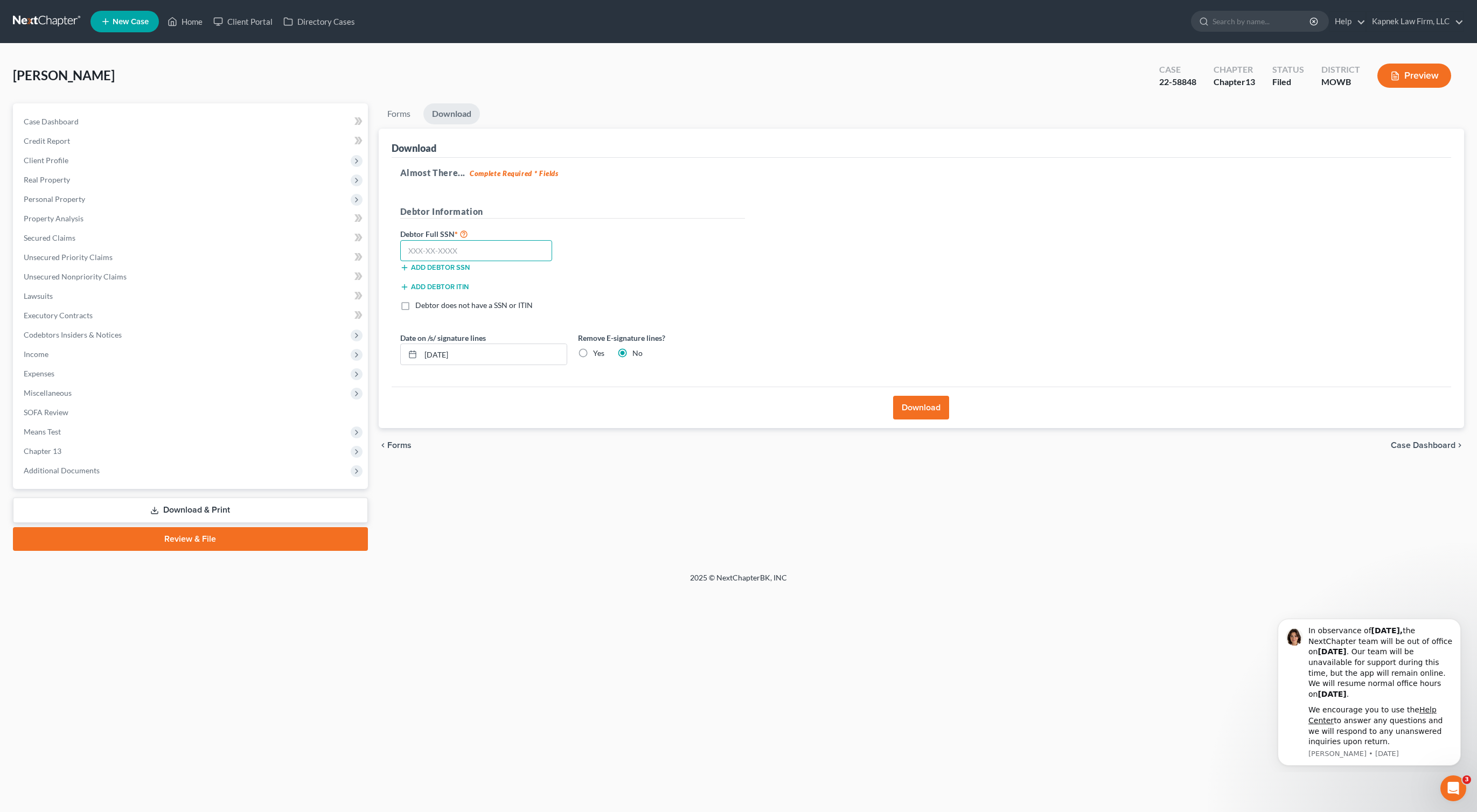
click at [496, 250] on input "text" at bounding box center [476, 251] width 152 height 22
click at [929, 403] on button "Download" at bounding box center [921, 407] width 56 height 24
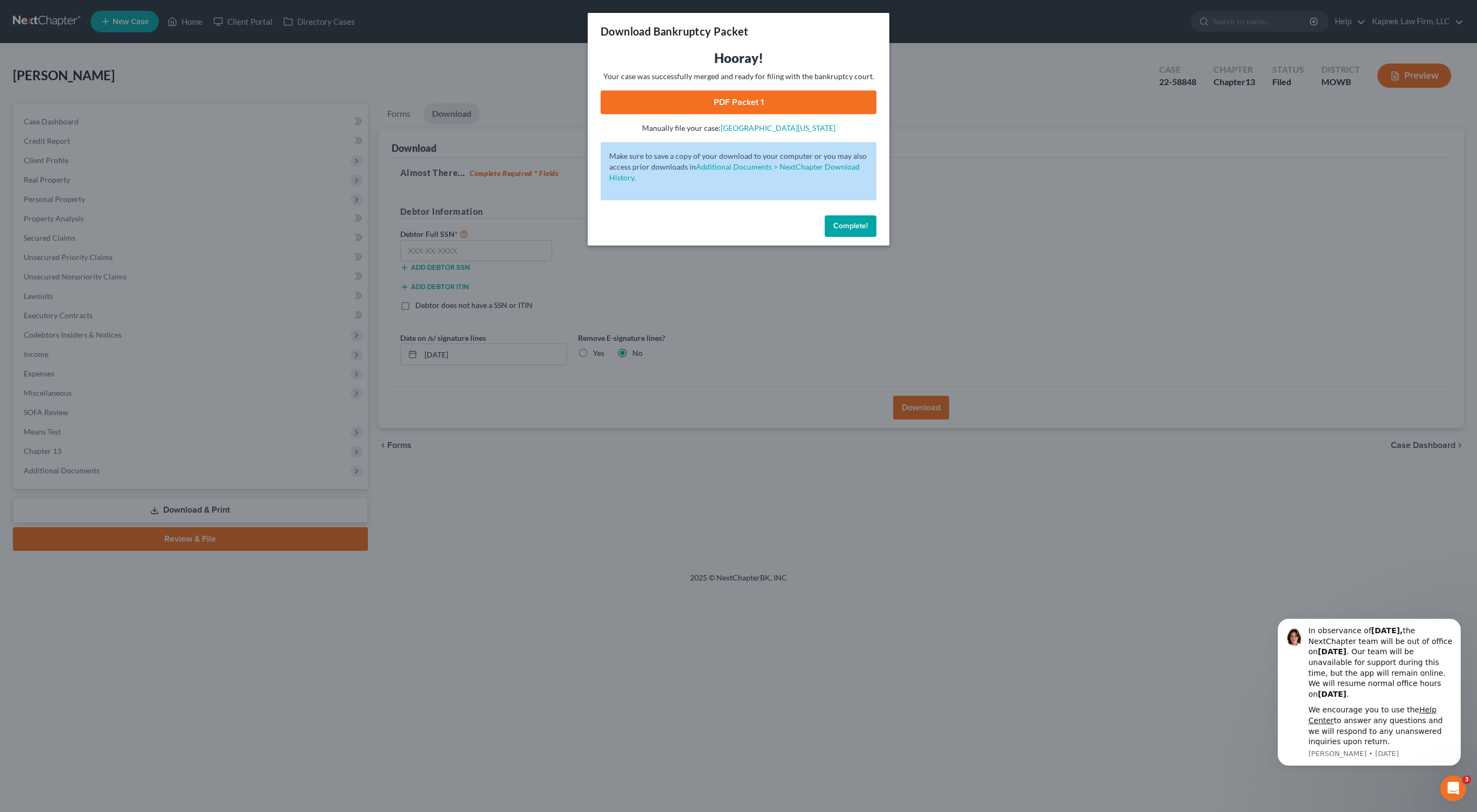
click at [722, 95] on link "PDF Packet 1" at bounding box center [738, 102] width 276 height 24
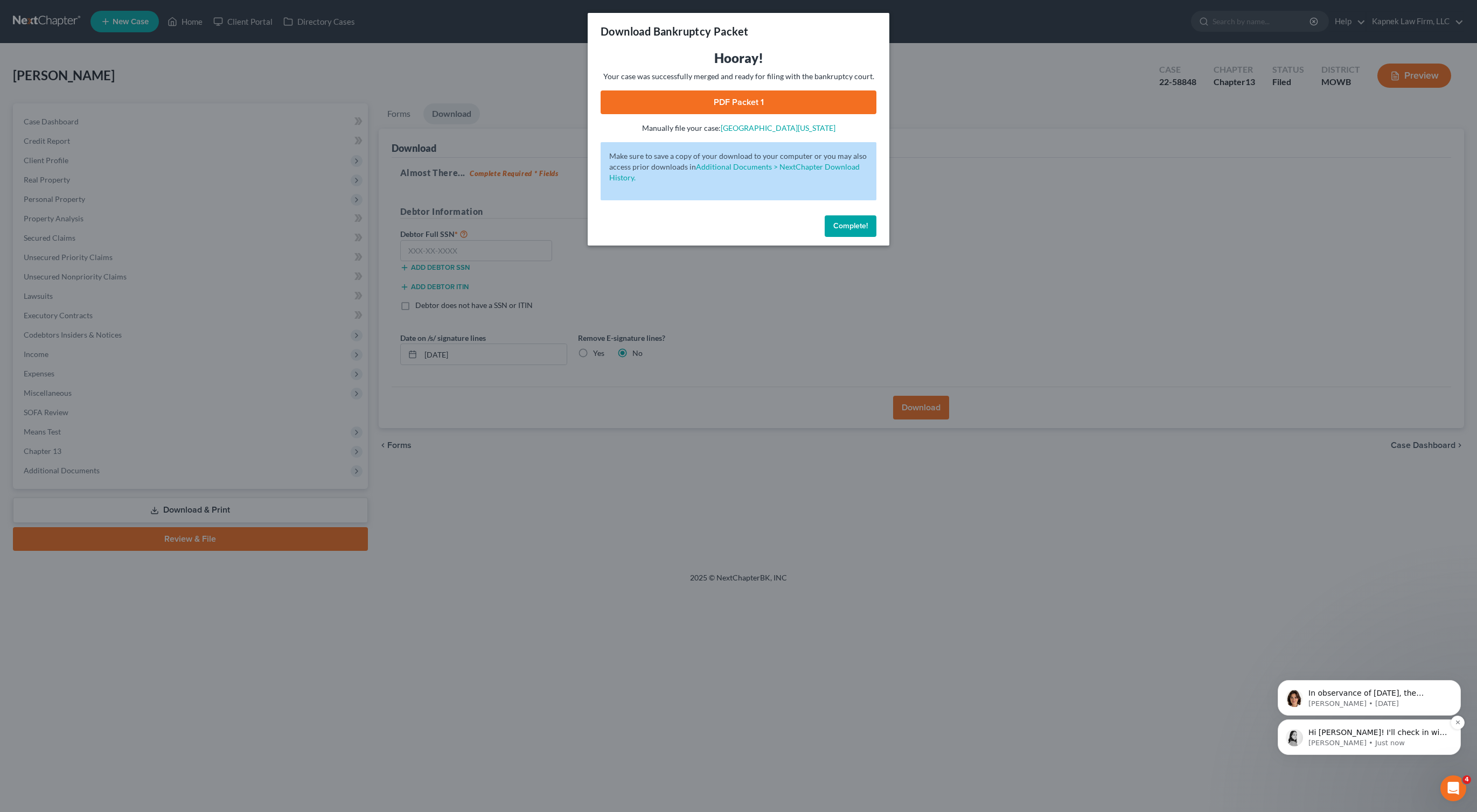
click at [1369, 731] on p "Hi Ilan! I'll check in with my manager about this and report back!" at bounding box center [1378, 733] width 139 height 11
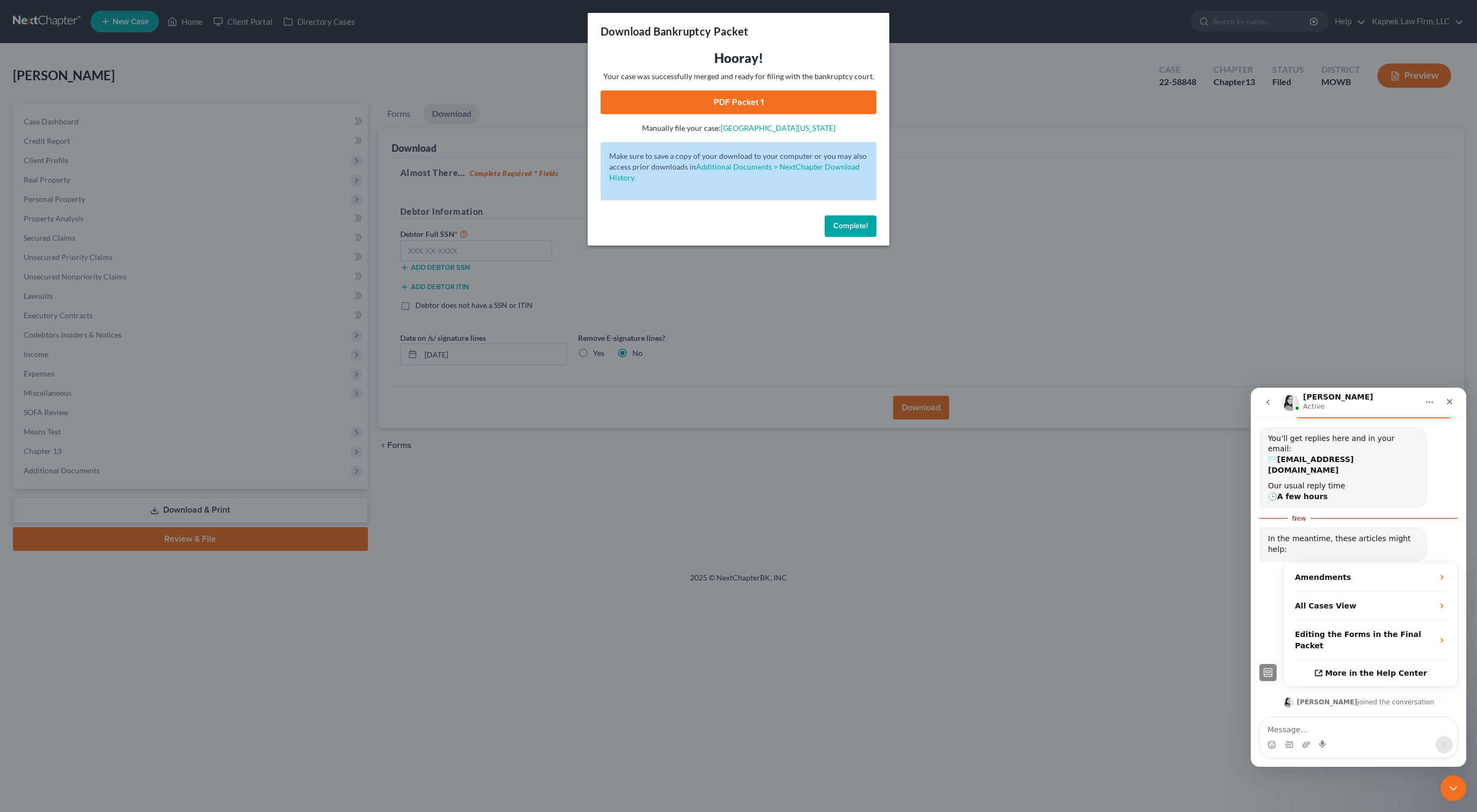
scroll to position [115, 0]
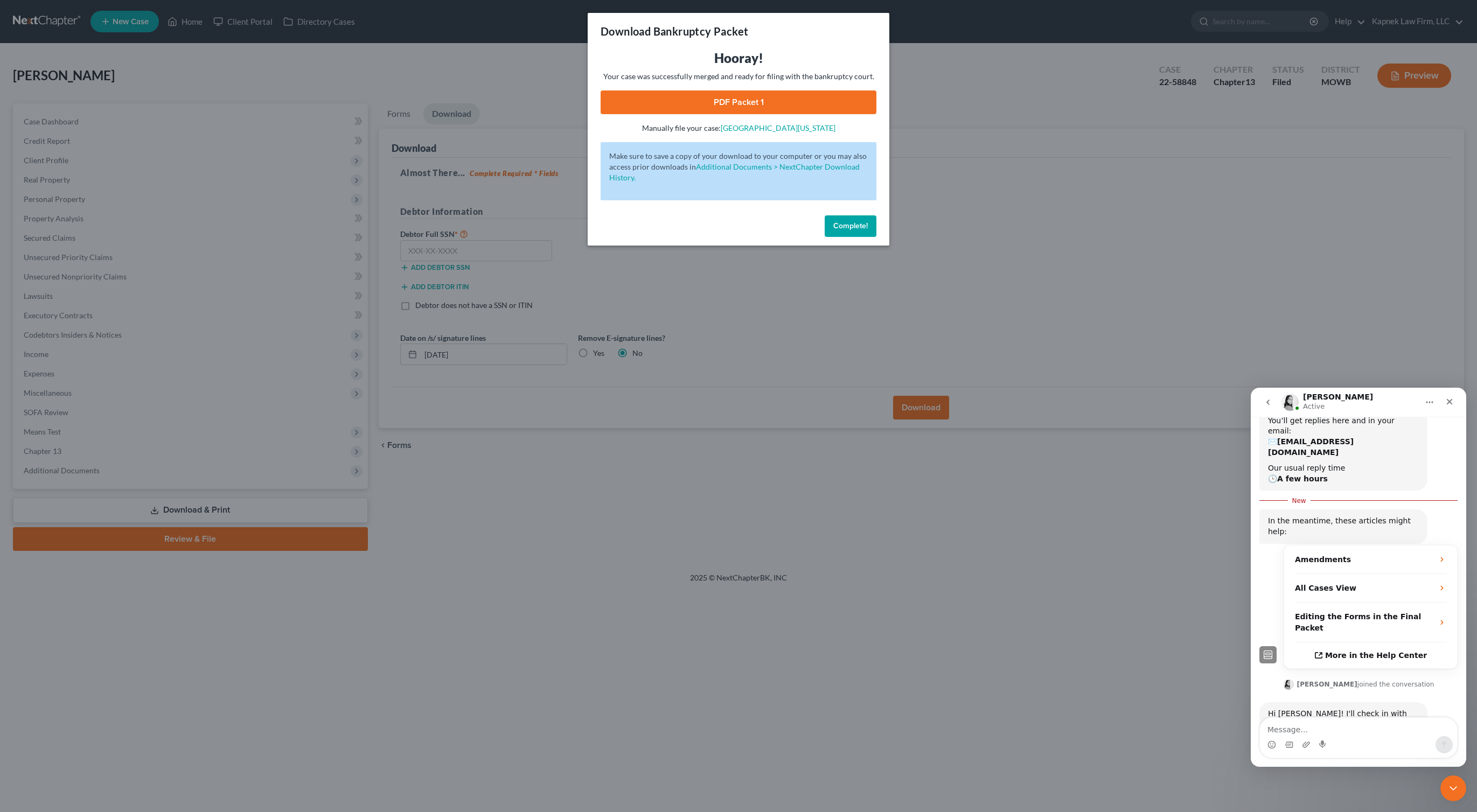
click at [1348, 733] on textarea "Message…" at bounding box center [1358, 727] width 197 height 18
type textarea "Thanks!"
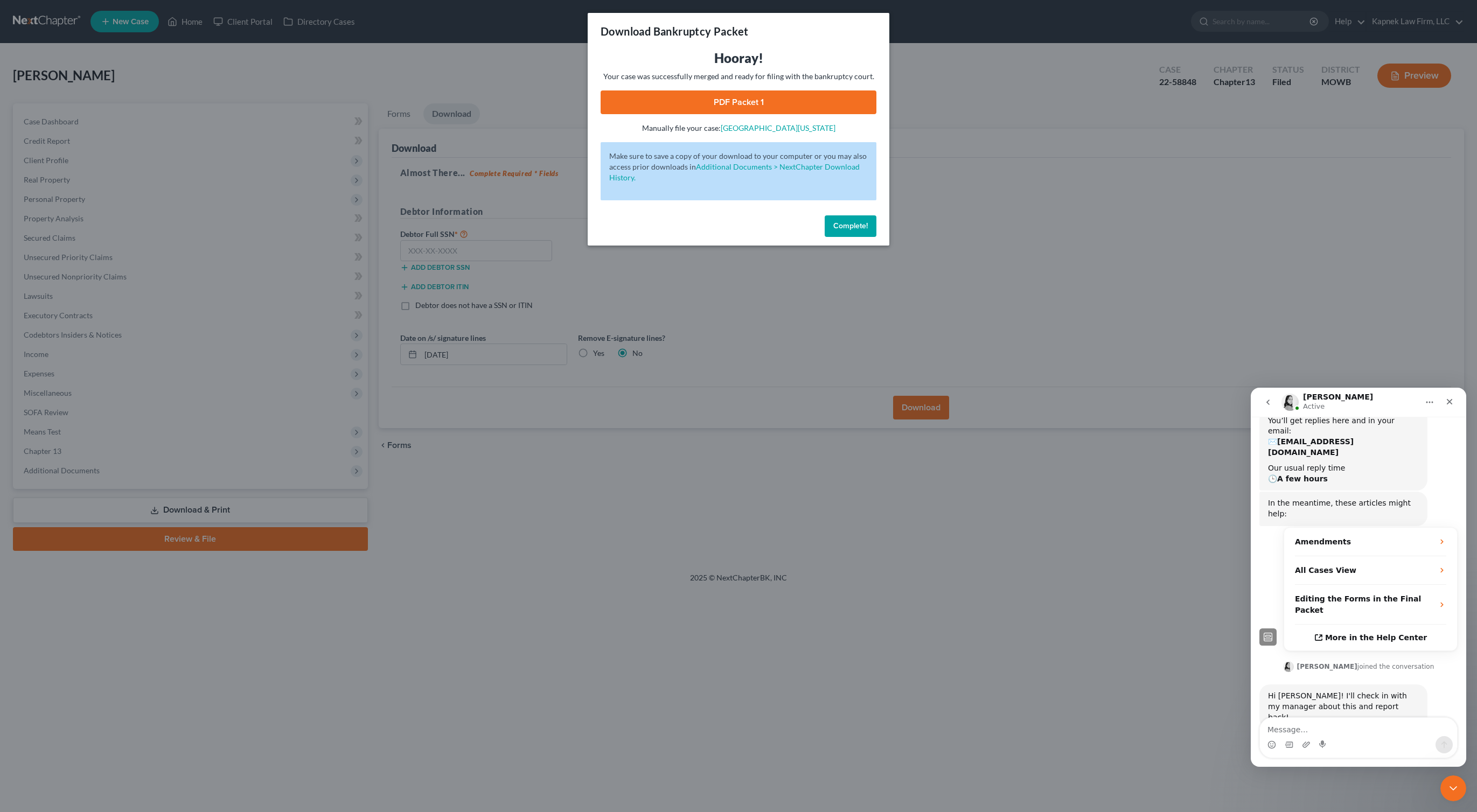
scroll to position [129, 0]
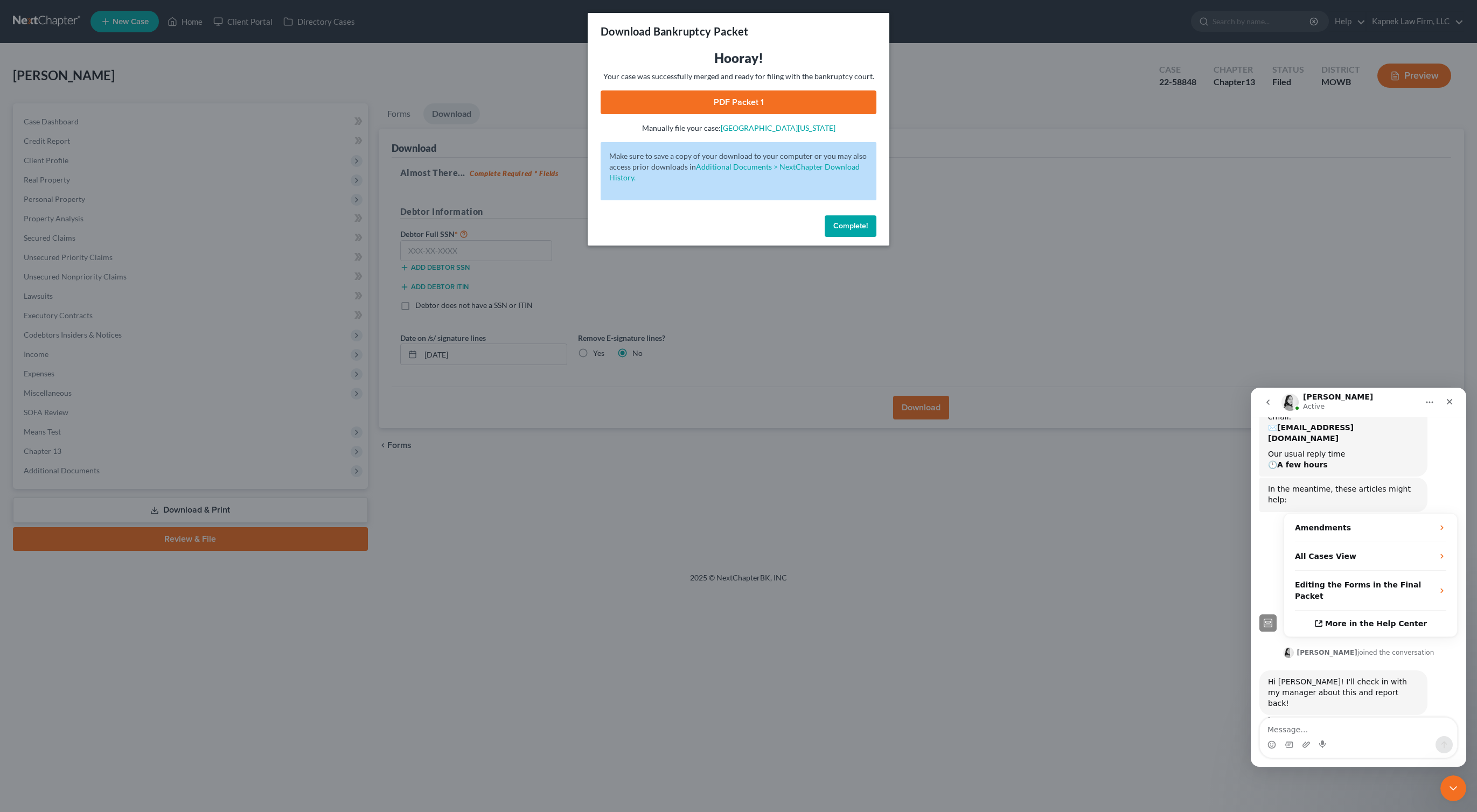
click at [996, 298] on div "Download Bankruptcy Packet Hooray! Your case was successfully merged and ready …" at bounding box center [738, 406] width 1477 height 812
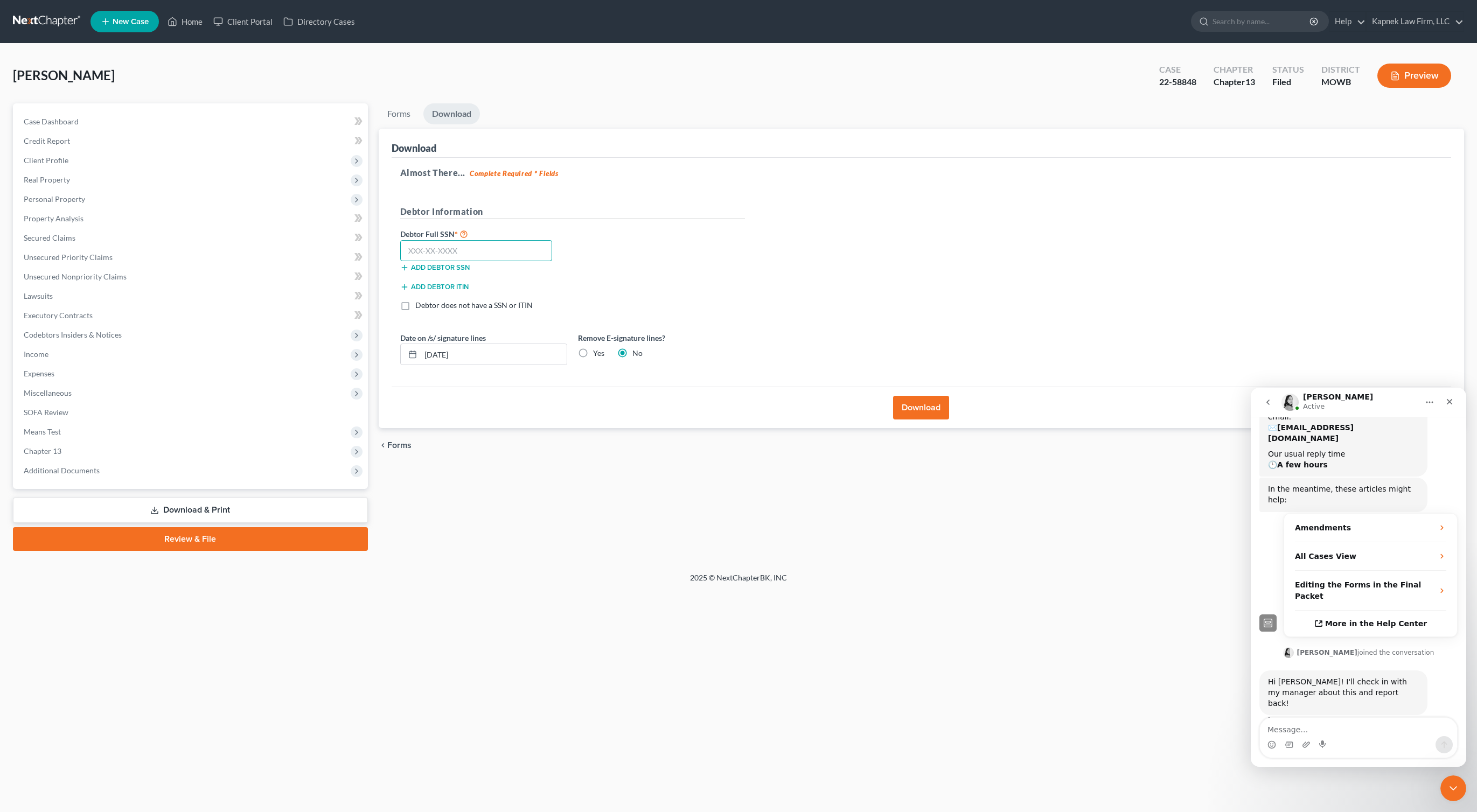
click at [473, 257] on input "text" at bounding box center [476, 251] width 152 height 22
click at [401, 118] on link "Forms" at bounding box center [399, 114] width 41 height 21
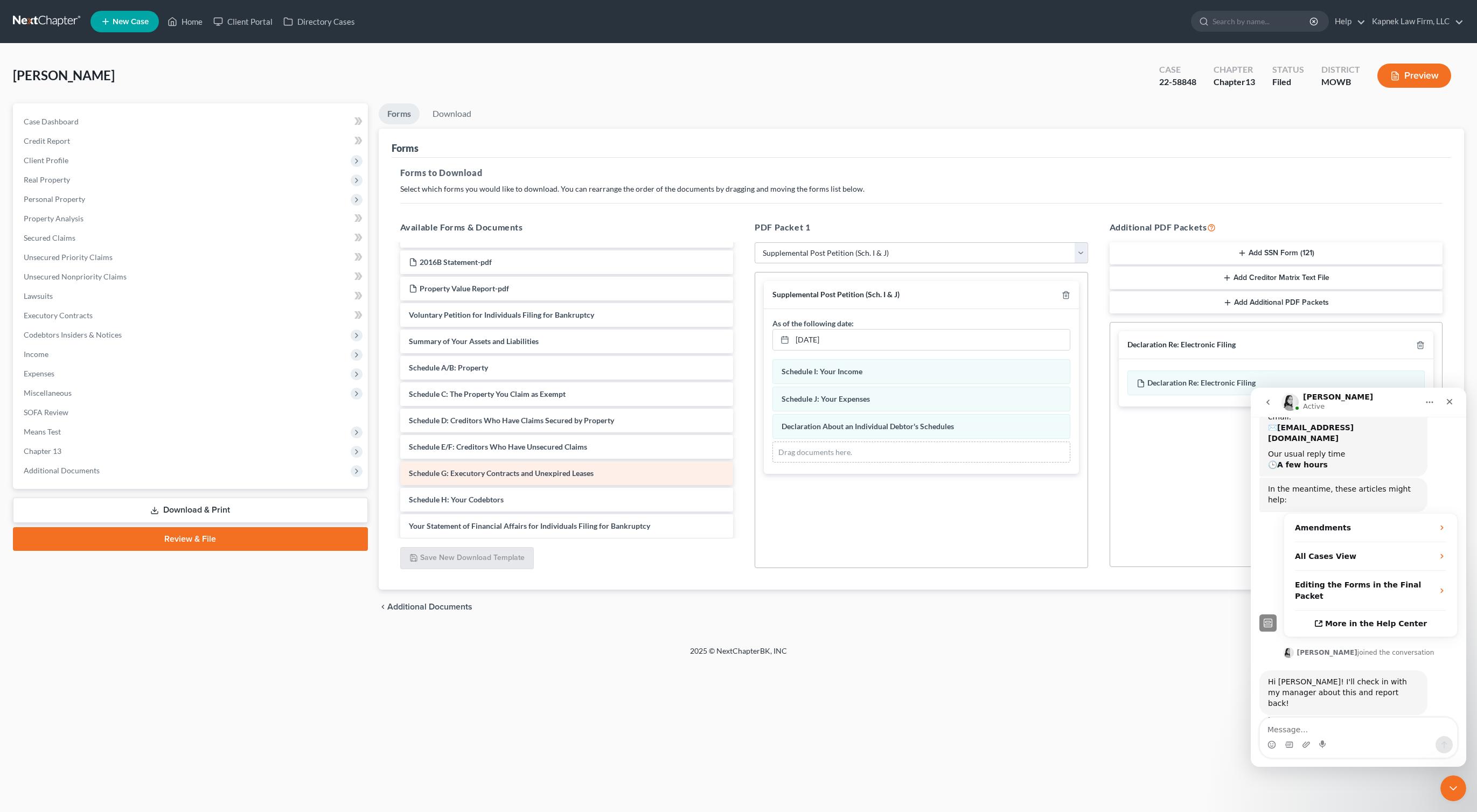
scroll to position [88, 0]
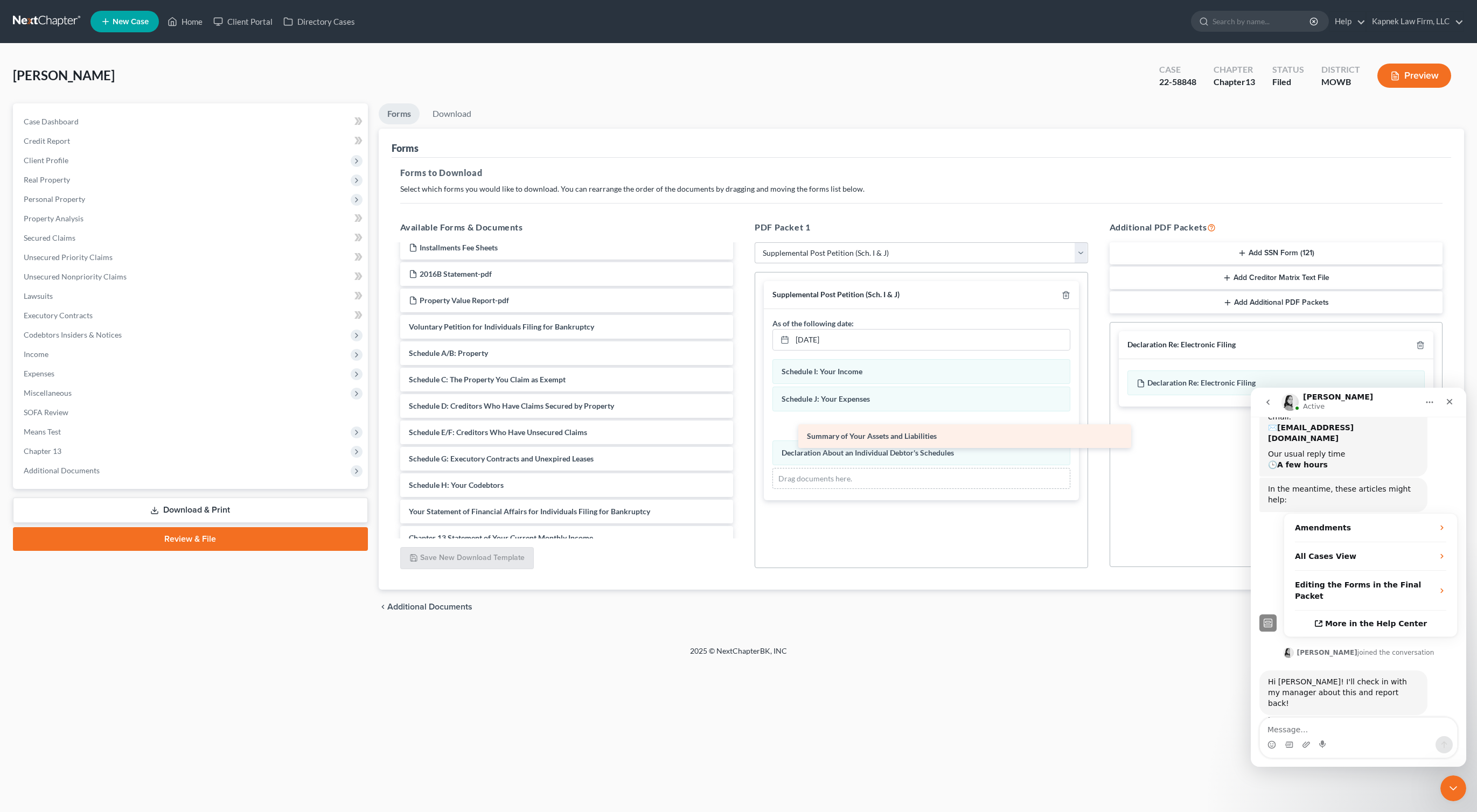
drag, startPoint x: 520, startPoint y: 354, endPoint x: 918, endPoint y: 437, distance: 406.6
click at [743, 437] on div "Summary of Your Assets and Liabilities CH13 Plan_Tillman, Deborah_New Case-pdf …" at bounding box center [567, 405] width 351 height 498
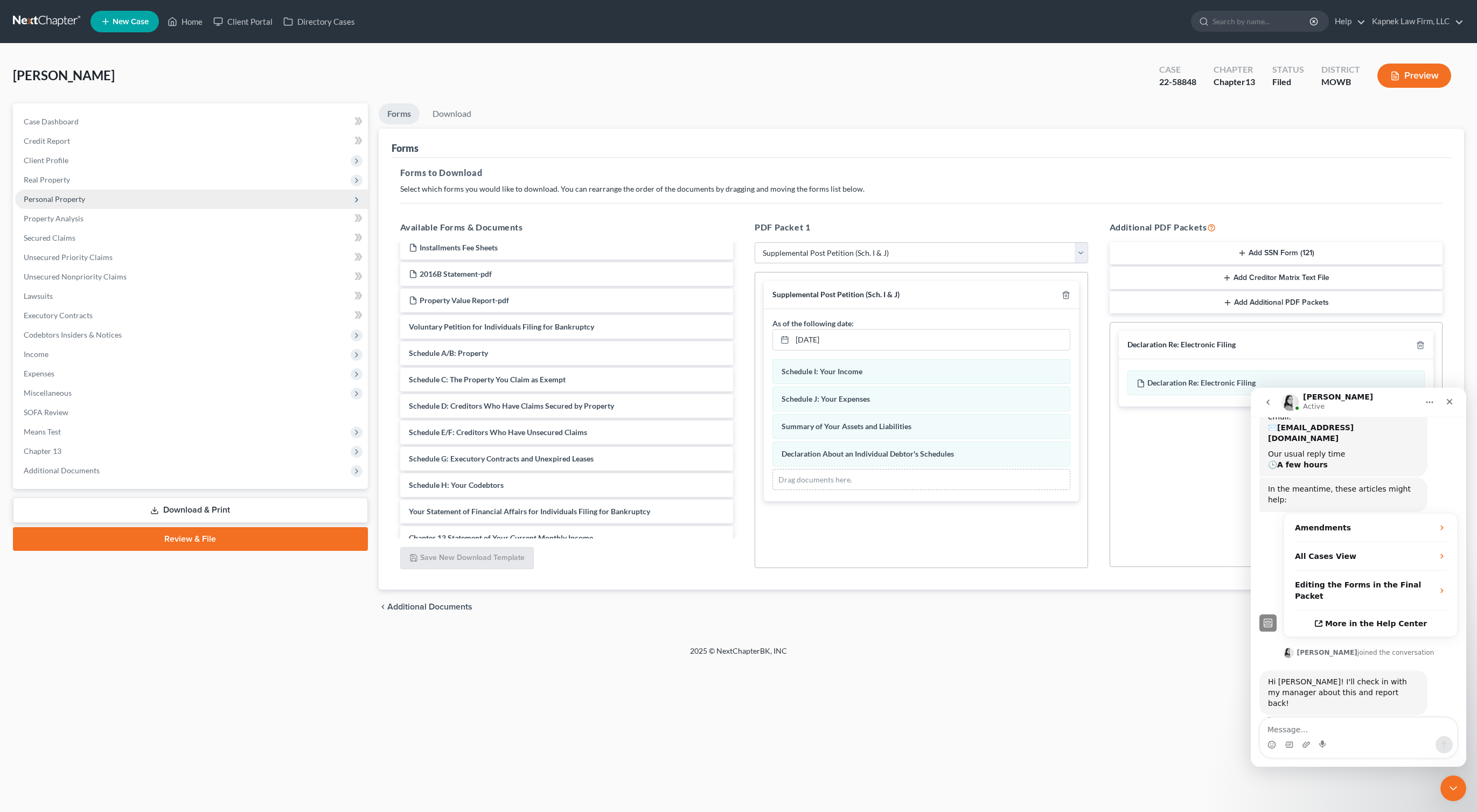
click at [260, 196] on span "Personal Property" at bounding box center [191, 199] width 353 height 20
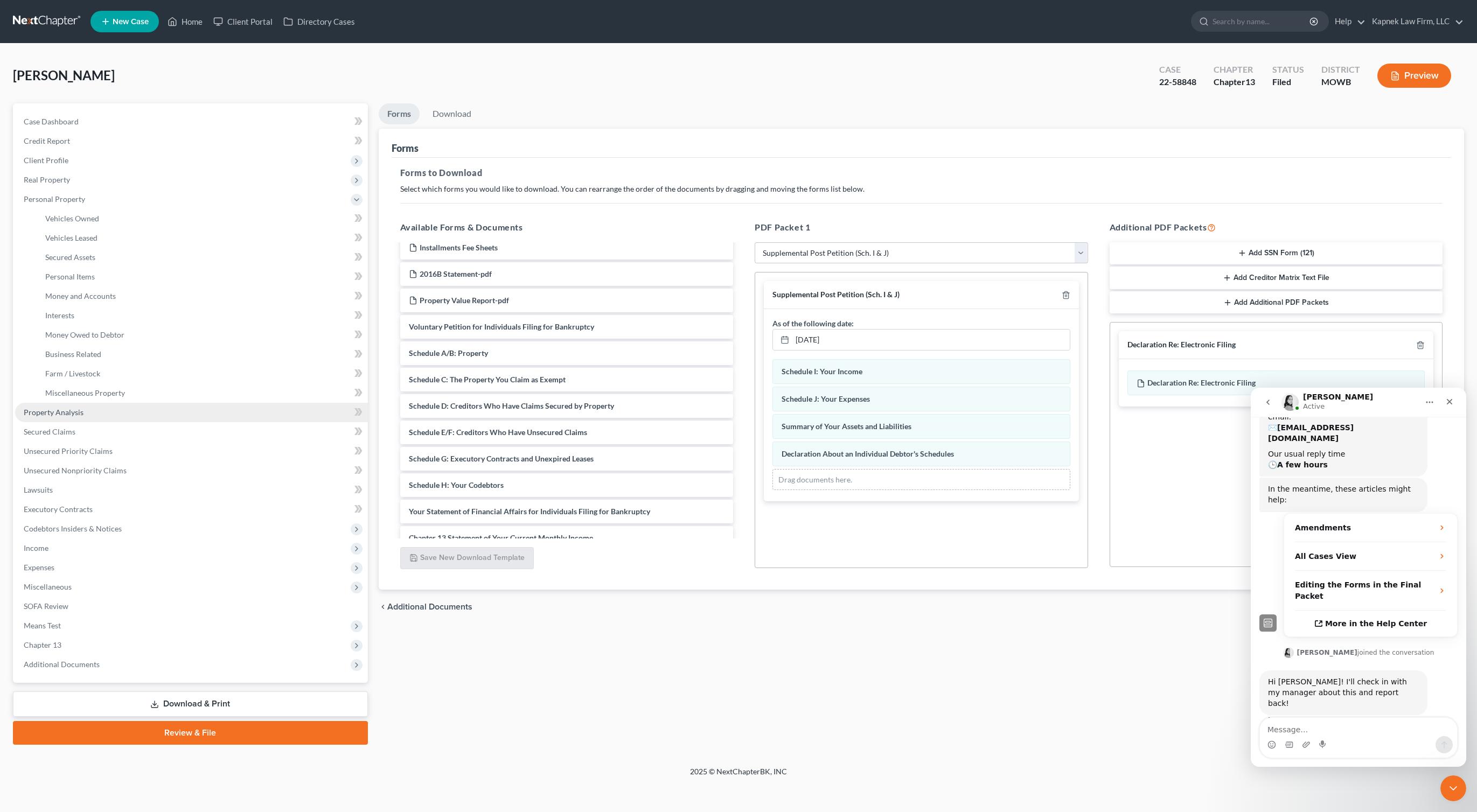
click at [167, 421] on link "Property Analysis" at bounding box center [191, 413] width 353 height 20
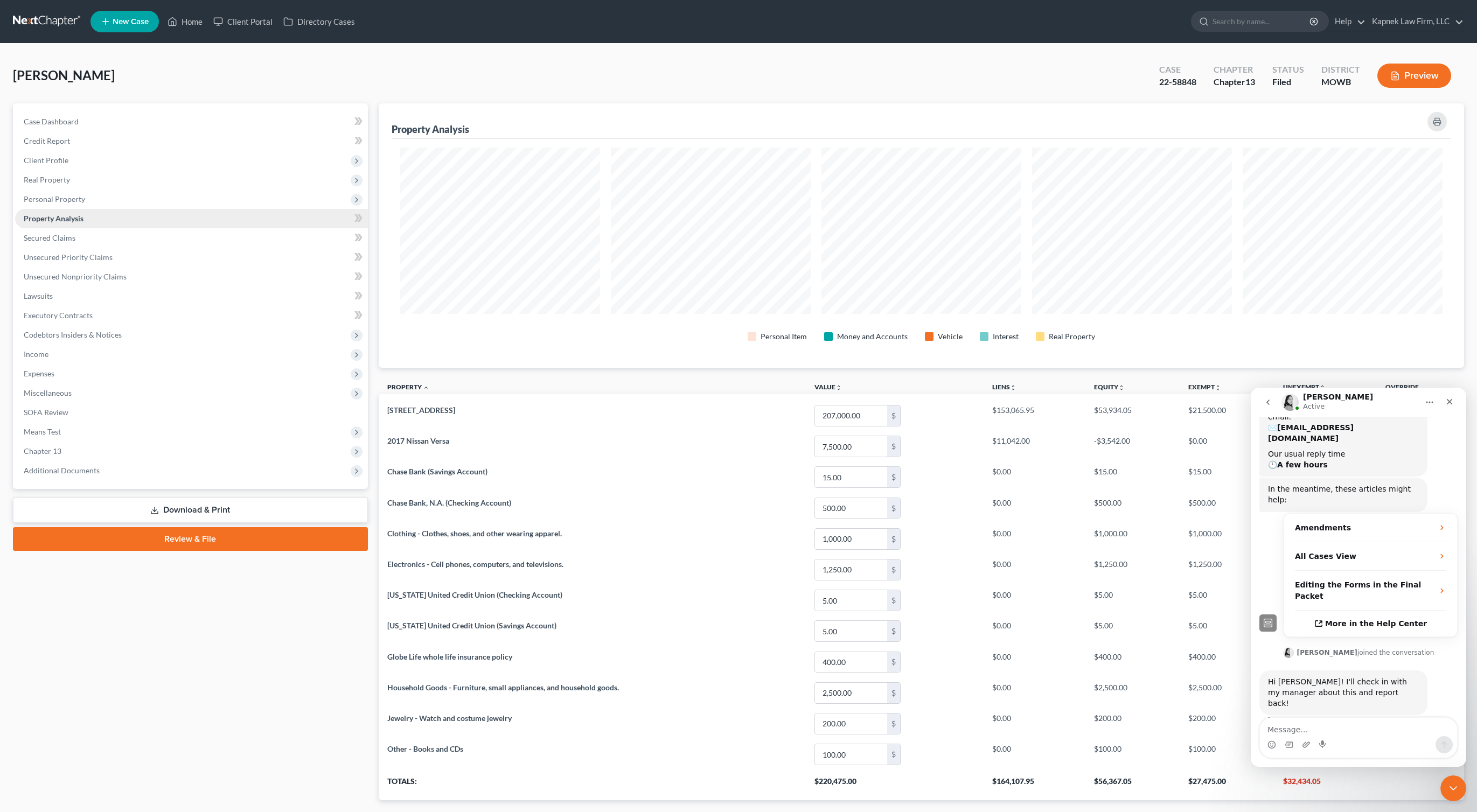
scroll to position [264, 1085]
click at [108, 198] on span "Personal Property" at bounding box center [191, 199] width 353 height 20
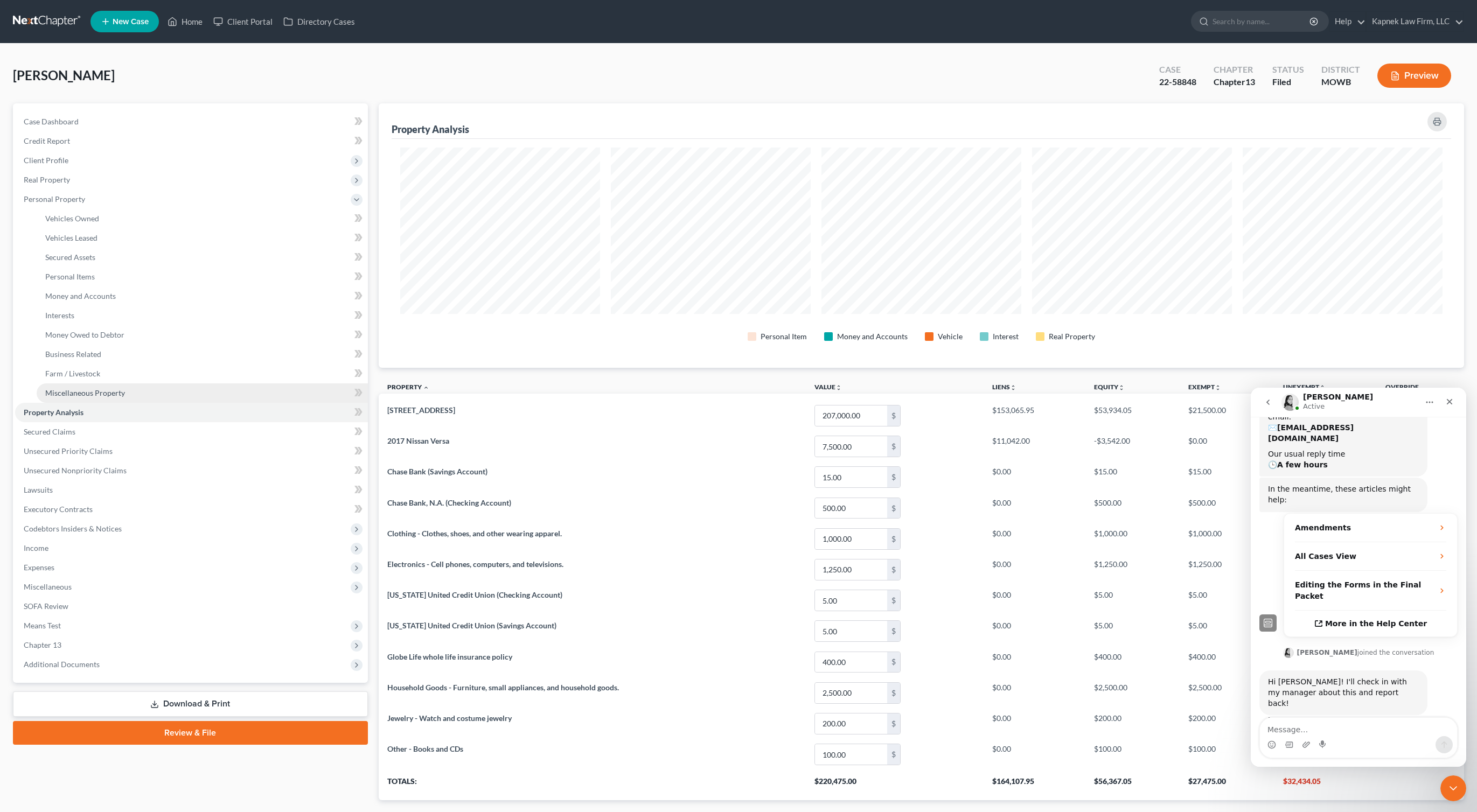
click at [154, 394] on link "Miscellaneous Property" at bounding box center [202, 393] width 331 height 20
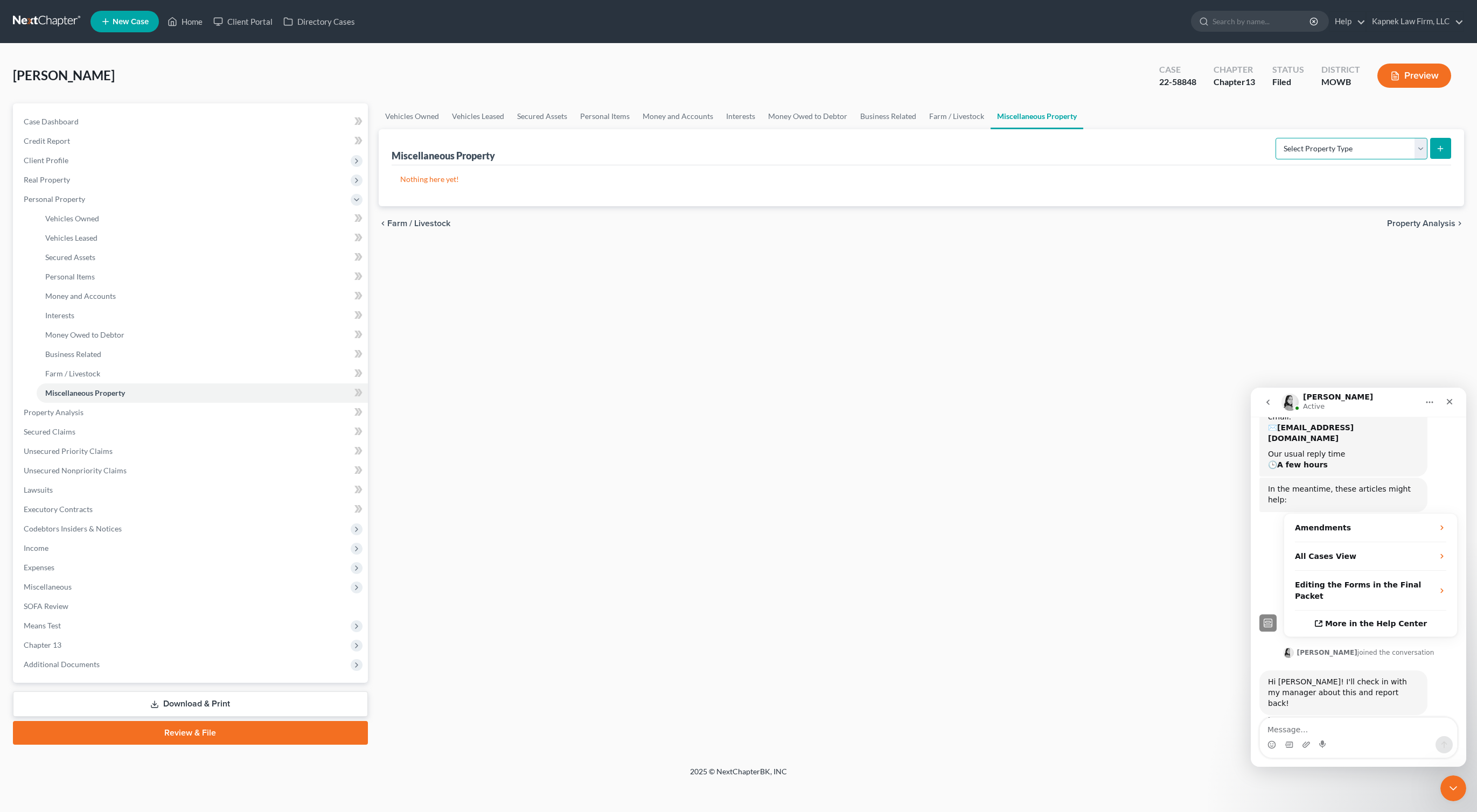
click at [1295, 139] on select "Select Property Type Assigned for Creditor Benefit Within 1 Year Holding for An…" at bounding box center [1352, 148] width 152 height 22
click at [71, 314] on span "Interests" at bounding box center [60, 315] width 29 height 9
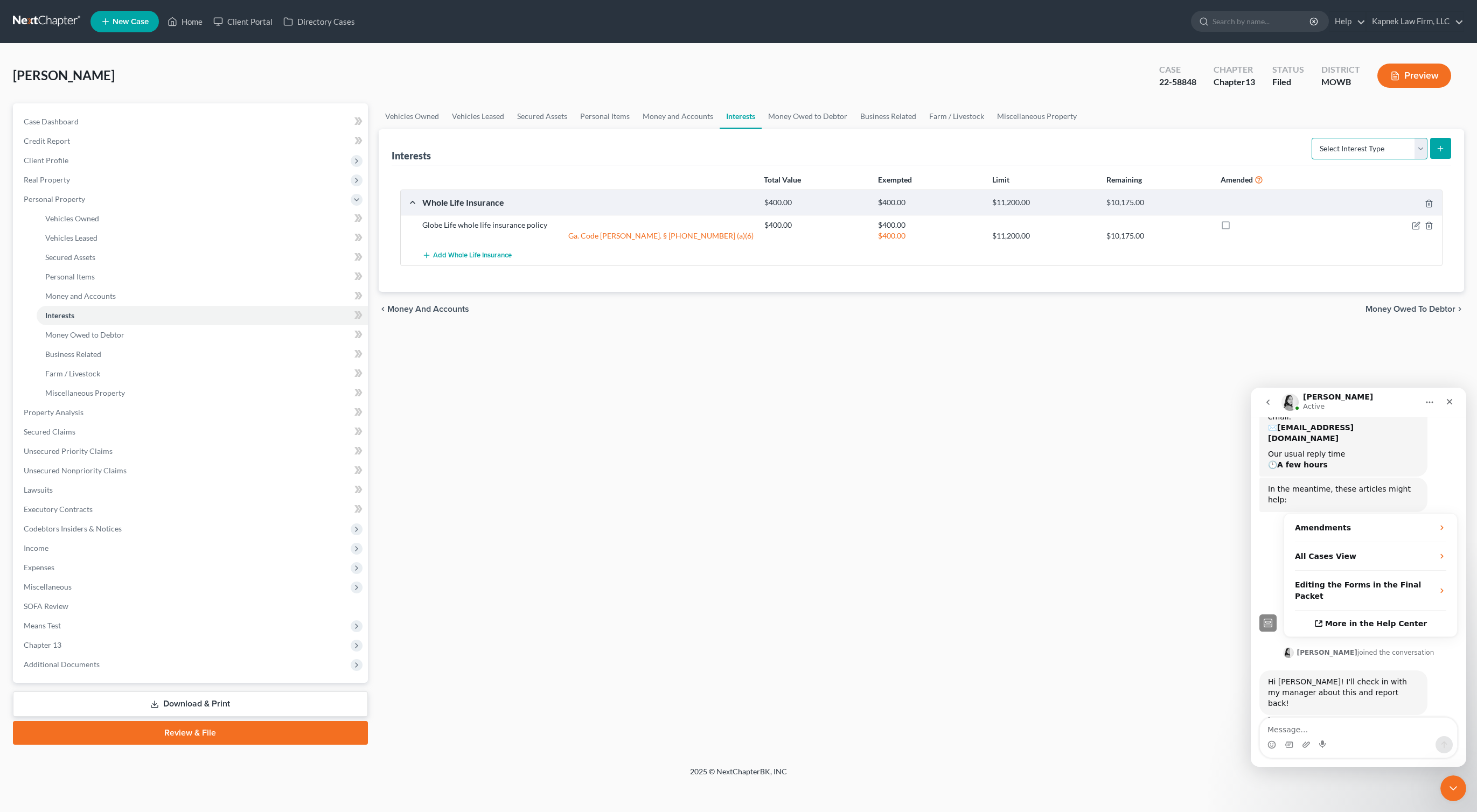
click at [1345, 152] on select "Select Interest Type 401K Annuity Bond Education IRA Government Bond Government…" at bounding box center [1369, 148] width 116 height 22
click at [774, 116] on link "Money Owed to Debtor" at bounding box center [808, 116] width 92 height 26
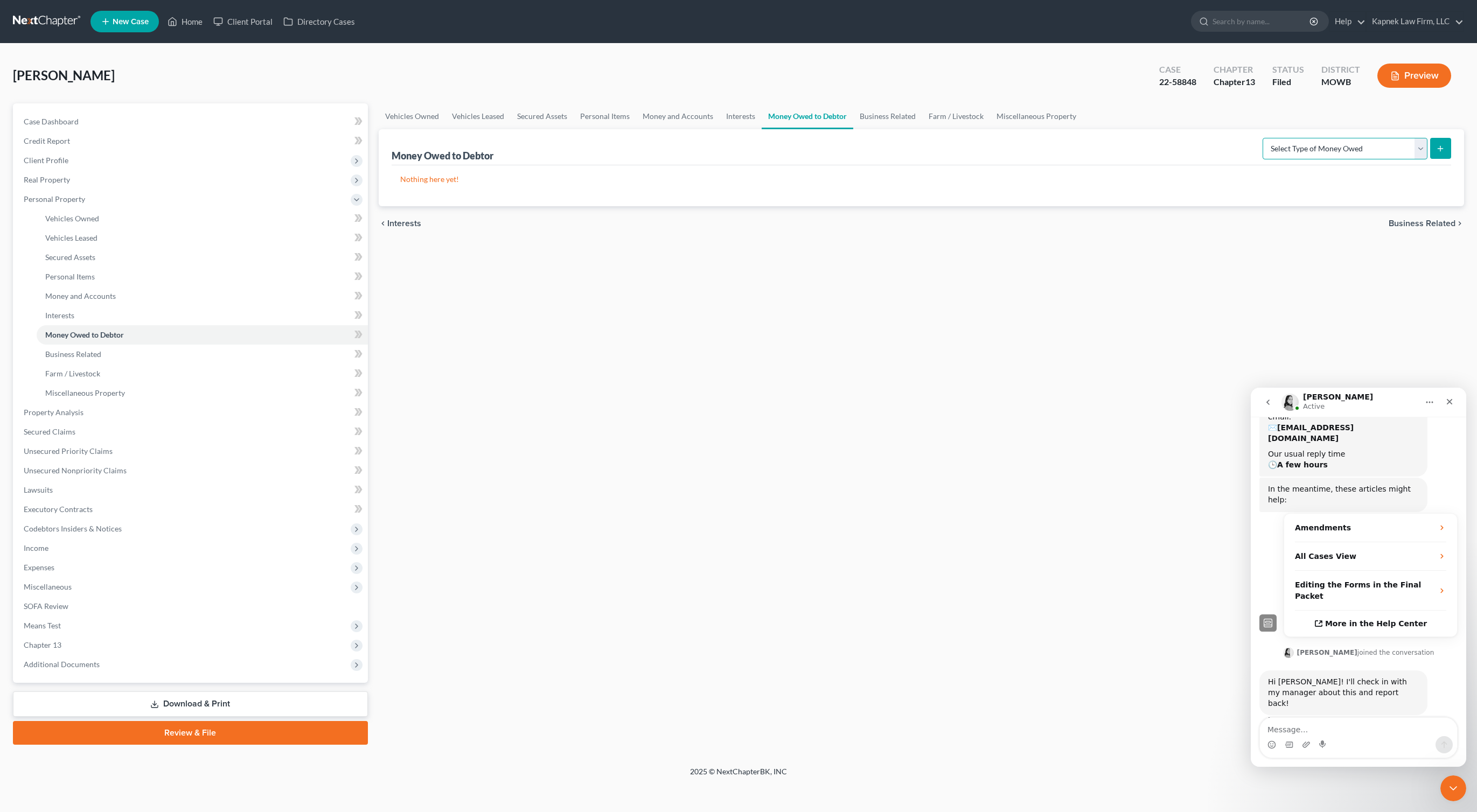
click at [1366, 153] on select "Select Type of Money Owed Accounts Receivable Alimony Child Support Claims Agai…" at bounding box center [1345, 148] width 165 height 22
select select "claims_against_third_parties"
click at [1264, 138] on select "Select Type of Money Owed Accounts Receivable Alimony Child Support Claims Agai…" at bounding box center [1345, 148] width 165 height 22
click at [1446, 141] on button "submit" at bounding box center [1441, 148] width 21 height 21
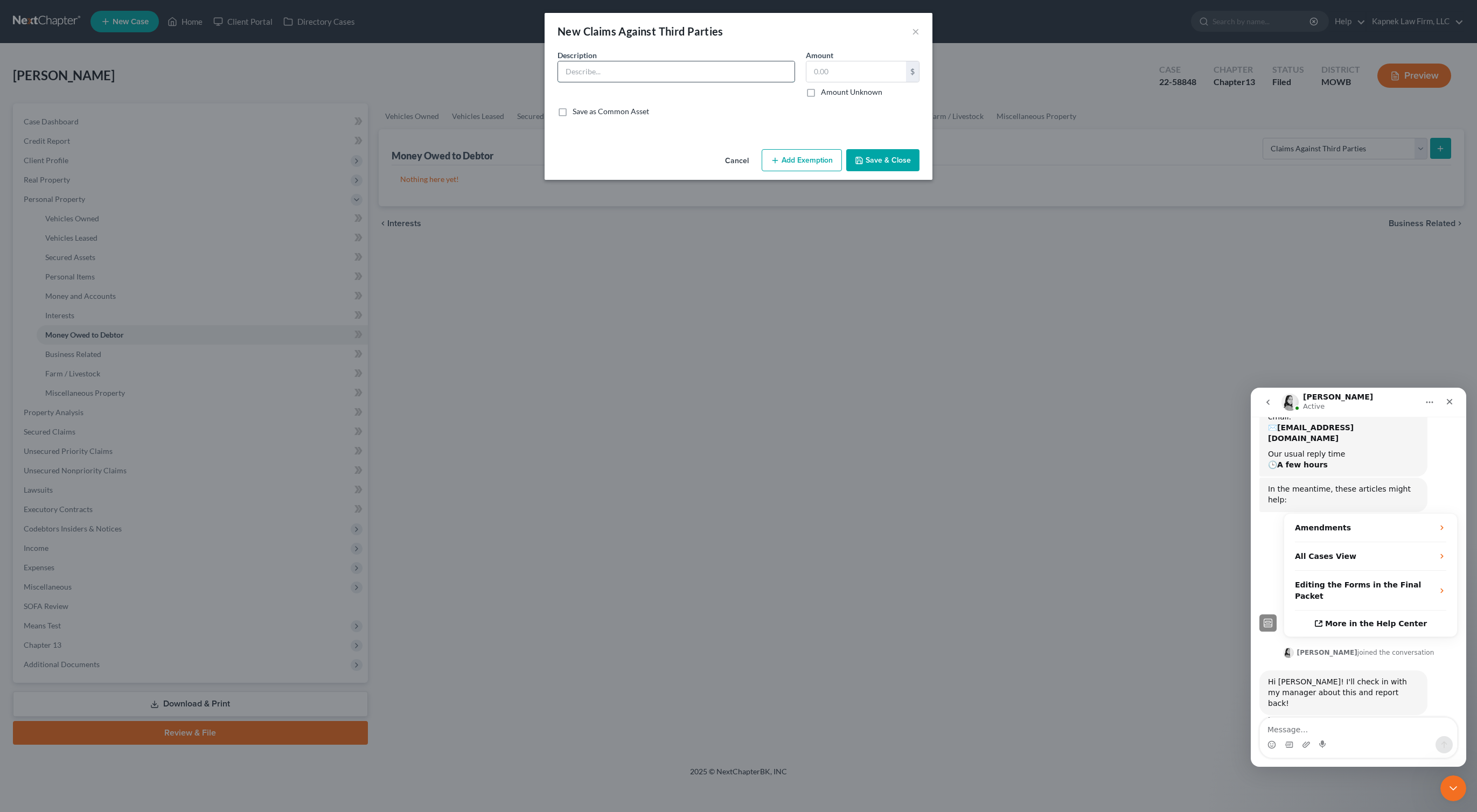
click at [726, 65] on input "text" at bounding box center [676, 71] width 237 height 20
click at [645, 65] on input "Potential lawsuit against former employer (Senior Life Insurance Company)" at bounding box center [676, 71] width 237 height 20
click at [608, 73] on input "Potential lawsuit against former employer (Senior Life Insurance Company)" at bounding box center [676, 71] width 237 height 20
click at [624, 76] on input "Potential injury against former employer (Senior Life Insurance Company)" at bounding box center [676, 71] width 237 height 20
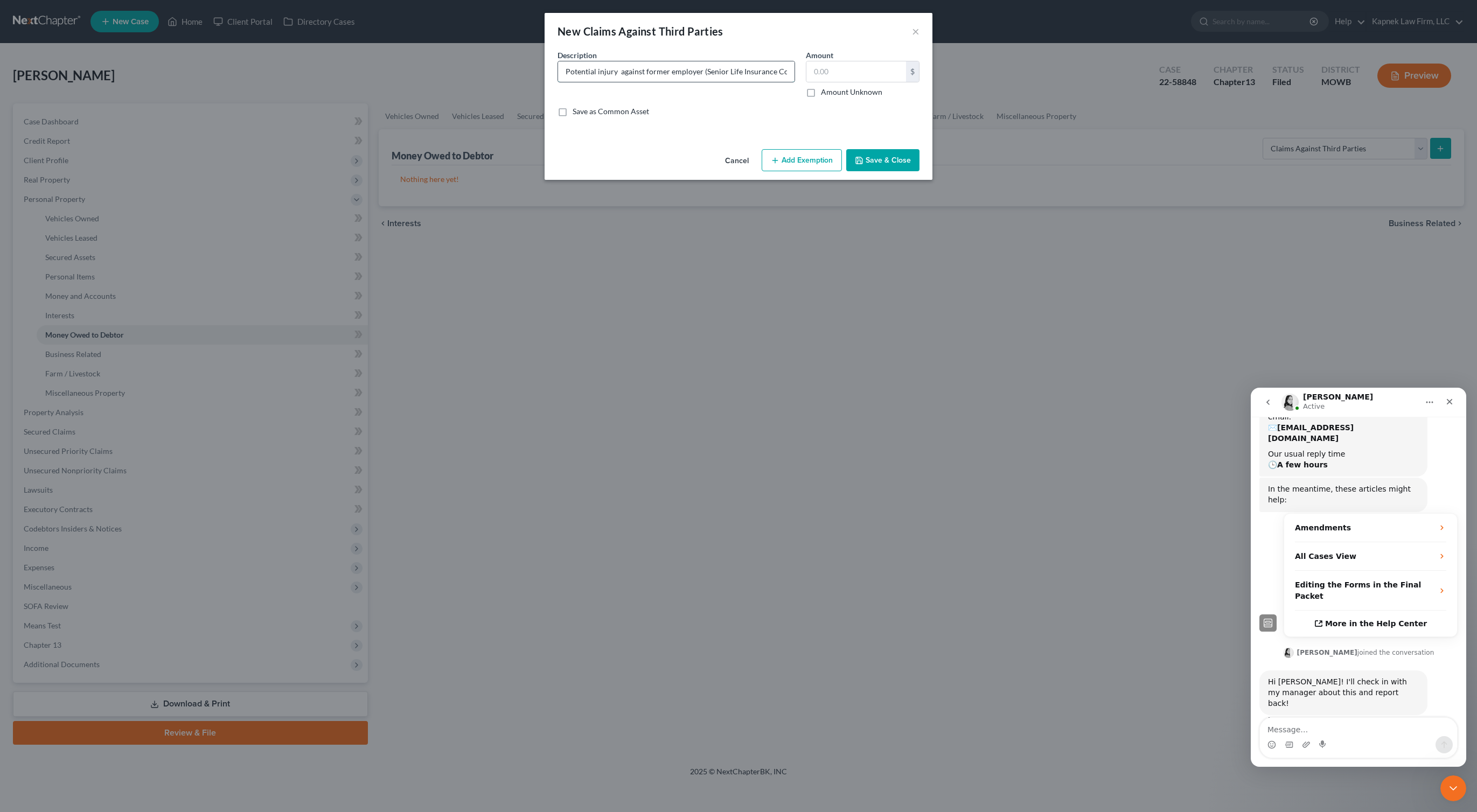
click at [624, 76] on input "Potential injury against former employer (Senior Life Insurance Company)" at bounding box center [676, 71] width 237 height 20
click at [696, 75] on input "Potential injury against former employer (Senior Life Insurance Company)" at bounding box center [676, 71] width 237 height 20
drag, startPoint x: 759, startPoint y: 68, endPoint x: 638, endPoint y: 73, distance: 121.1
click at [638, 73] on input "Potential injury claim (Senior Life Insurance Company)" at bounding box center [676, 71] width 237 height 20
click at [594, 73] on input "Potential injury claim" at bounding box center [676, 71] width 237 height 20
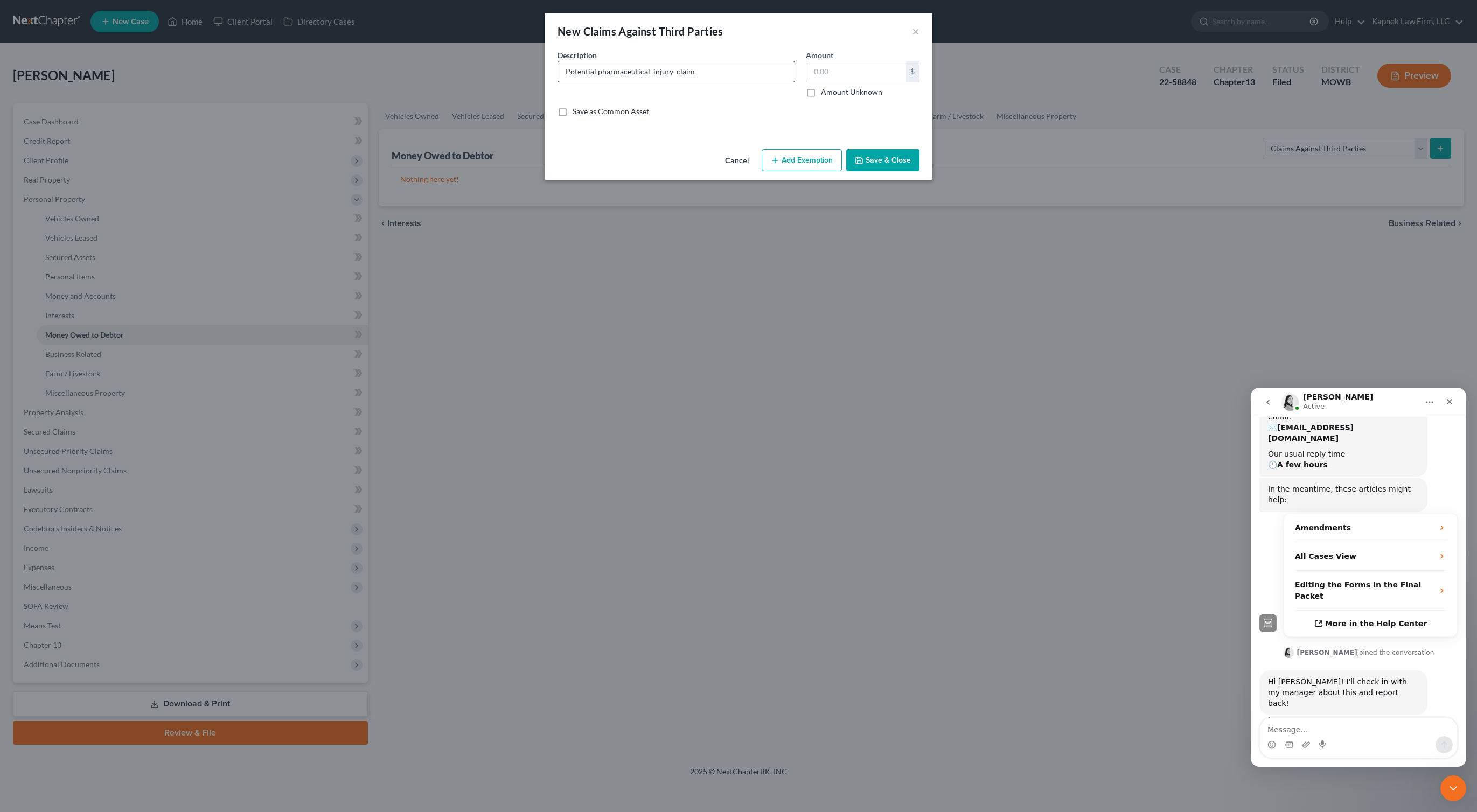
click at [623, 71] on input "Potential pharmaceutical injury claim" at bounding box center [676, 71] width 237 height 20
type input "Potential pharmaceutical injury claim"
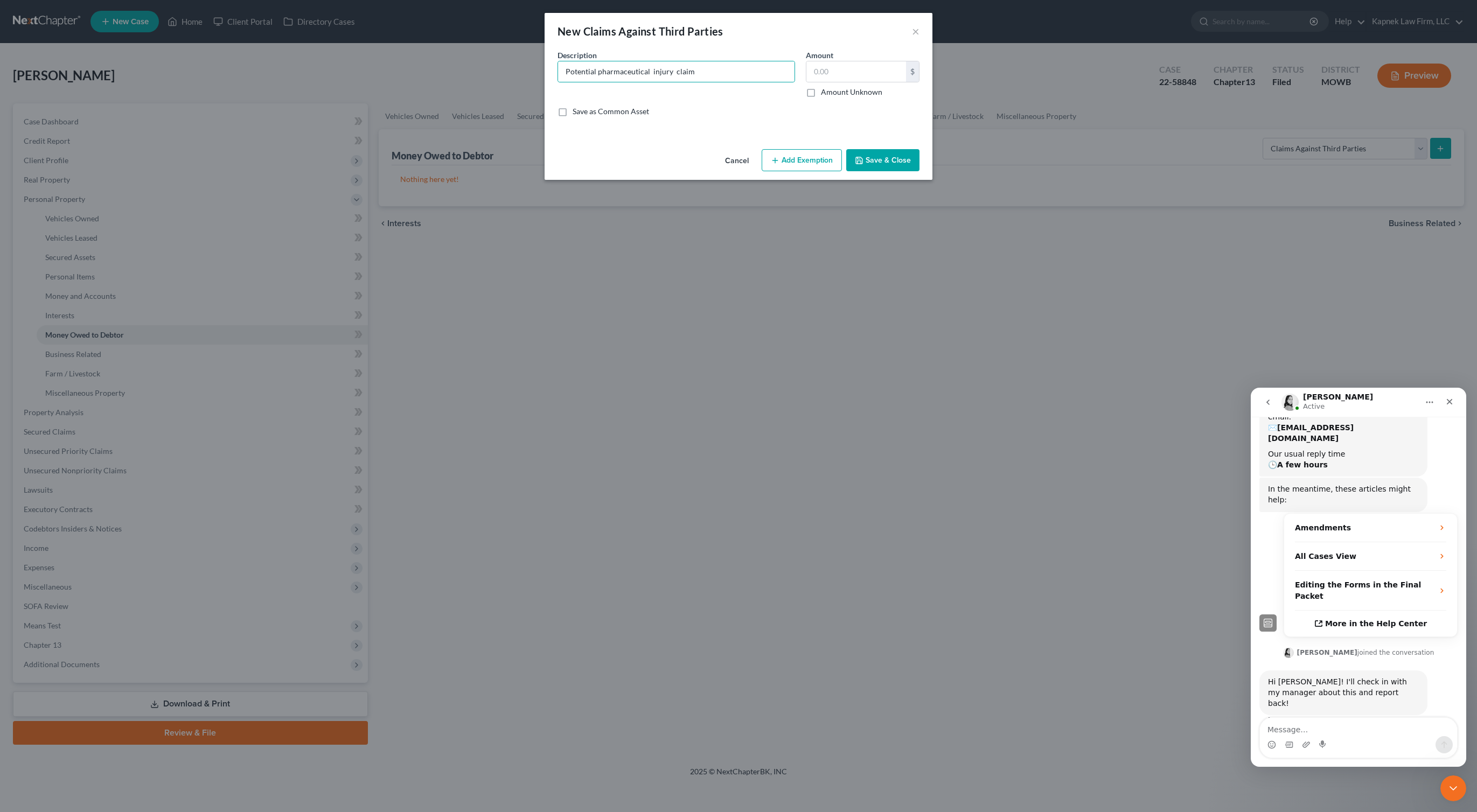
click at [853, 90] on label "Amount Unknown" at bounding box center [852, 92] width 61 height 11
click at [833, 90] on input "Amount Unknown" at bounding box center [829, 90] width 7 height 7
checkbox input "true"
type input "0.00"
click at [706, 73] on input "Potential pharmaceutical injury claim" at bounding box center [676, 71] width 237 height 20
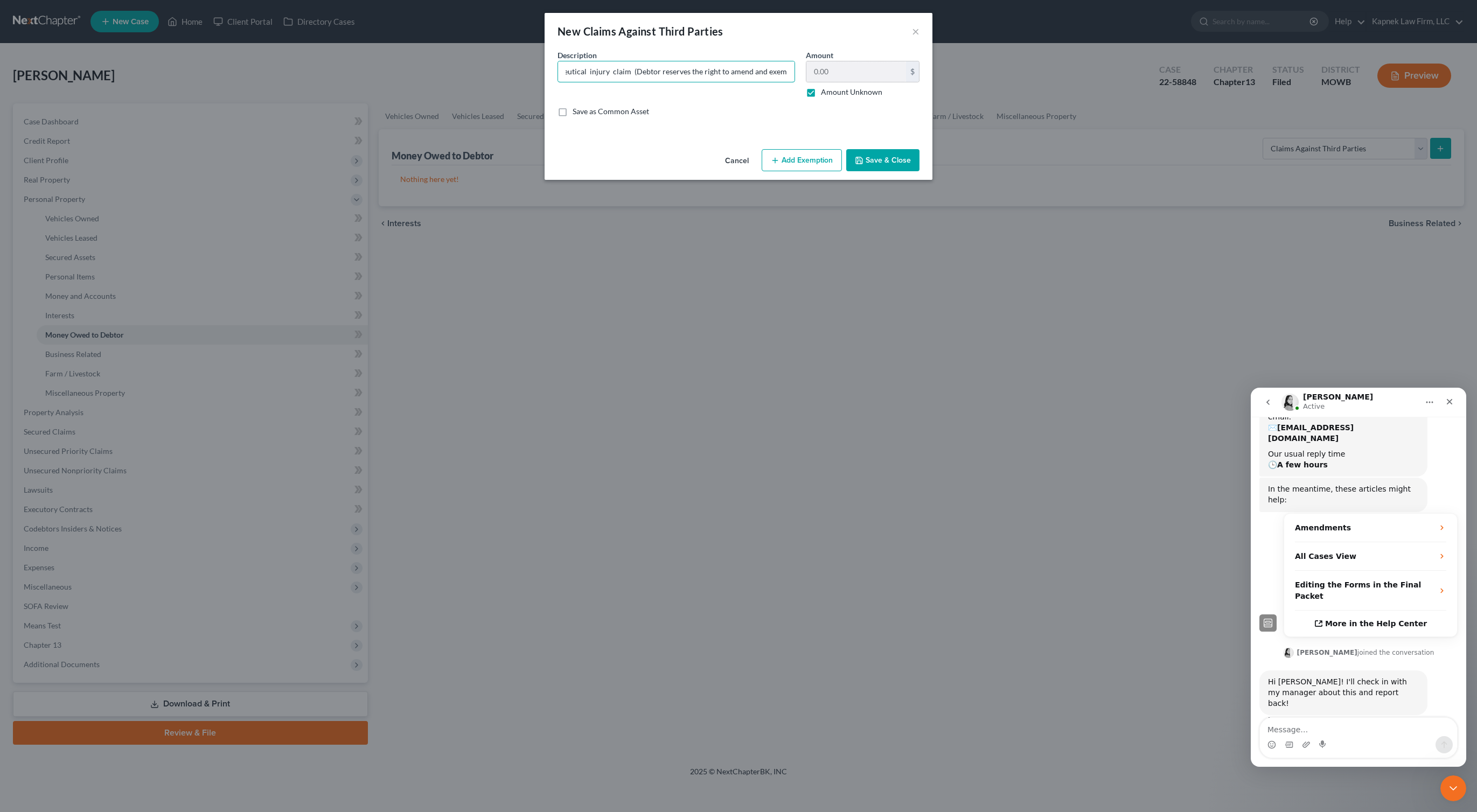
scroll to position [0, 66]
type input "Potential pharmaceutical injury claim (Debtor reserves the right to amend and e…"
click at [889, 159] on button "Save & Close" at bounding box center [883, 160] width 74 height 23
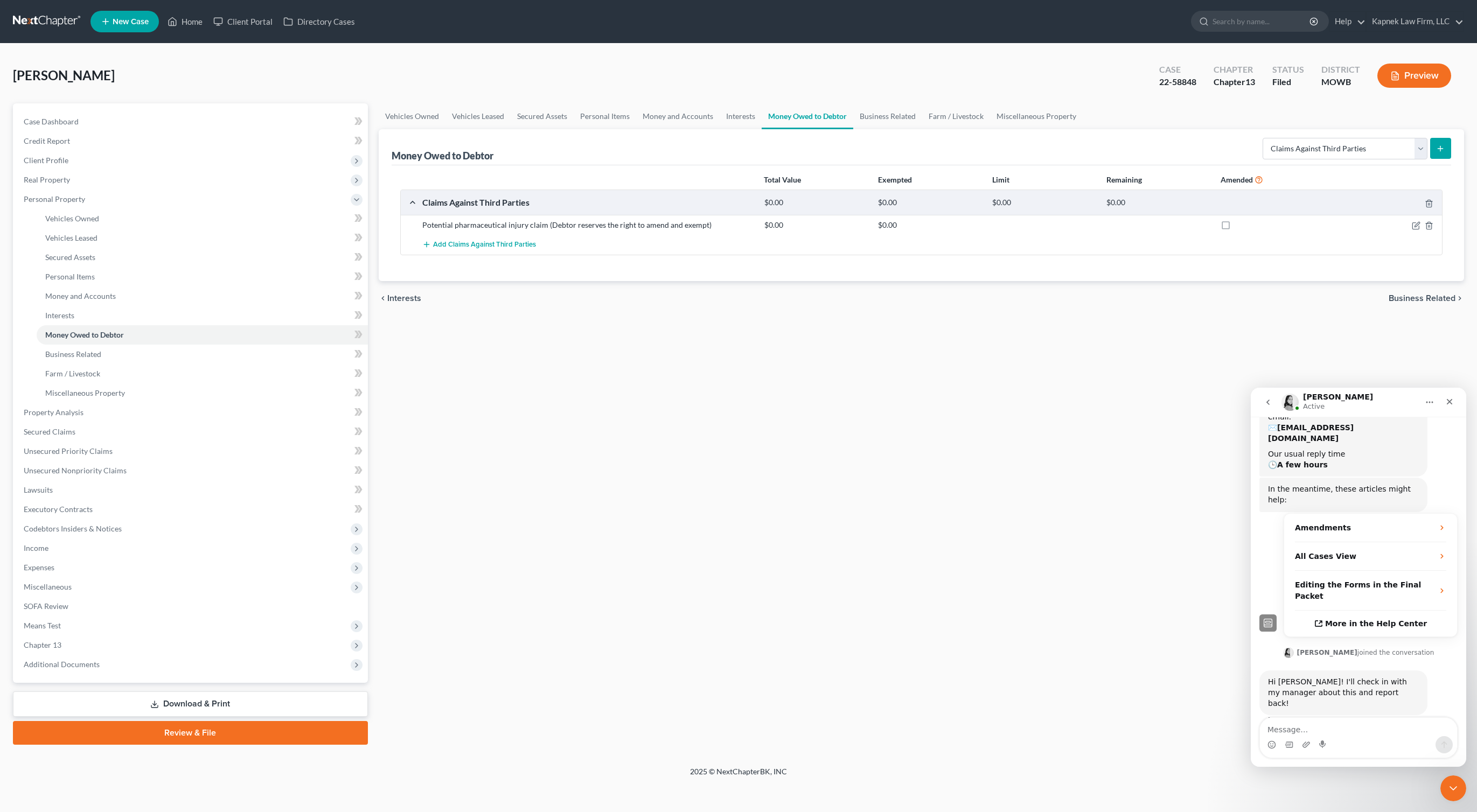
click at [223, 698] on link "Download & Print" at bounding box center [191, 704] width 355 height 25
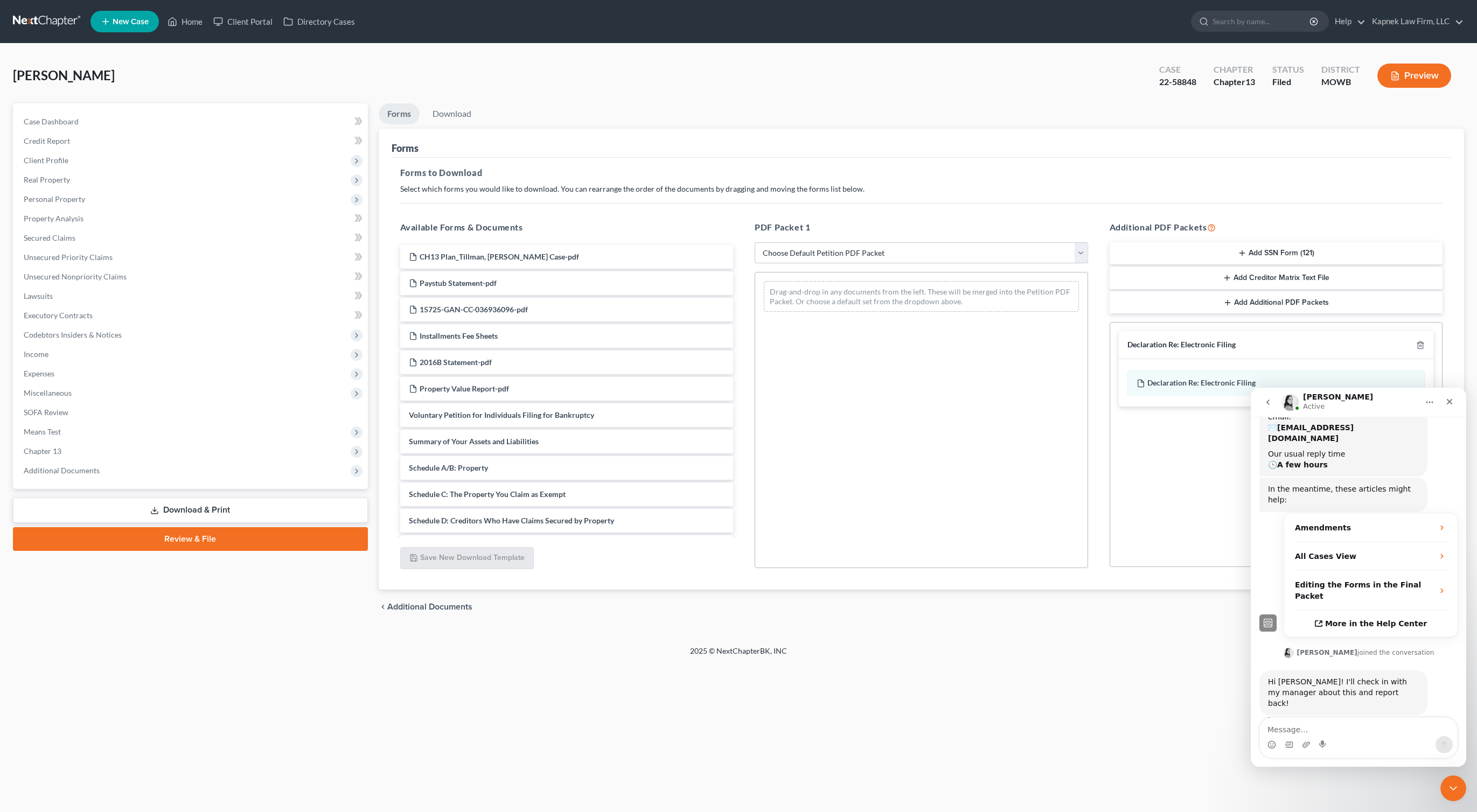
click at [838, 248] on select "Choose Default Petition PDF Packet Complete Bankruptcy Petition (all forms and …" at bounding box center [922, 253] width 333 height 22
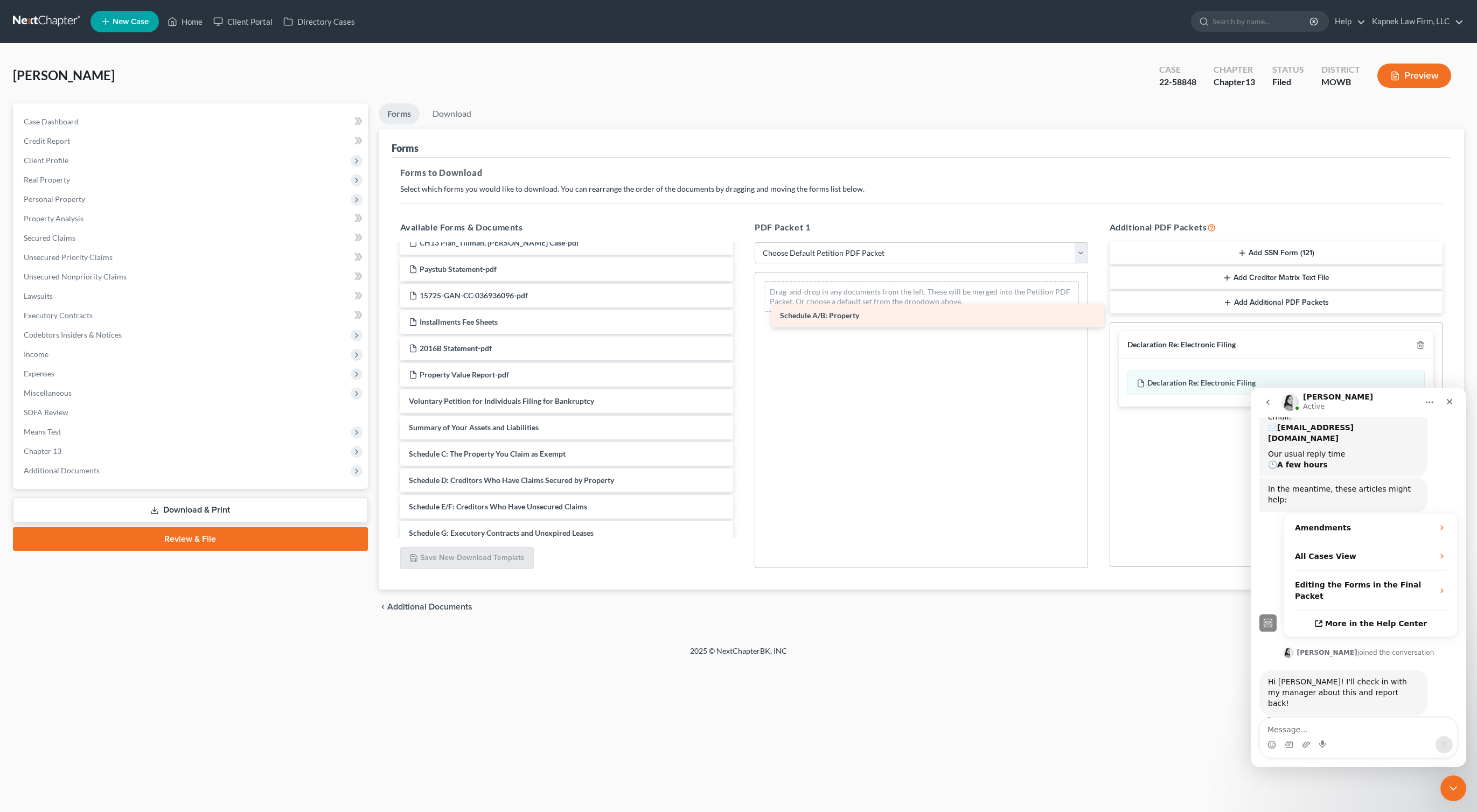
drag, startPoint x: 576, startPoint y: 463, endPoint x: 977, endPoint y: 327, distance: 423.4
click at [743, 327] on div "Schedule A/B: Property CH13 Plan_Tillman, Deborah_New Case-pdf Paystub Statemen…" at bounding box center [567, 520] width 351 height 578
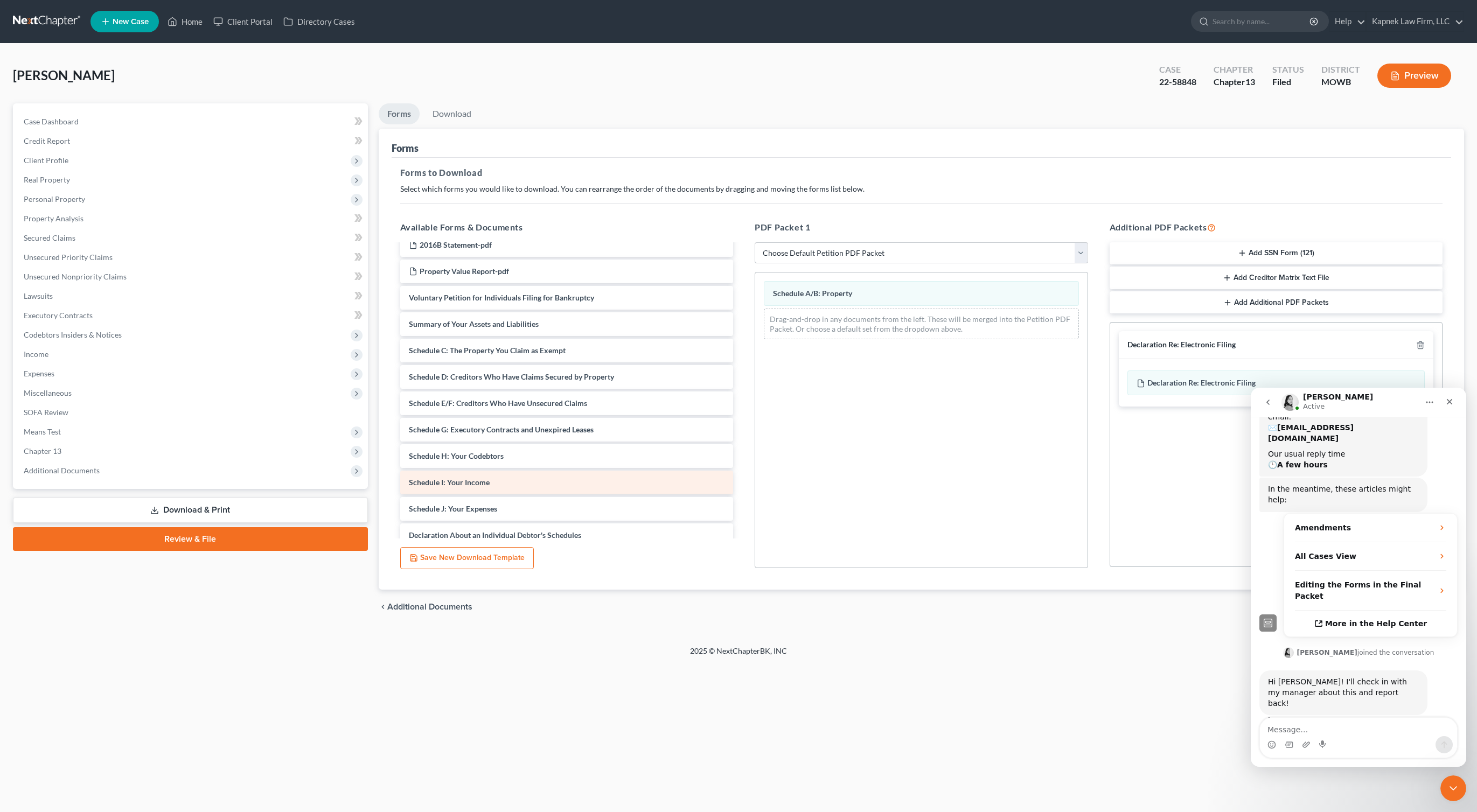
scroll to position [188, 0]
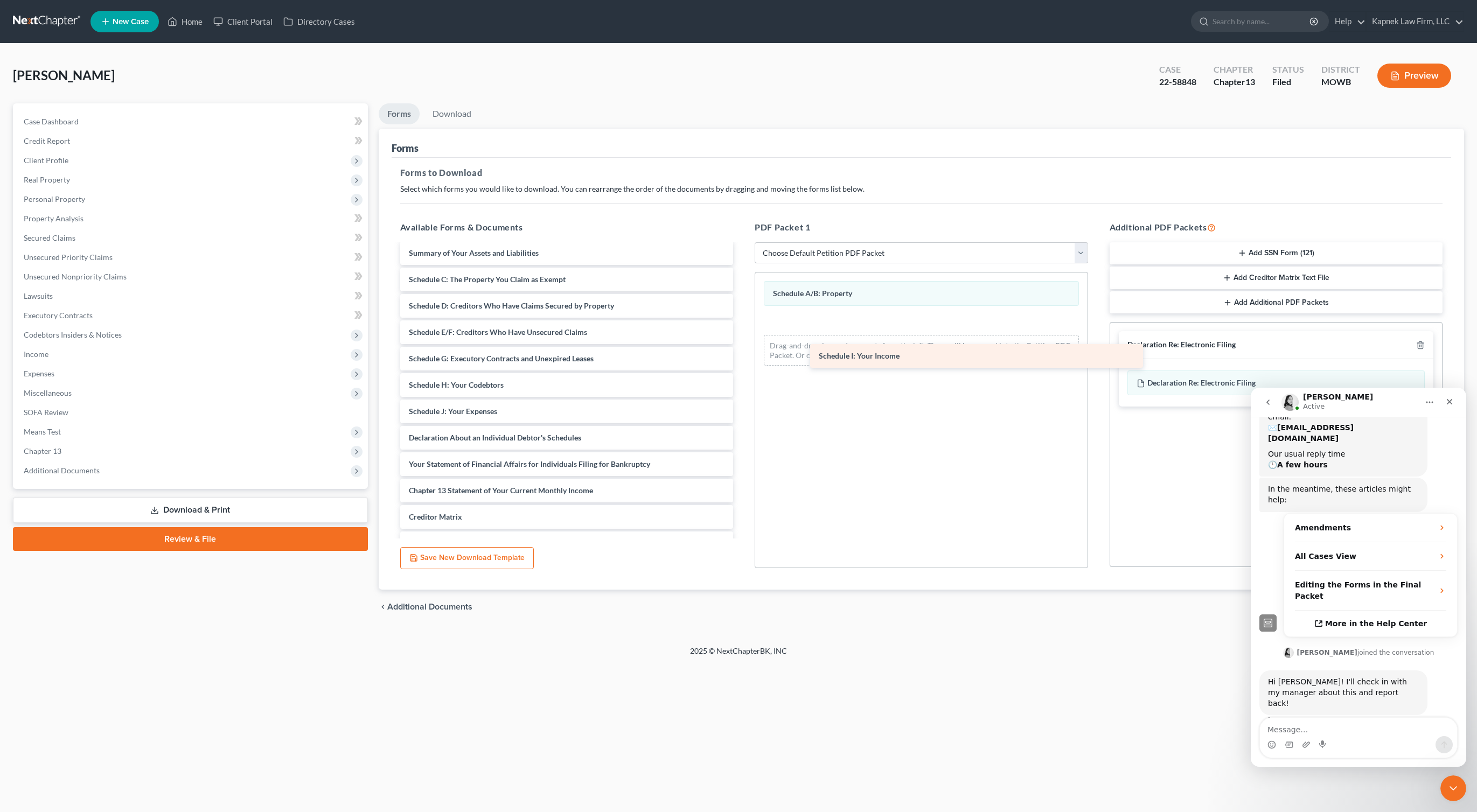
drag, startPoint x: 484, startPoint y: 420, endPoint x: 895, endPoint y: 365, distance: 414.7
click at [743, 365] on div "Schedule I: Your Income CH13 Plan_Tillman, Deborah_New Case-pdf Paystub Stateme…" at bounding box center [567, 333] width 351 height 552
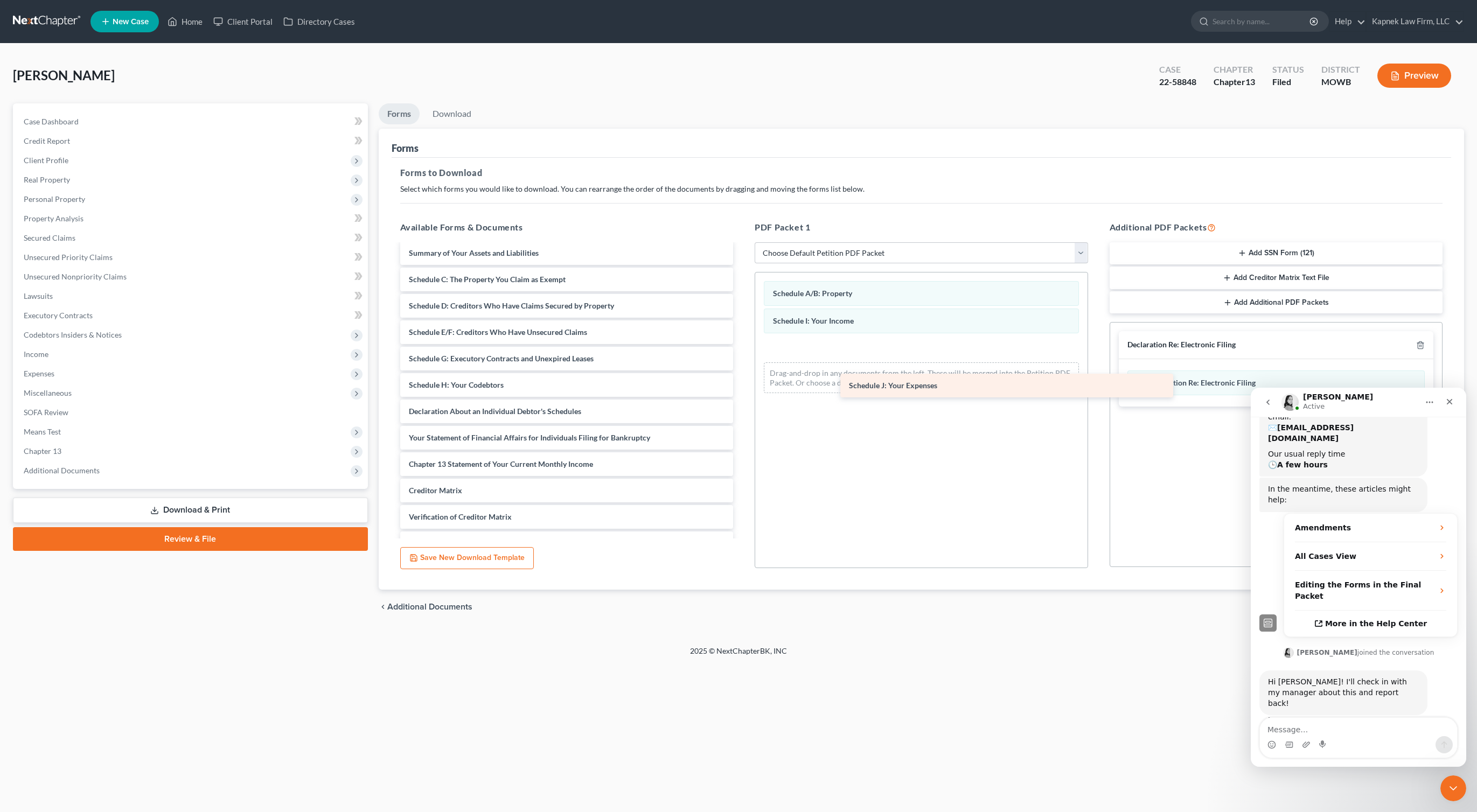
drag, startPoint x: 510, startPoint y: 413, endPoint x: 938, endPoint y: 387, distance: 428.8
click at [743, 389] on div "Schedule J: Your Expenses CH13 Plan_Tillman, Deborah_New Case-pdf Paystub State…" at bounding box center [567, 319] width 351 height 525
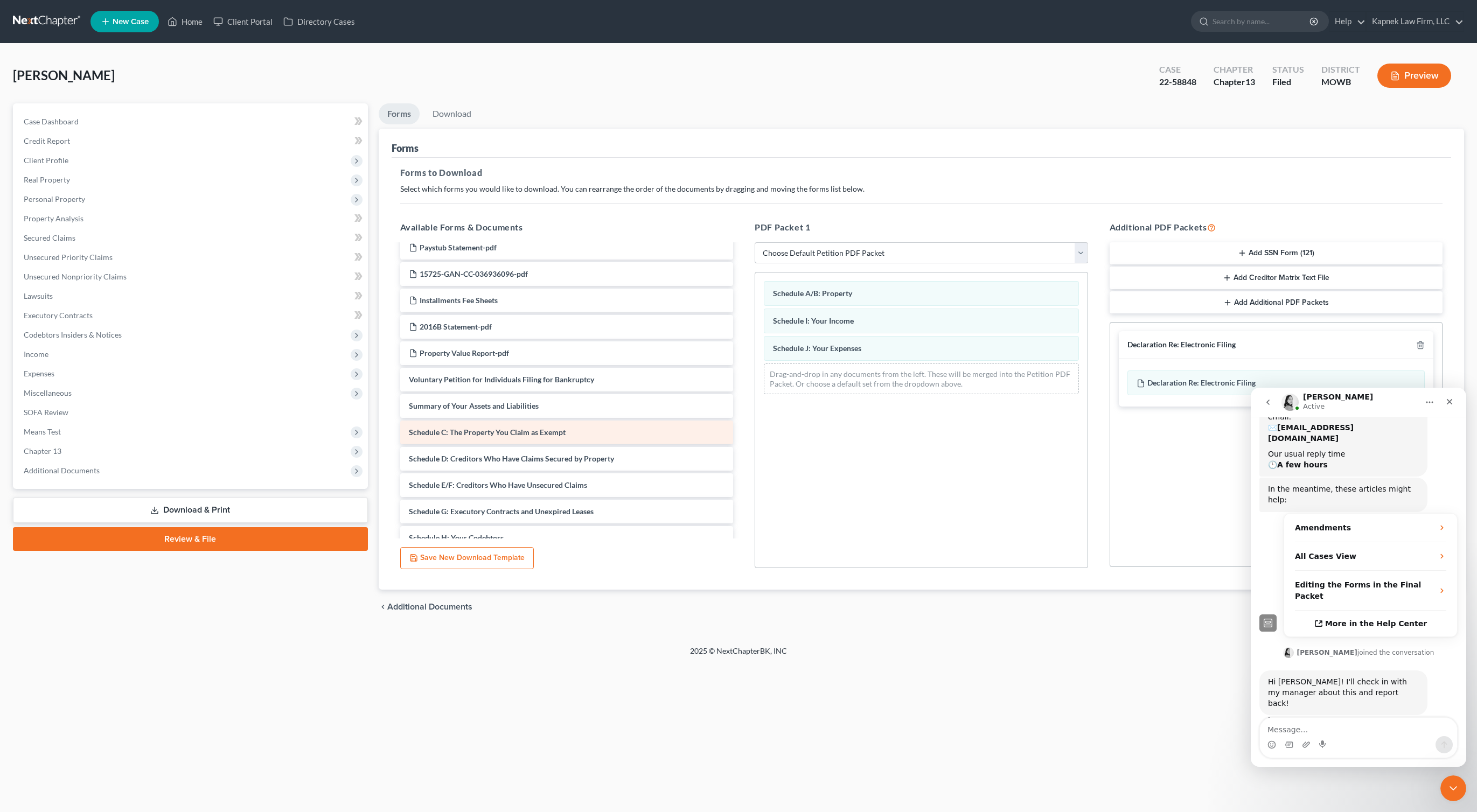
scroll to position [29, 0]
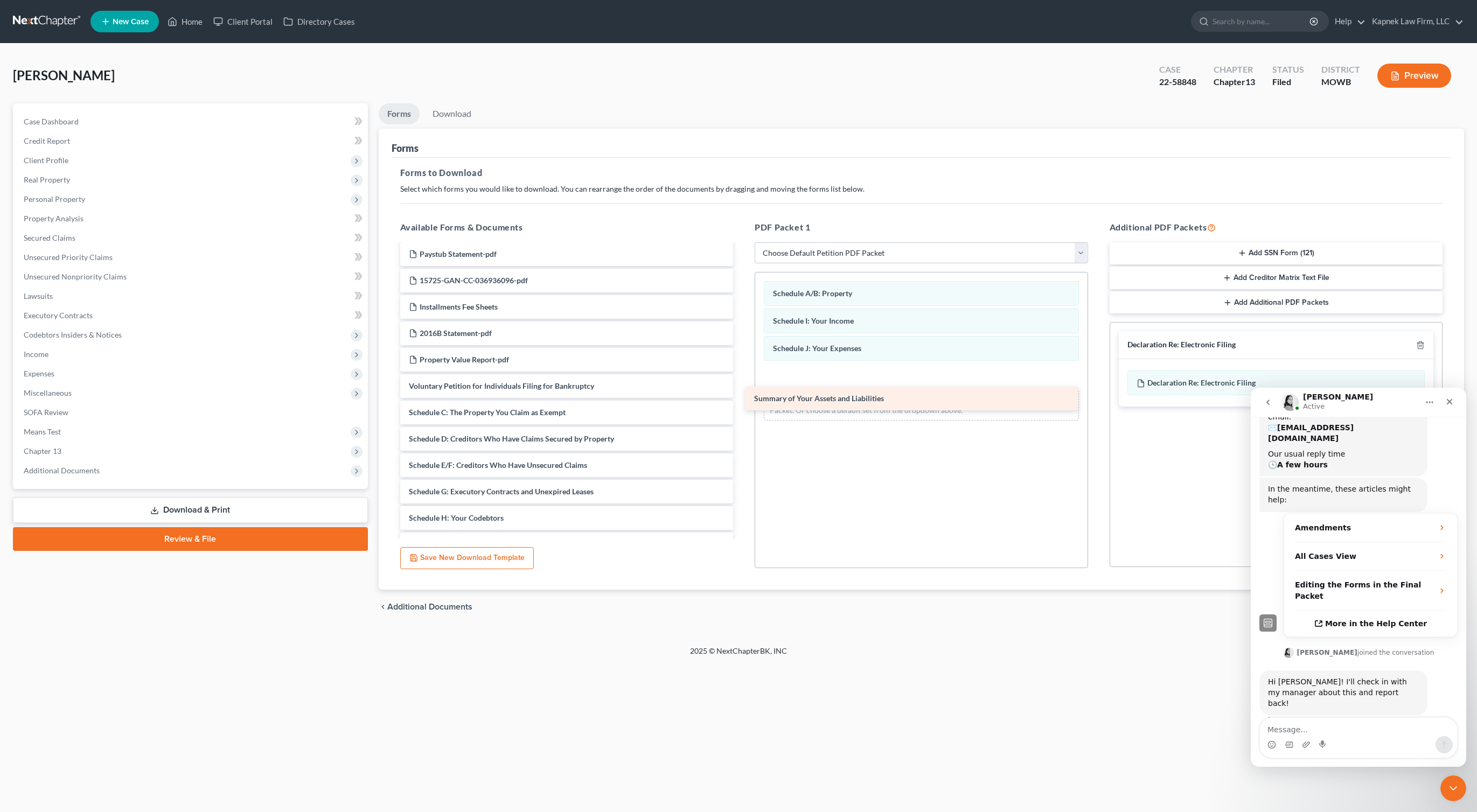
drag, startPoint x: 515, startPoint y: 416, endPoint x: 890, endPoint y: 402, distance: 375.3
click at [743, 402] on div "Summary of Your Assets and Liabilities CH13 Plan_Tillman, Deborah_New Case-pdf …" at bounding box center [567, 465] width 351 height 498
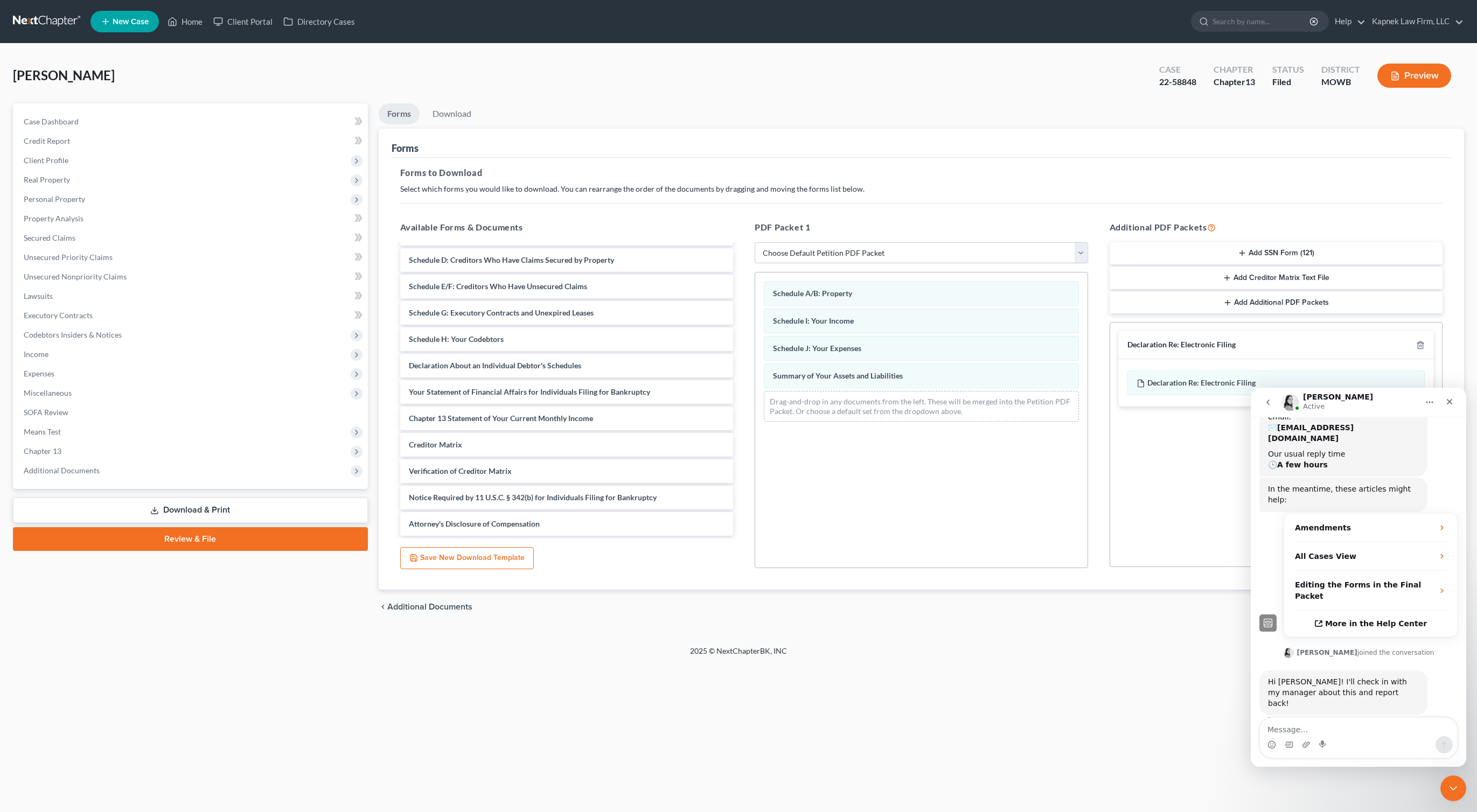
scroll to position [181, 0]
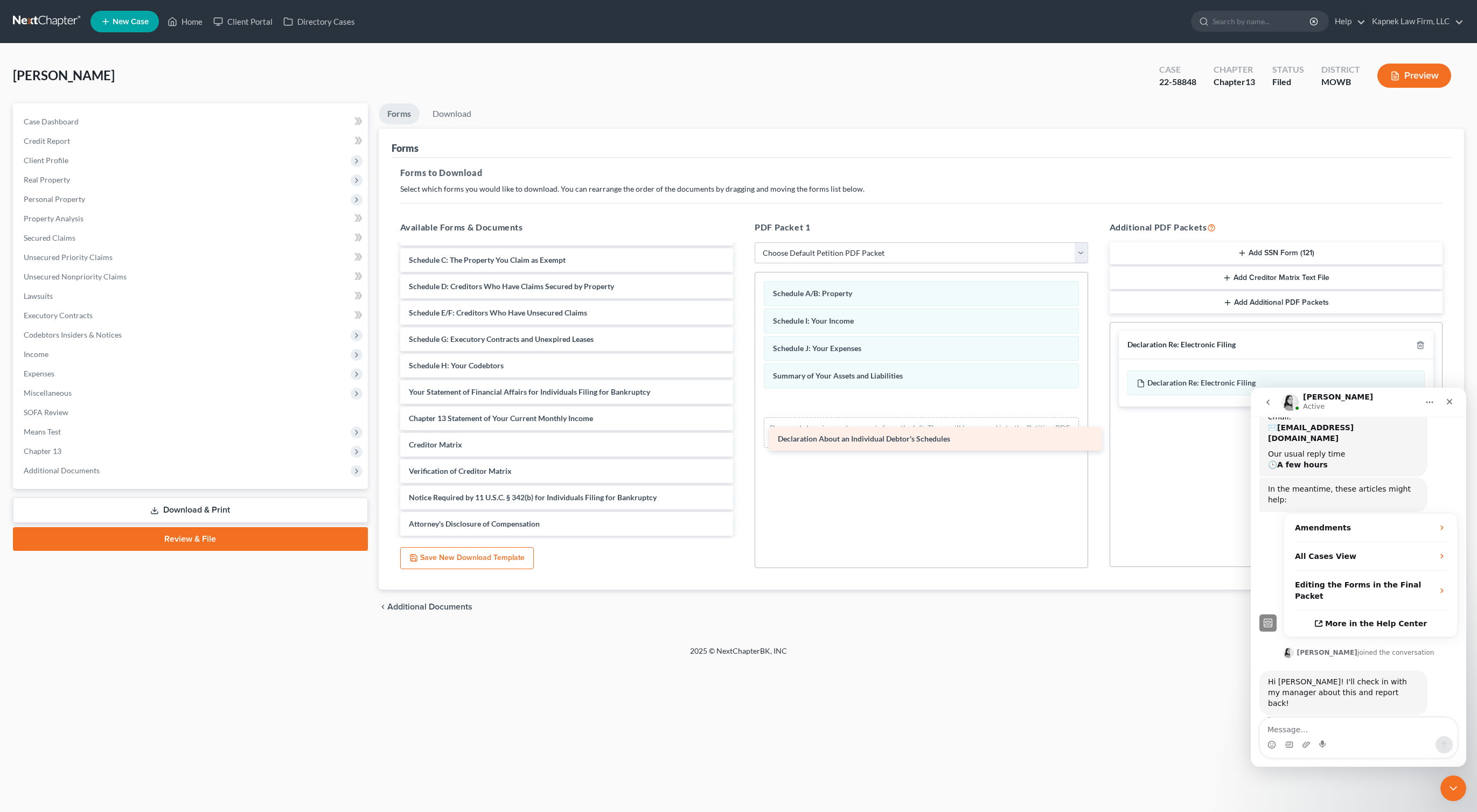
drag, startPoint x: 515, startPoint y: 368, endPoint x: 891, endPoint y: 439, distance: 382.6
click at [743, 439] on div "Declaration About an Individual Debtor's Schedules CH13 Plan_Tillman, Deborah_N…" at bounding box center [567, 299] width 351 height 472
click at [1454, 403] on div "Close" at bounding box center [1449, 402] width 20 height 20
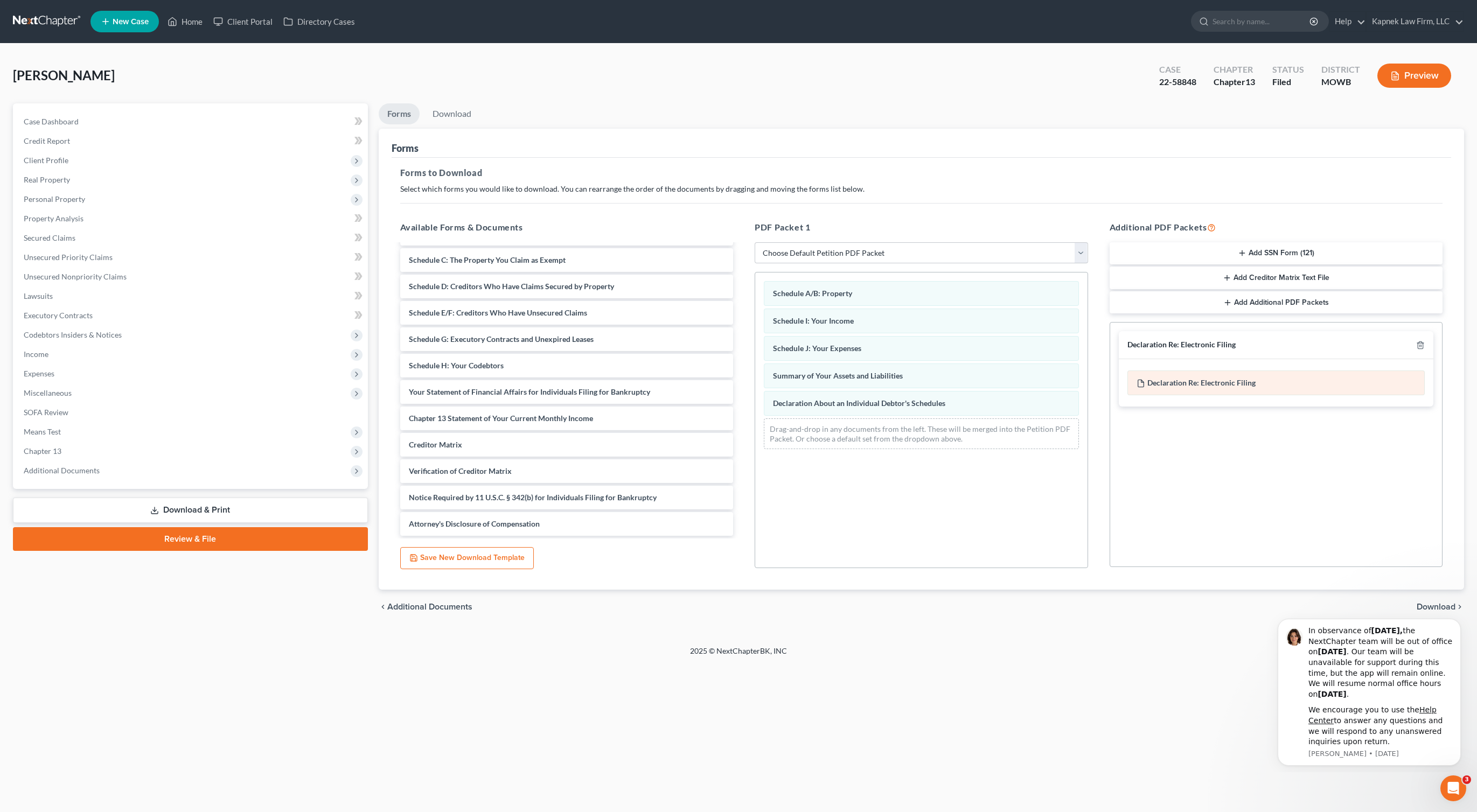
scroll to position [0, 0]
click at [1250, 388] on div "Declaration Re: Electronic Filing of Petition, Lists, Schedules and Statements …" at bounding box center [1276, 383] width 298 height 25
click at [1170, 386] on span "Declaration Re: Electronic Filing" at bounding box center [1201, 383] width 108 height 9
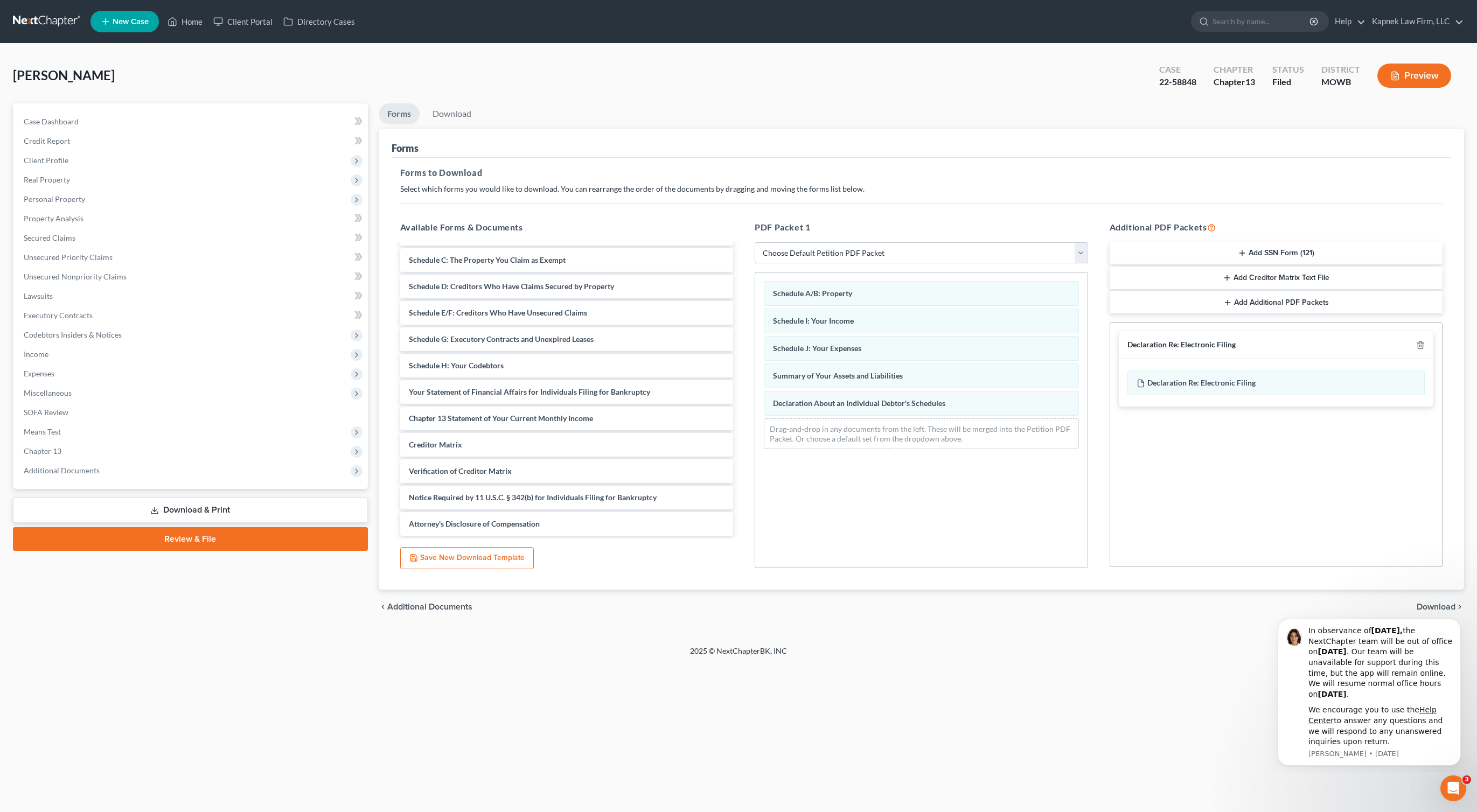
click at [1213, 450] on div "Social Security Number Statement of Social Security Number Creditor Matrix Text…" at bounding box center [1277, 445] width 333 height 245
click at [1235, 300] on button "Add Additional PDF Packets" at bounding box center [1277, 302] width 333 height 23
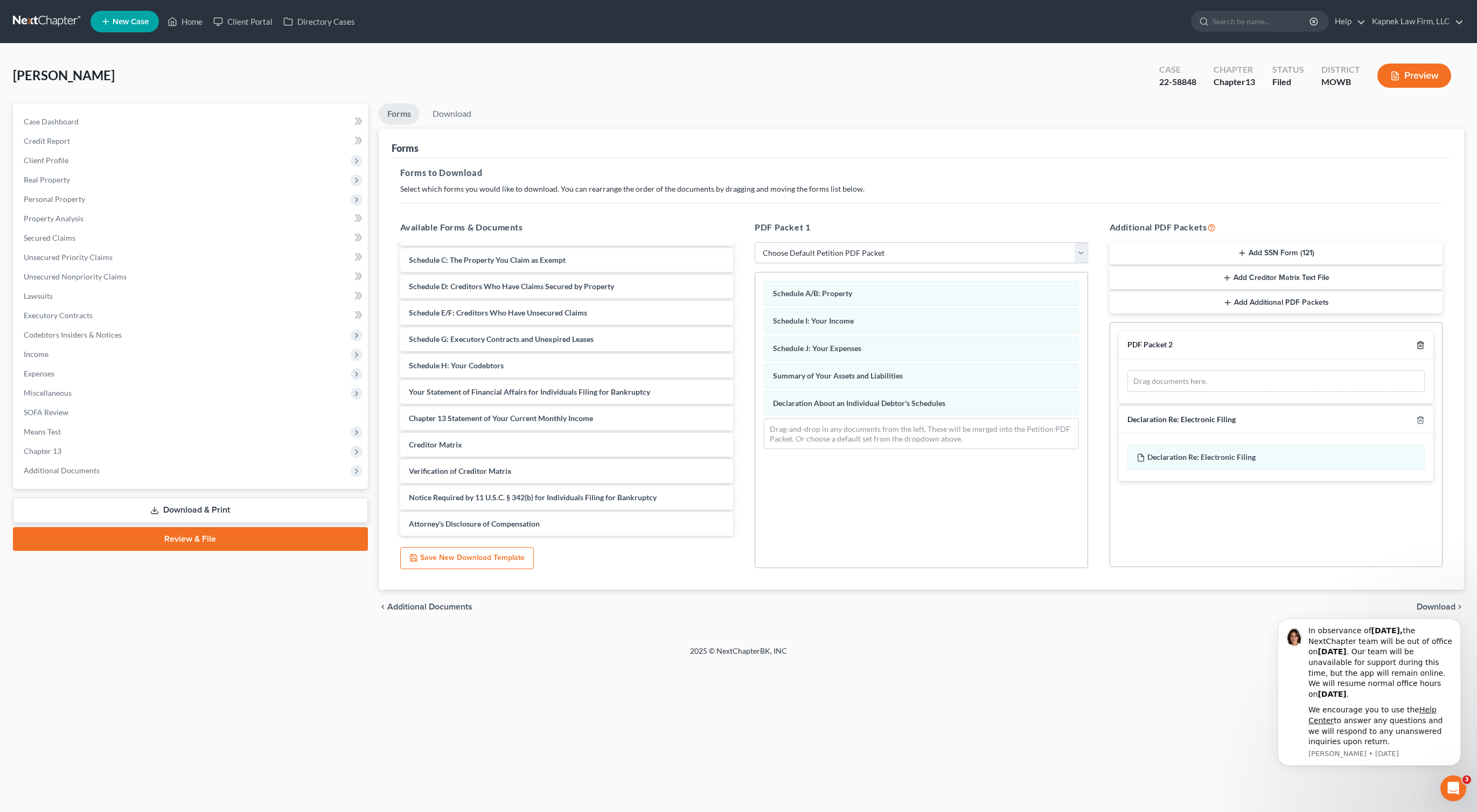
click at [1424, 345] on icon "button" at bounding box center [1421, 346] width 9 height 9
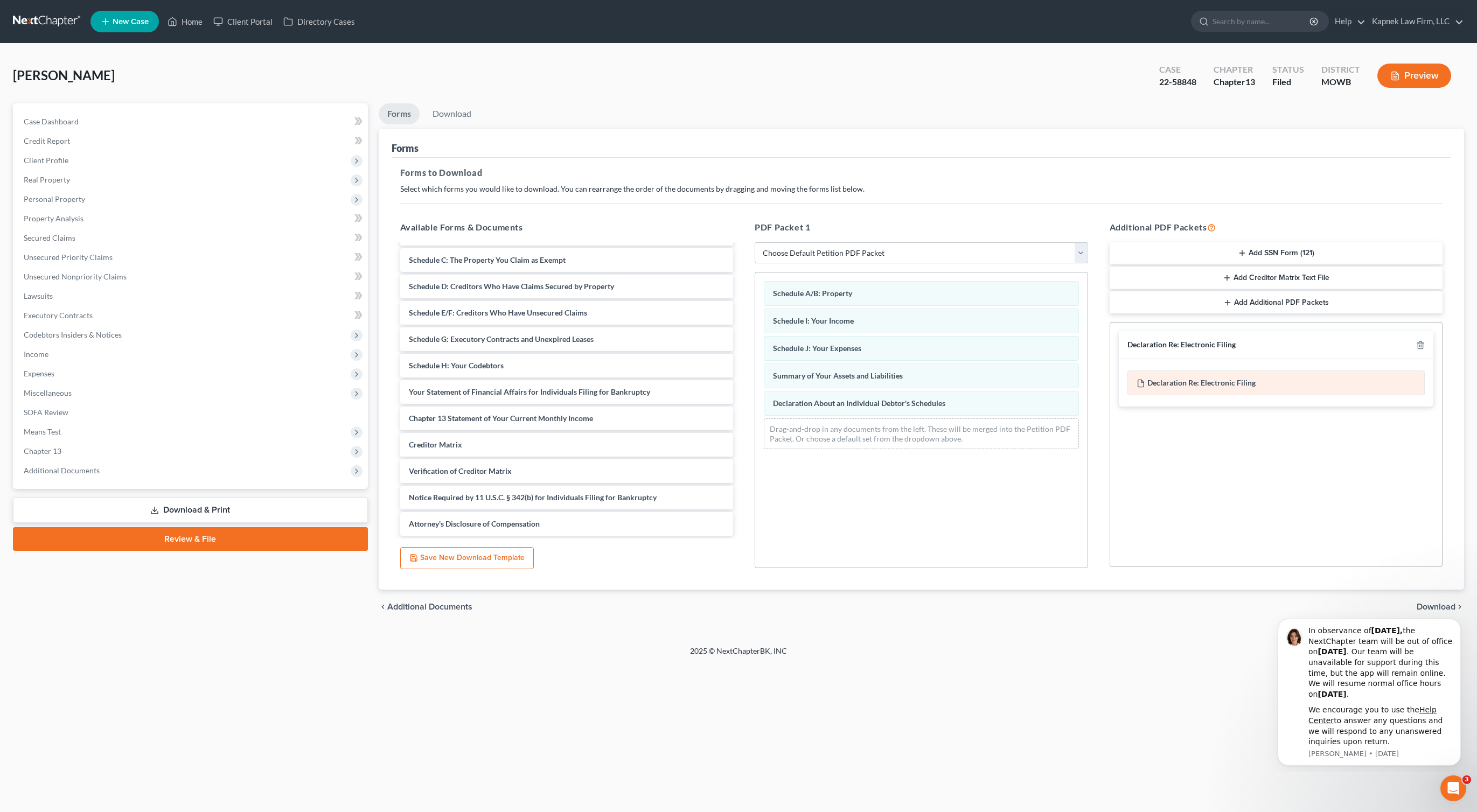
click at [1254, 380] on span "Declaration Re: Electronic Filing" at bounding box center [1201, 383] width 108 height 9
click at [1214, 383] on span "Declaration Re: Electronic Filing" at bounding box center [1201, 383] width 108 height 9
click at [1438, 606] on span "Download" at bounding box center [1436, 607] width 39 height 9
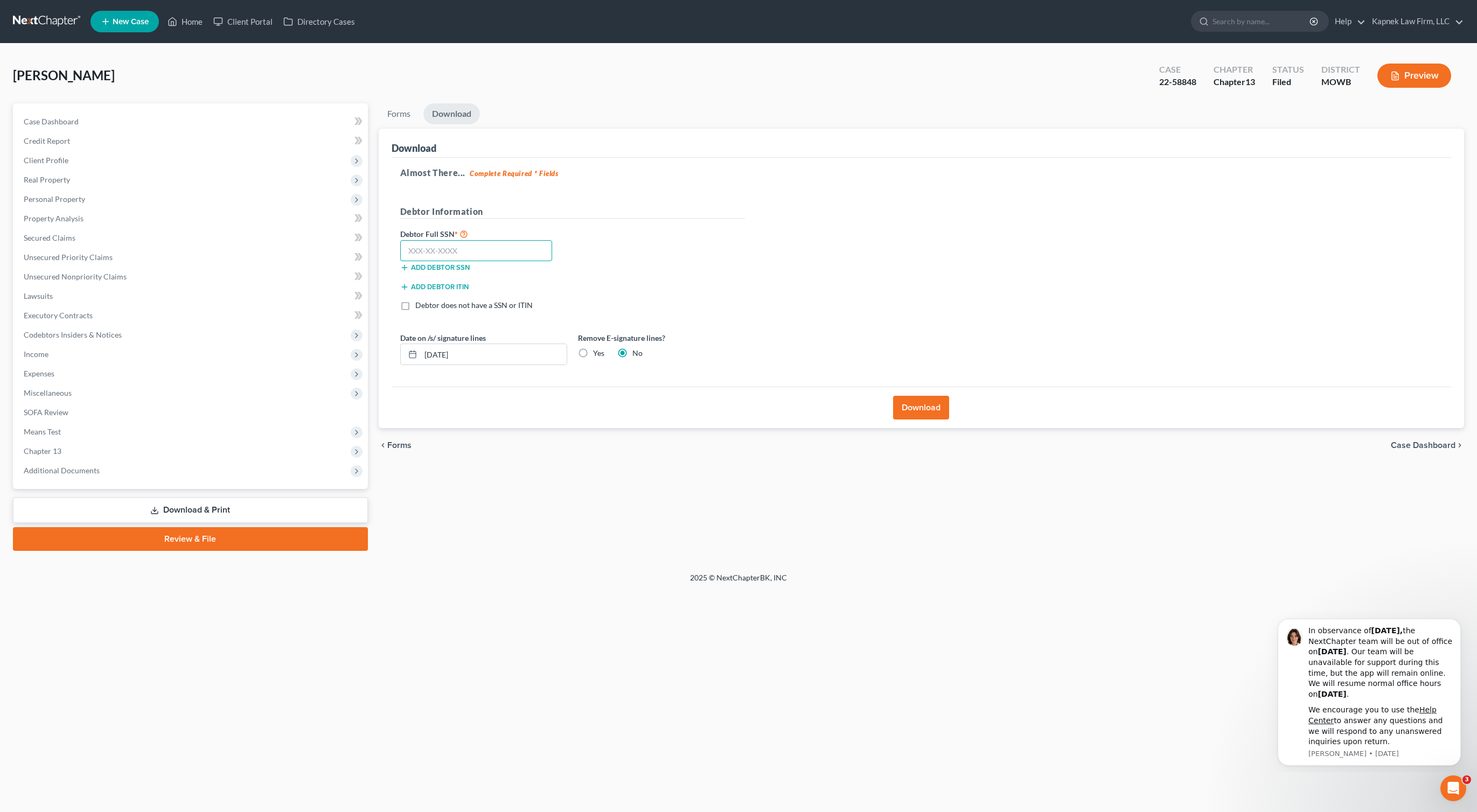
click at [522, 256] on input "text" at bounding box center [476, 251] width 152 height 22
click at [911, 404] on button "Download" at bounding box center [921, 407] width 56 height 24
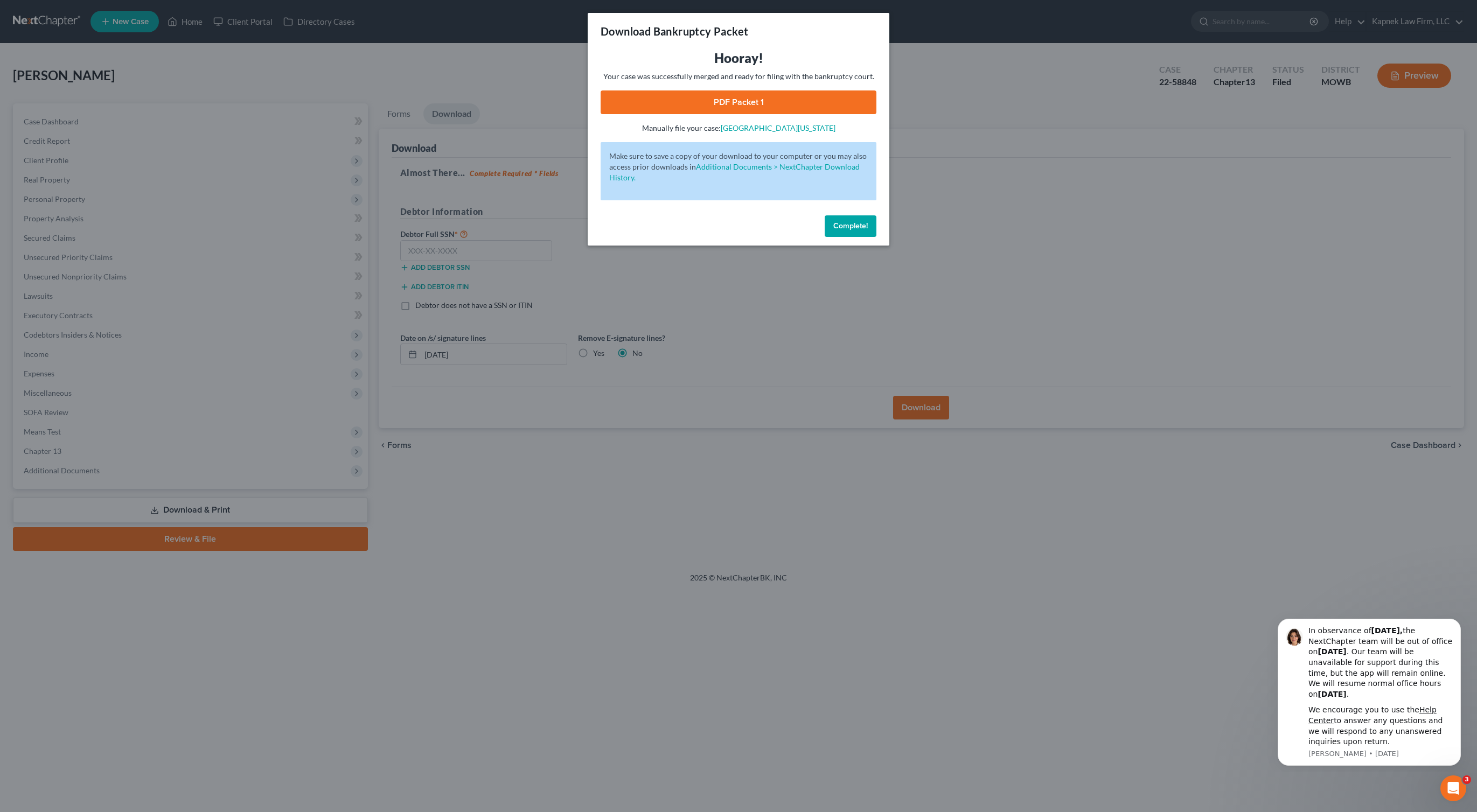
click at [721, 103] on link "PDF Packet 1" at bounding box center [738, 102] width 276 height 24
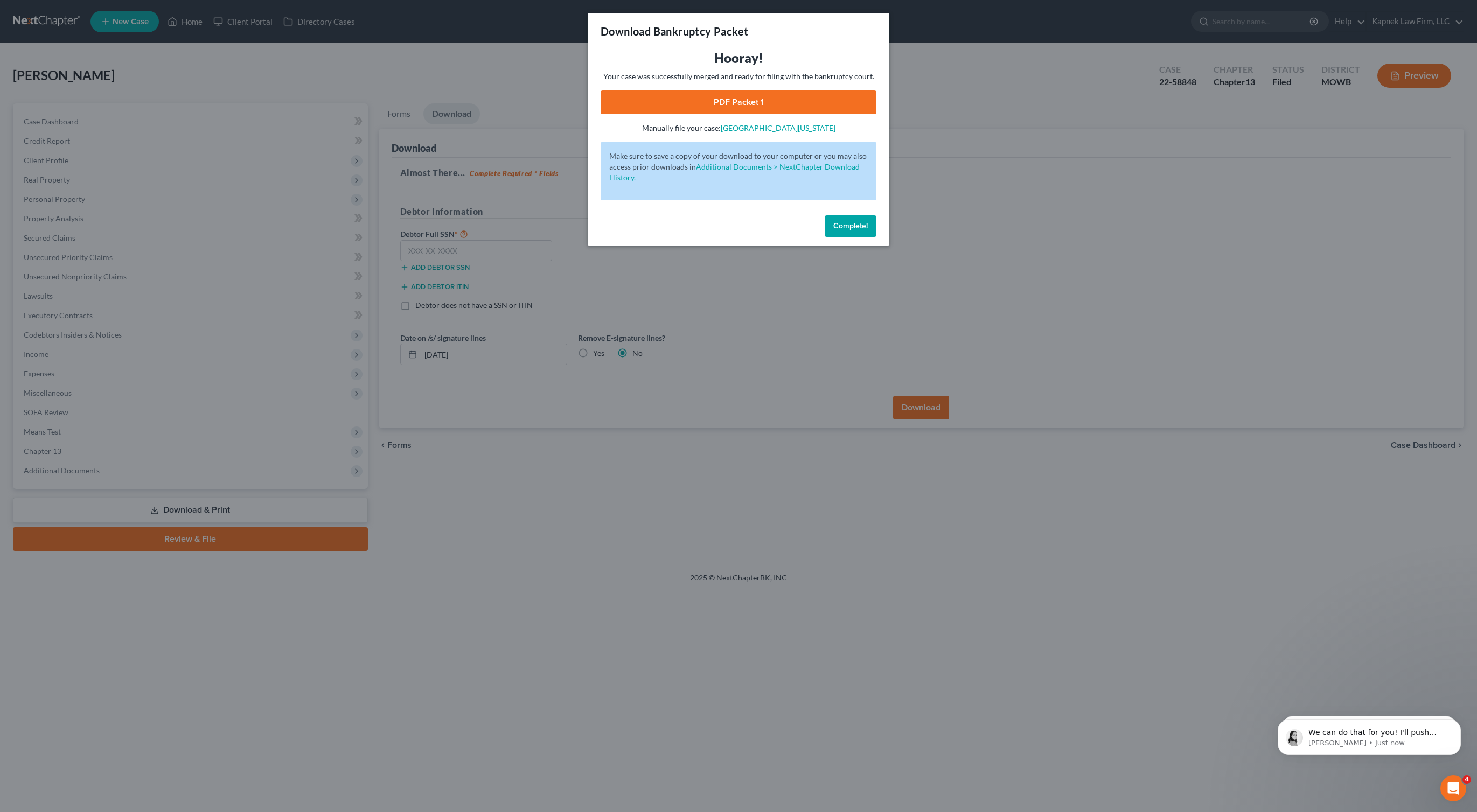
scroll to position [182, 0]
click at [1392, 737] on div "We can do that for you! I'll push your renewal date back to 10/20/2025. Let me …" at bounding box center [1378, 738] width 139 height 20
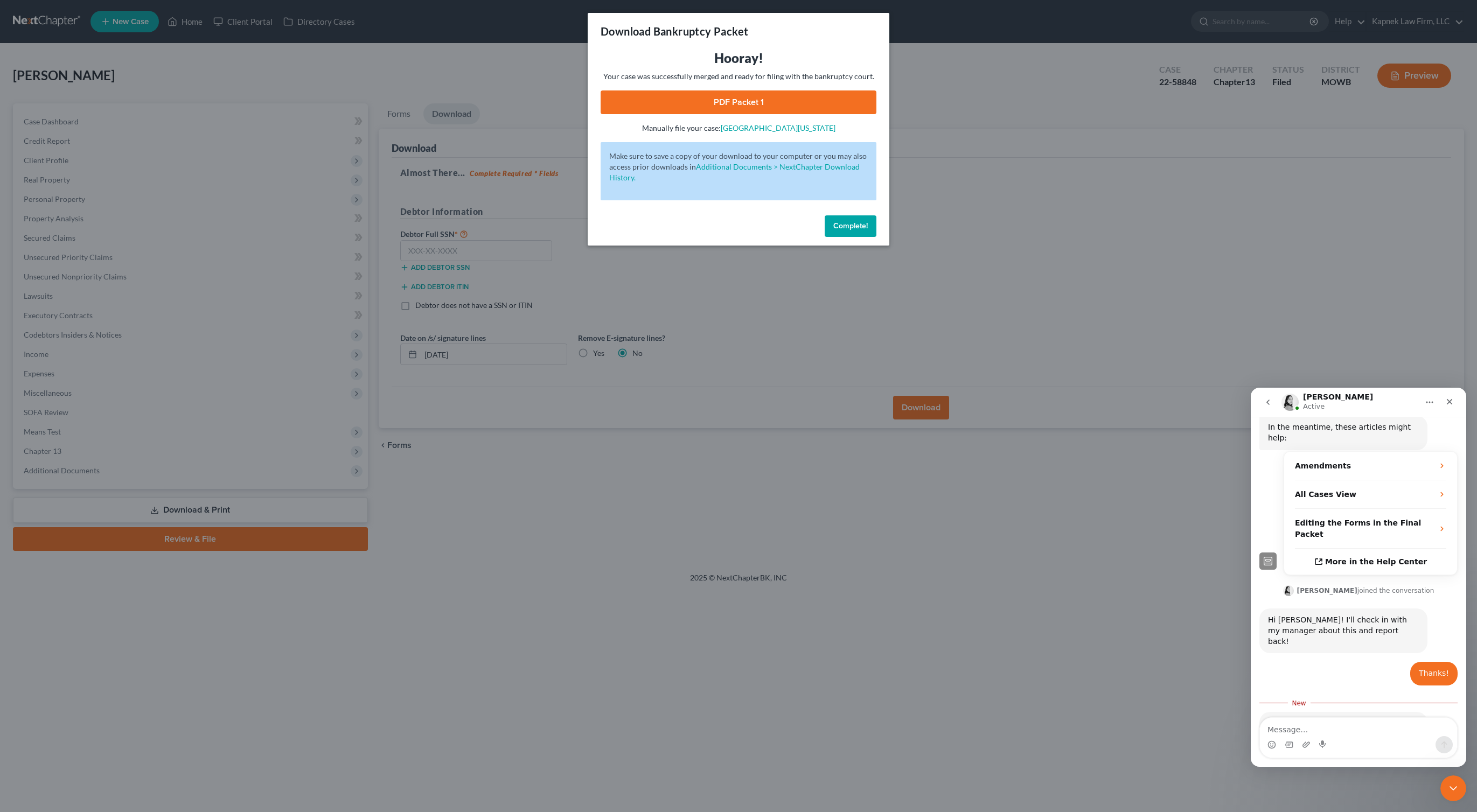
scroll to position [200, 0]
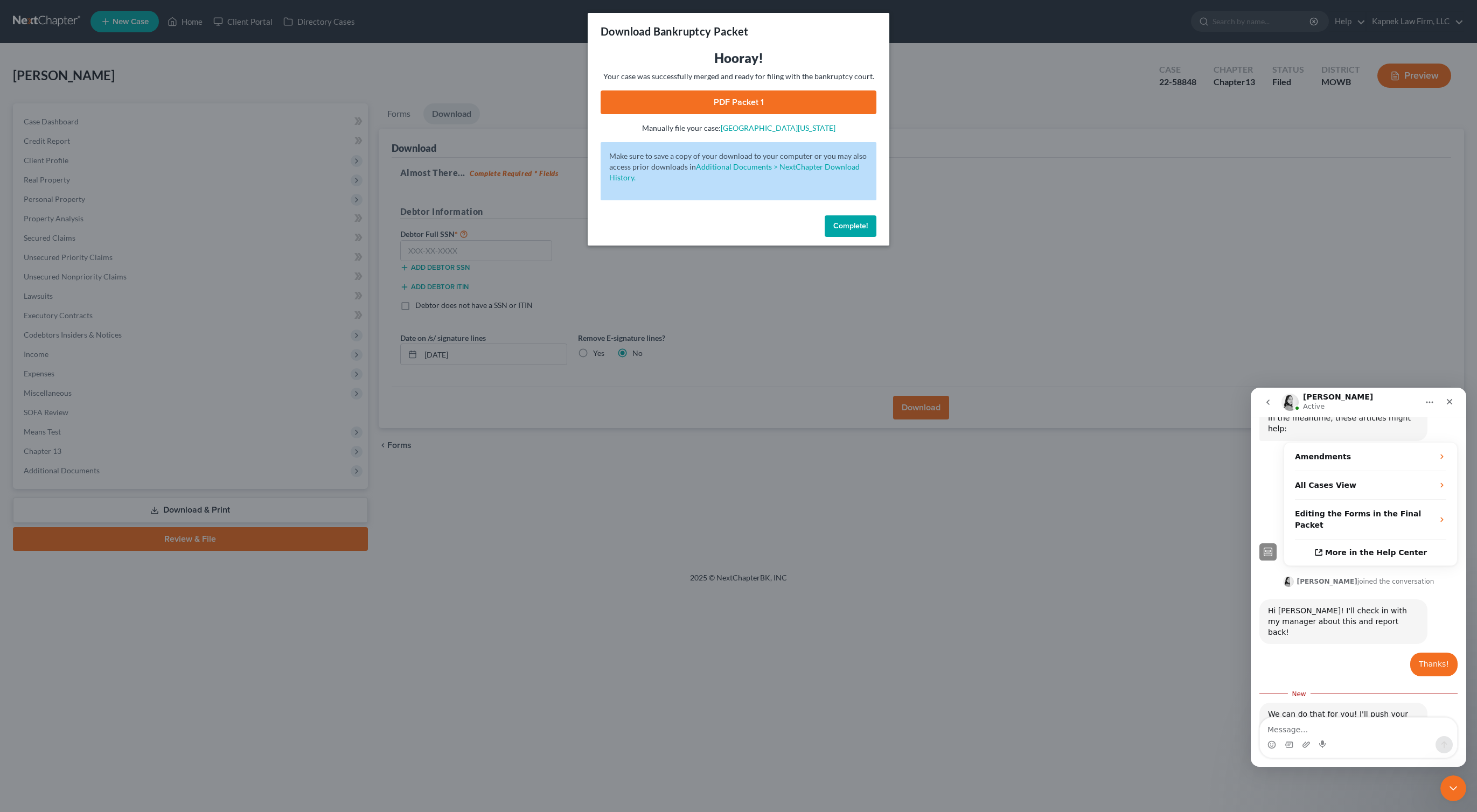
click at [1361, 726] on textarea "Message…" at bounding box center [1358, 727] width 197 height 18
type textarea "Very much obliged. Thanks Lindsey!"
